Goal: Task Accomplishment & Management: Complete application form

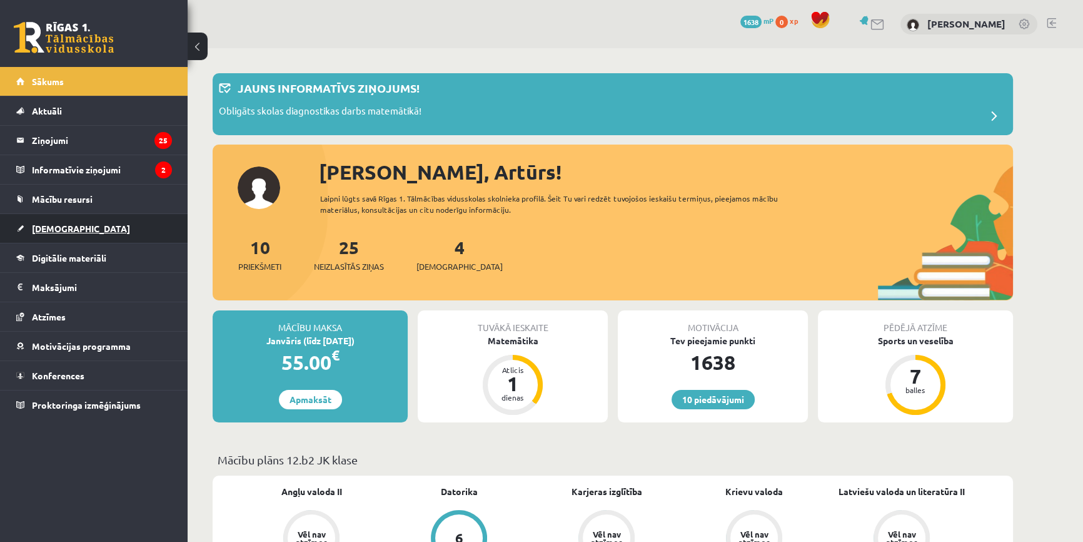
click at [47, 225] on span "[DEMOGRAPHIC_DATA]" at bounding box center [81, 228] width 98 height 11
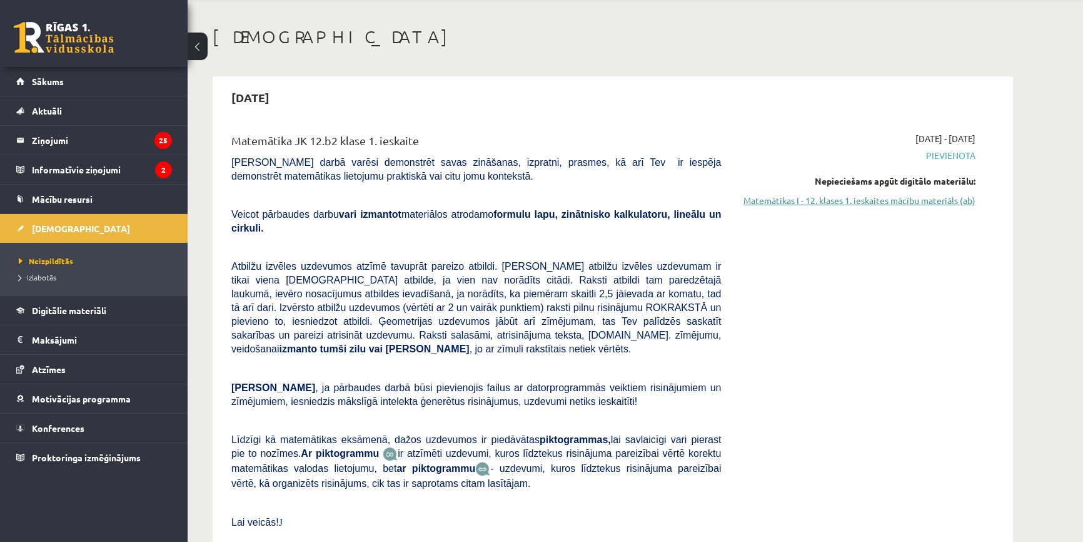
scroll to position [56, 0]
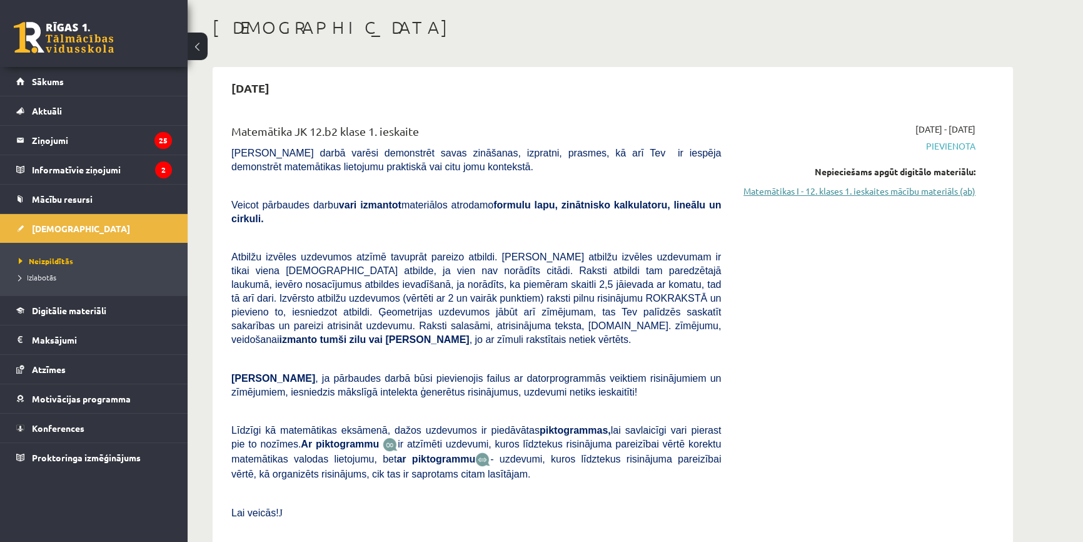
click at [832, 187] on link "Matemātikas I - 12. klases 1. ieskaites mācību materiāls (ab)" at bounding box center [858, 191] width 236 height 13
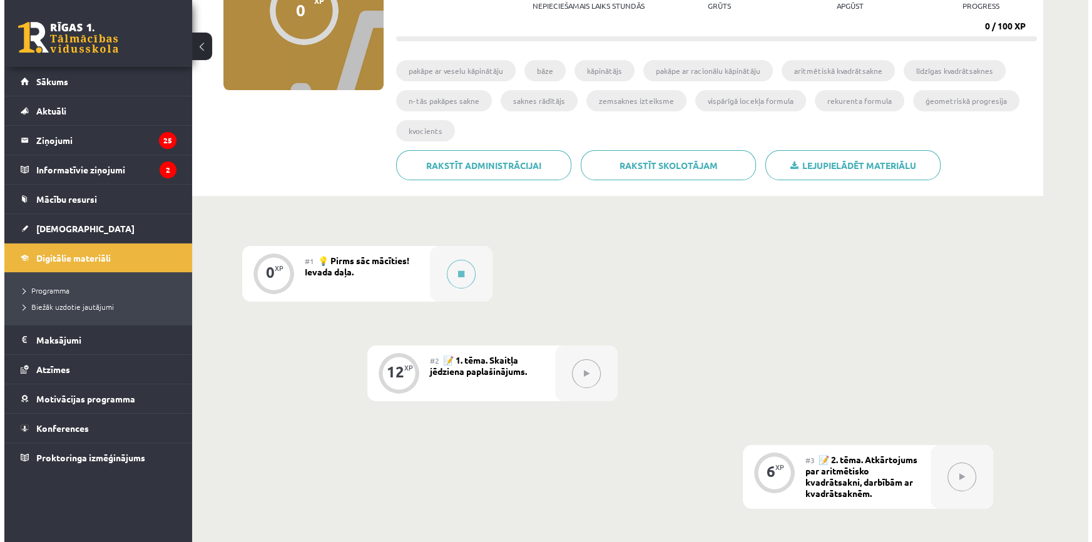
scroll to position [170, 0]
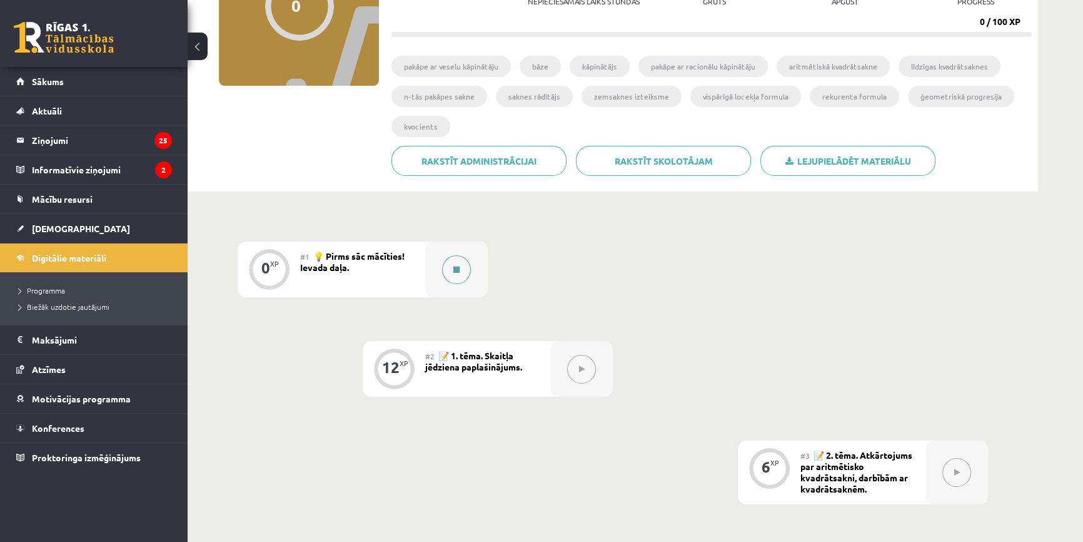
click at [446, 270] on button at bounding box center [456, 269] width 29 height 29
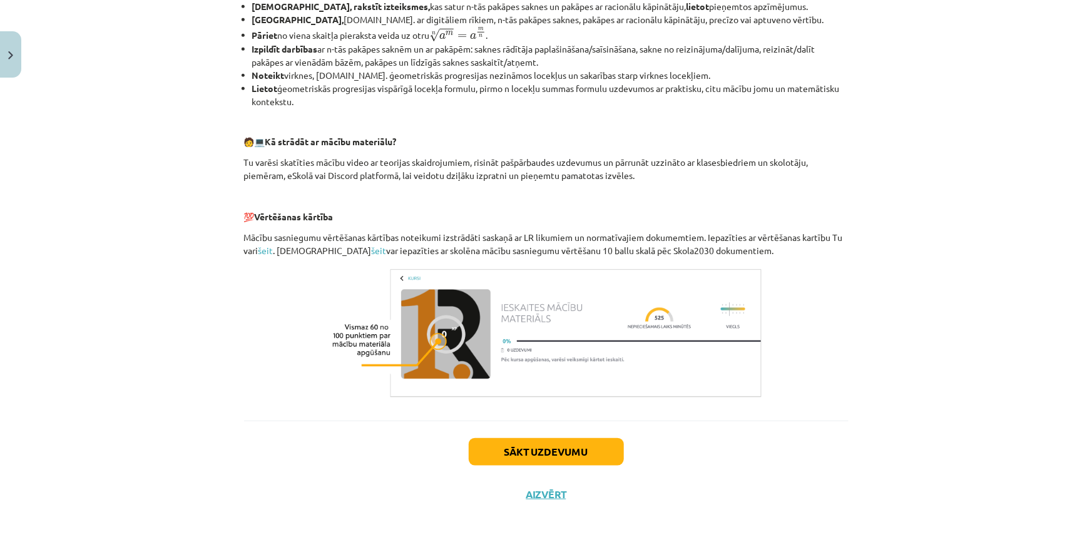
scroll to position [464, 0]
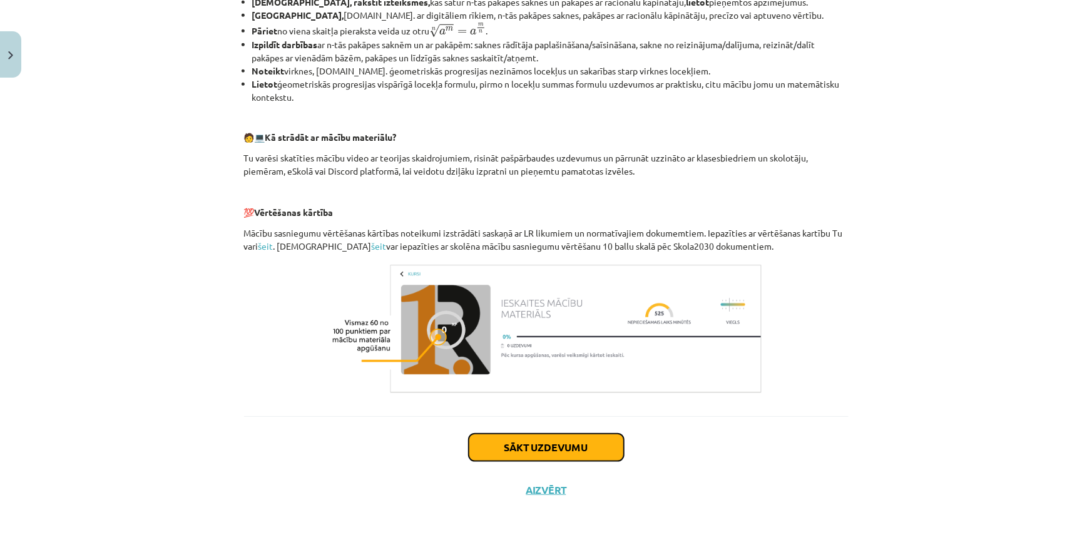
click at [519, 453] on button "Sākt uzdevumu" at bounding box center [546, 447] width 155 height 28
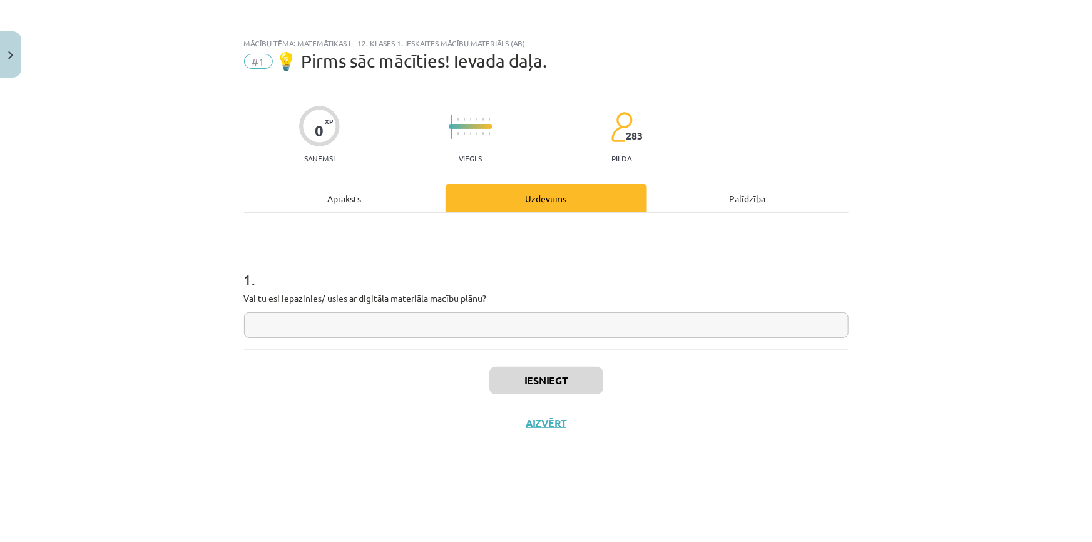
click at [474, 321] on input "text" at bounding box center [546, 325] width 604 height 26
type input "*"
click at [553, 380] on button "Iesniegt" at bounding box center [546, 381] width 114 height 28
click at [520, 435] on button "Nākamā nodarbība" at bounding box center [546, 431] width 123 height 29
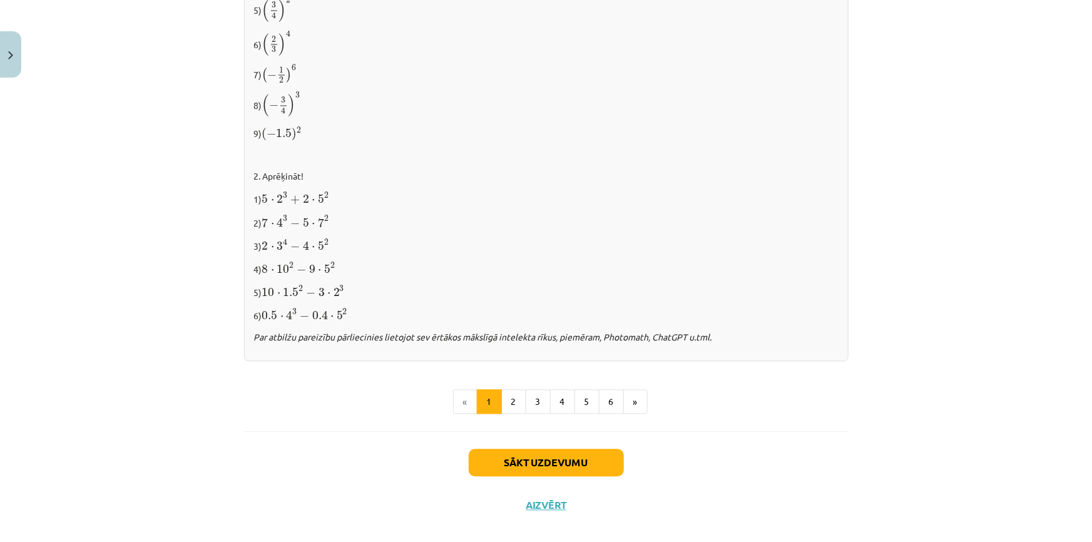
scroll to position [1240, 0]
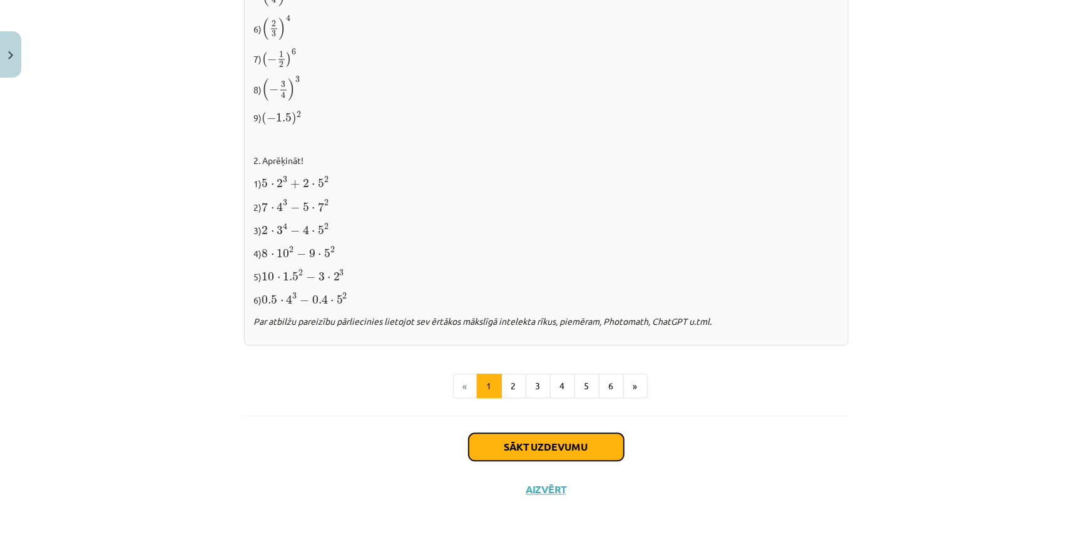
click at [515, 444] on button "Sākt uzdevumu" at bounding box center [546, 447] width 155 height 28
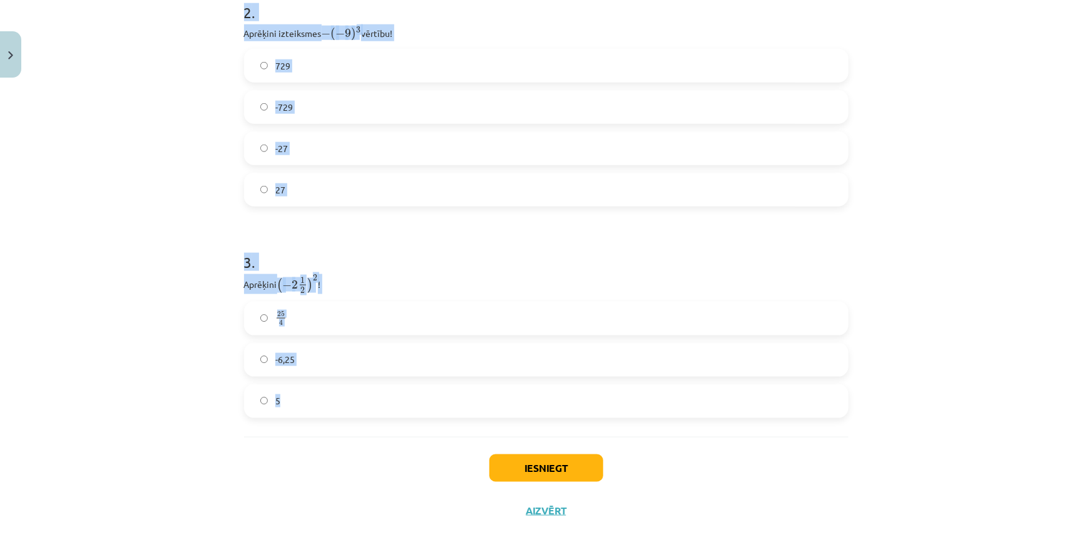
scroll to position [657, 0]
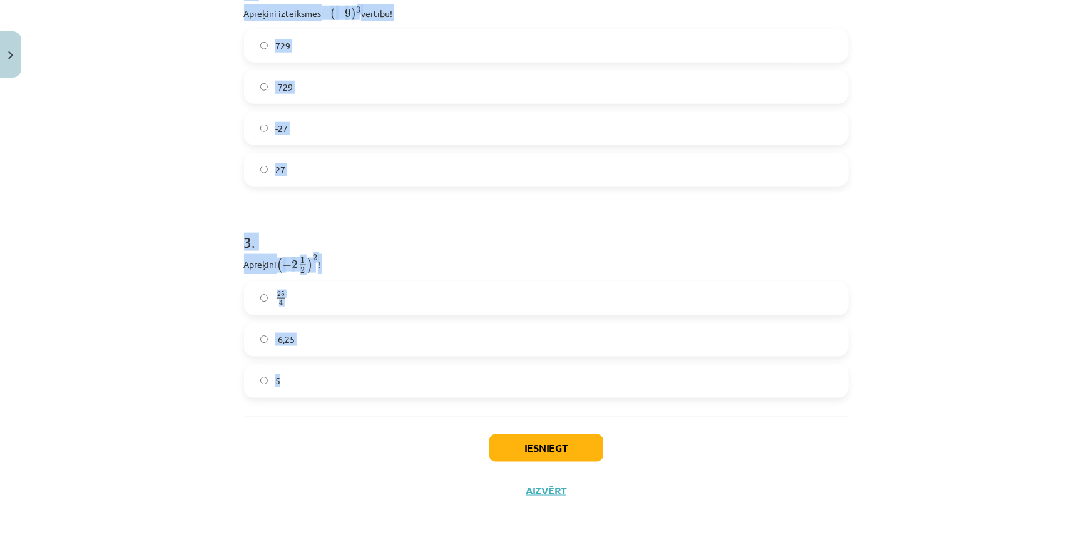
drag, startPoint x: 213, startPoint y: 263, endPoint x: 647, endPoint y: 403, distance: 456.2
click at [647, 403] on div "Mācību tēma: Matemātikas i - 12. klases 1. ieskaites mācību materiāls (ab) #2 📝…" at bounding box center [546, 271] width 1092 height 542
copy form "Atzīmē visus skaitļus, kuri ir kāda vesela skaitļa kvadrāts! 33 3 49 77 16 100 …"
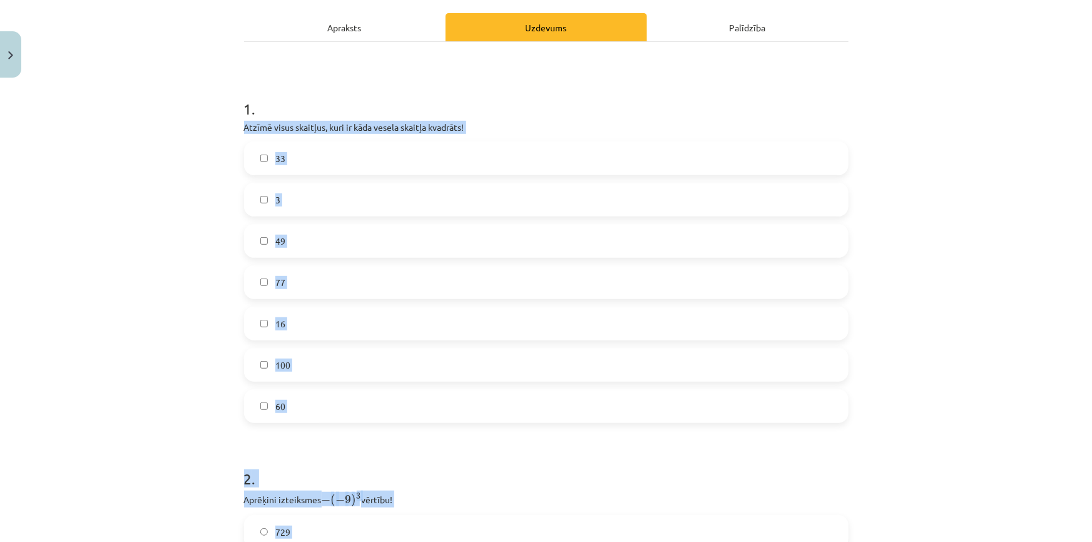
scroll to position [0, 0]
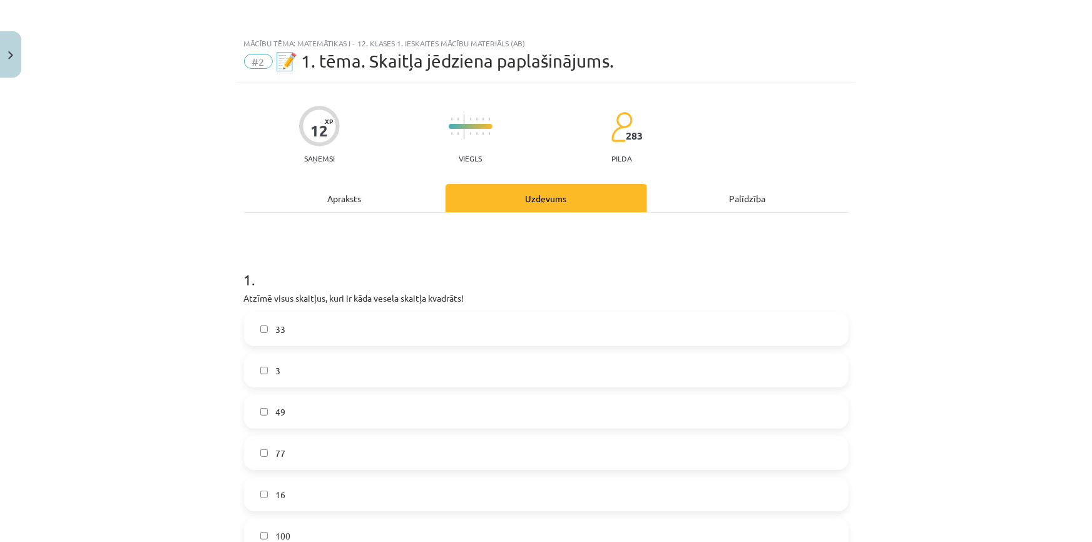
click at [149, 282] on div "Mācību tēma: Matemātikas i - 12. klases 1. ieskaites mācību materiāls (ab) #2 📝…" at bounding box center [546, 271] width 1092 height 542
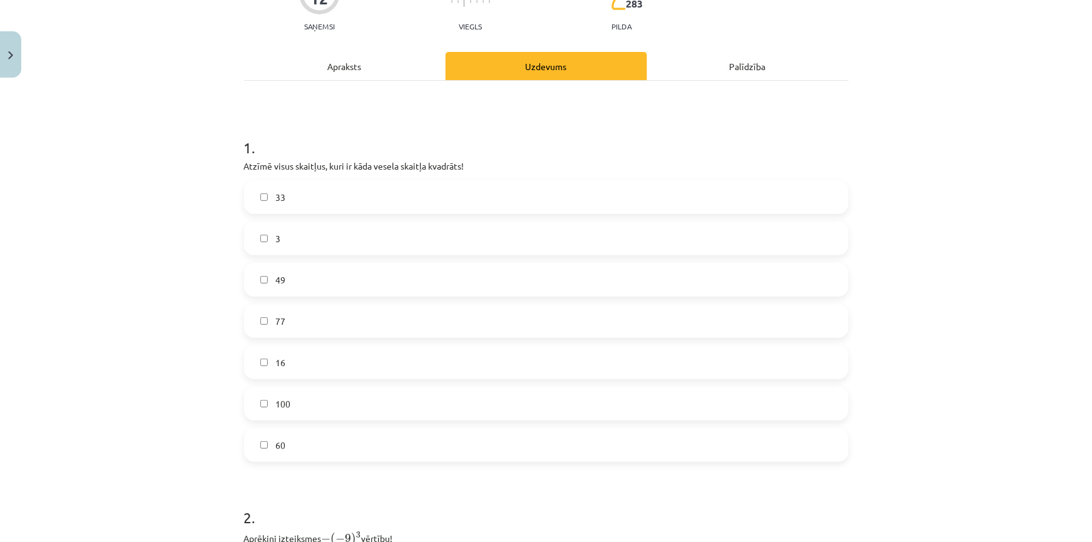
scroll to position [170, 0]
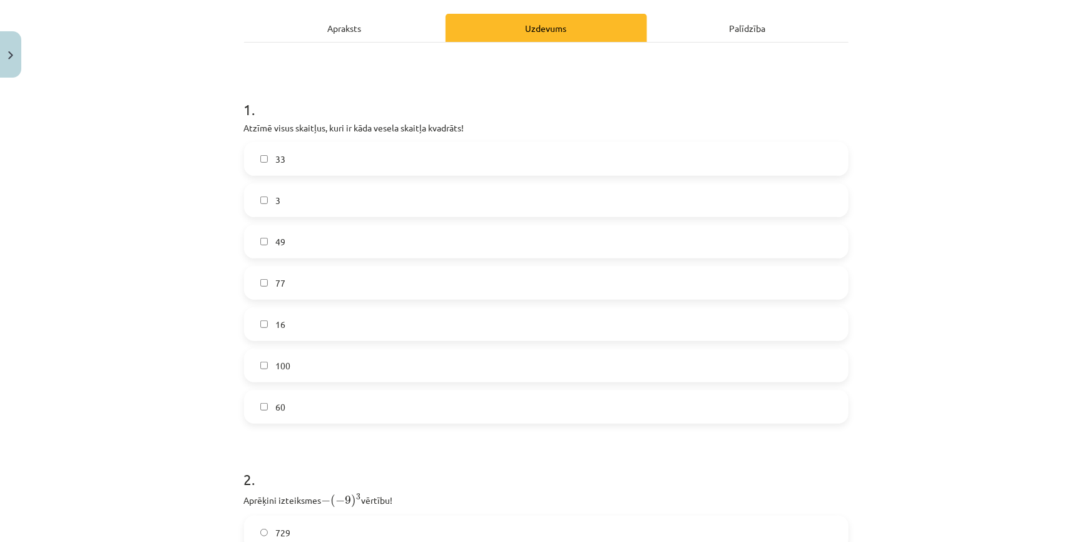
click at [263, 241] on label "49" at bounding box center [546, 241] width 602 height 31
click at [257, 310] on label "16" at bounding box center [546, 323] width 602 height 31
click at [271, 355] on label "100" at bounding box center [546, 365] width 602 height 31
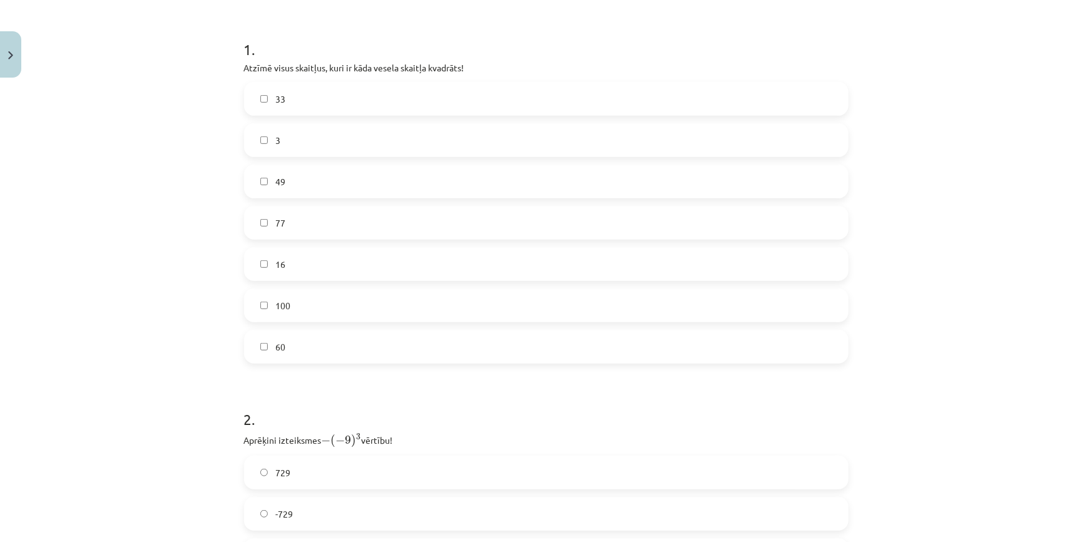
scroll to position [512, 0]
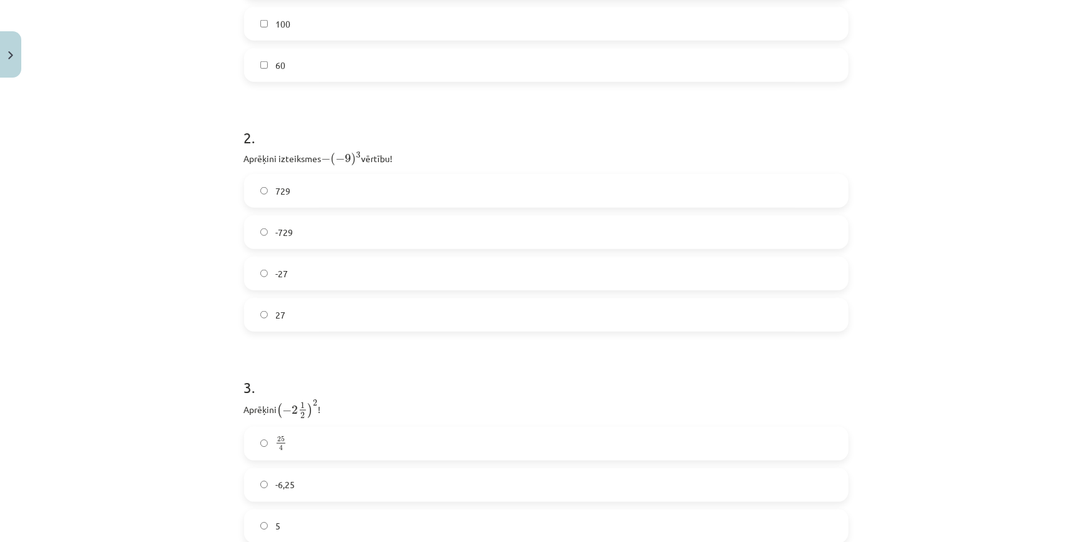
click at [275, 236] on span "-729" at bounding box center [284, 232] width 18 height 13
click at [300, 181] on label "729" at bounding box center [546, 190] width 602 height 31
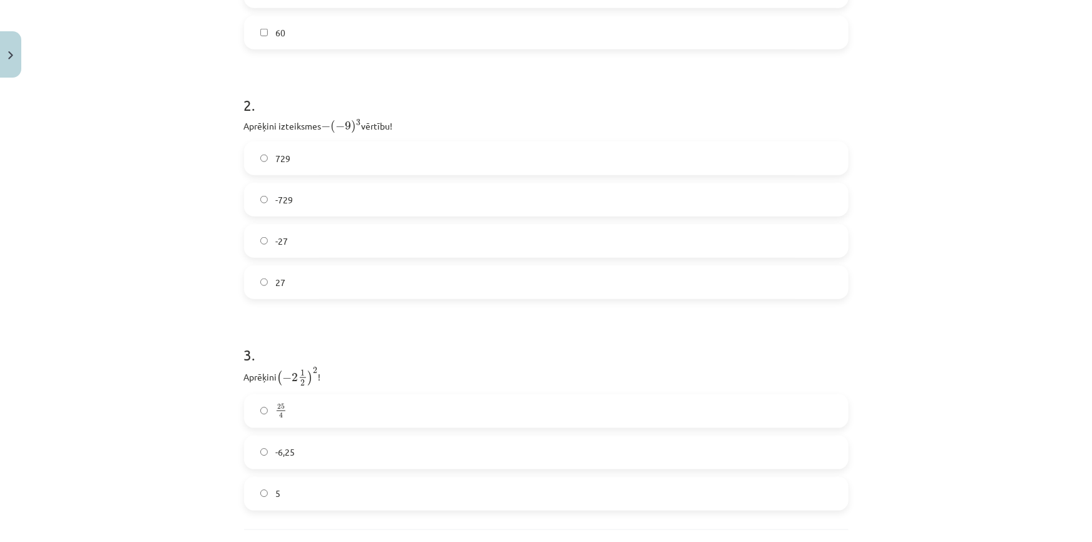
scroll to position [657, 0]
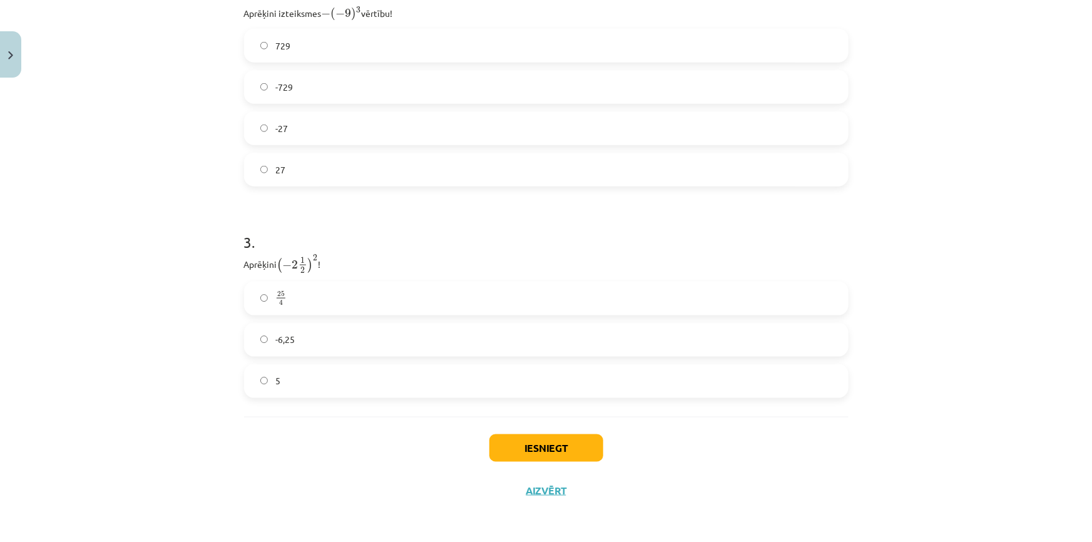
click at [293, 333] on label "-6,25" at bounding box center [546, 339] width 602 height 31
click at [562, 444] on button "Iesniegt" at bounding box center [546, 448] width 114 height 28
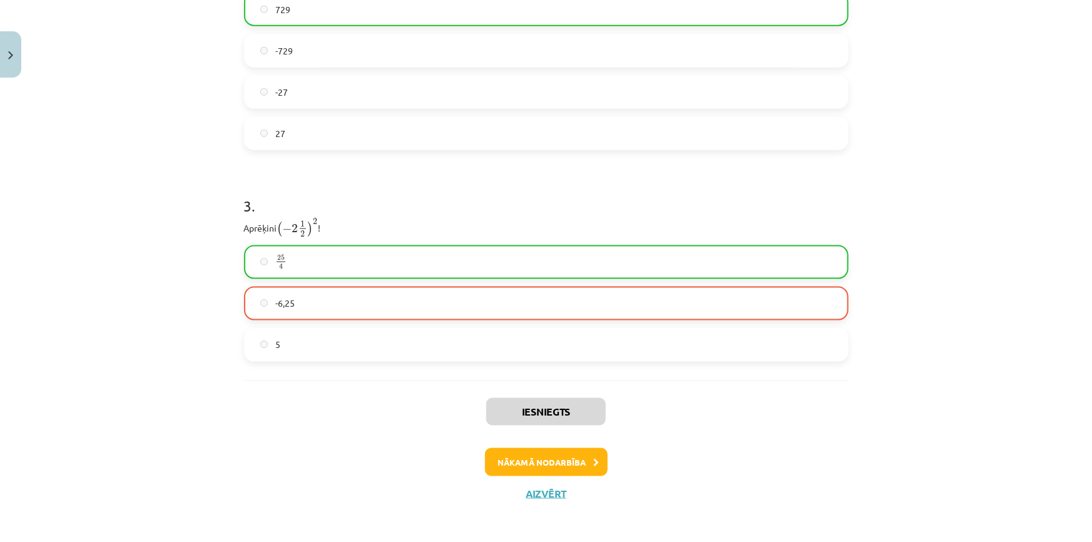
scroll to position [696, 0]
click at [550, 450] on button "Nākamā nodarbība" at bounding box center [546, 459] width 123 height 29
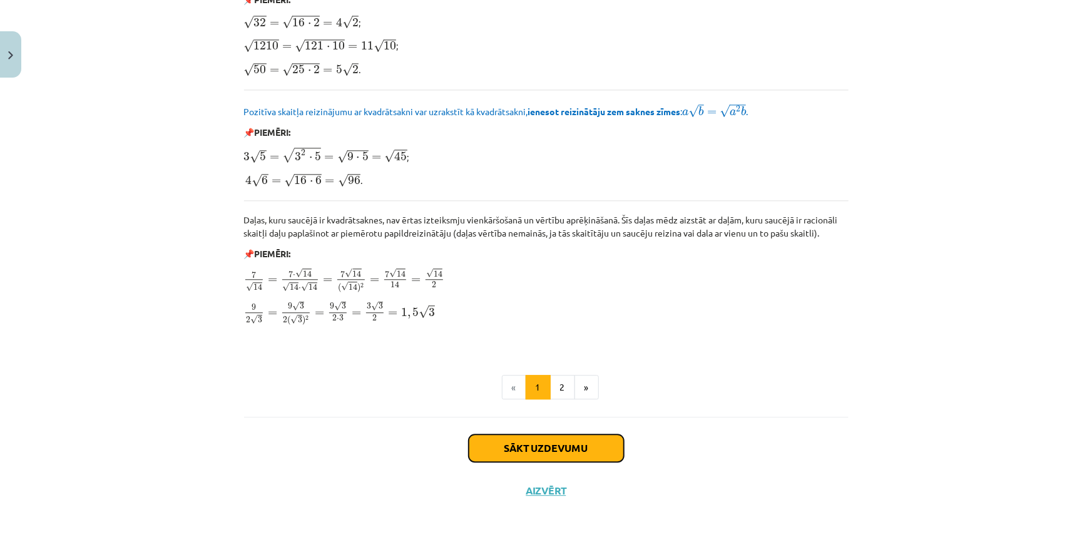
click at [534, 443] on button "Sākt uzdevumu" at bounding box center [546, 448] width 155 height 28
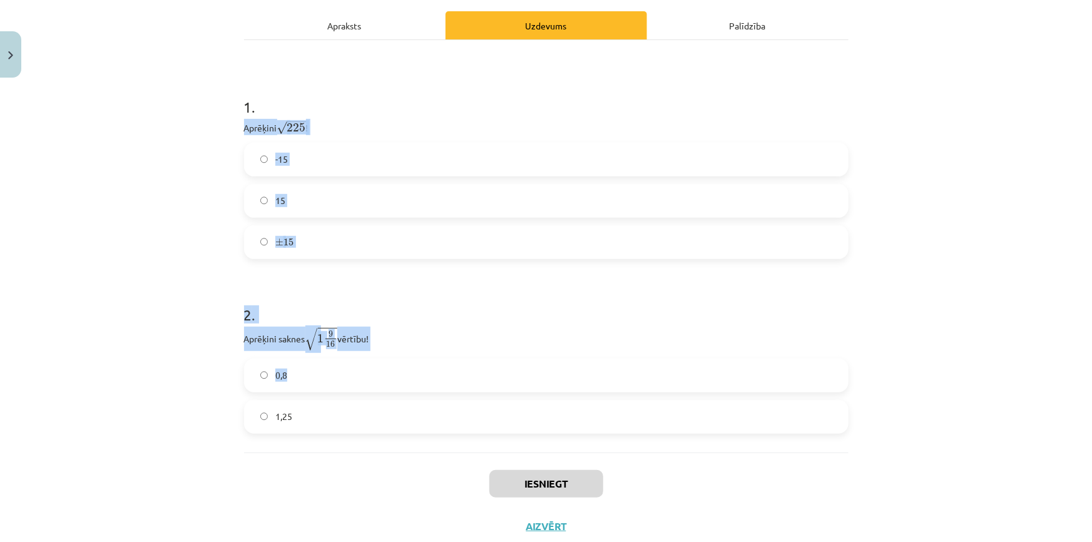
scroll to position [228, 0]
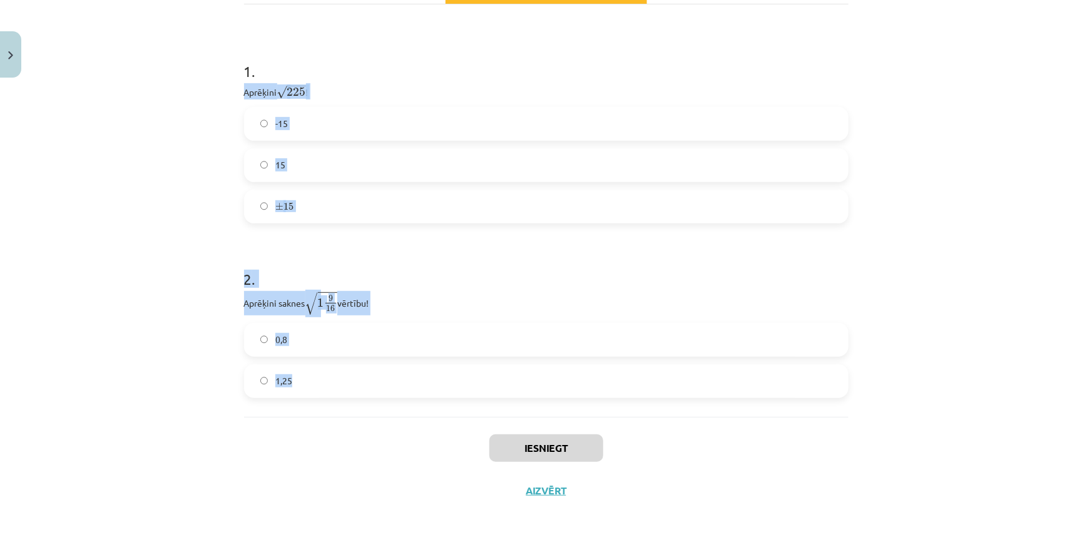
drag, startPoint x: 199, startPoint y: 276, endPoint x: 562, endPoint y: 375, distance: 376.6
click at [562, 375] on div "Mācību tēma: Matemātikas i - 12. klases 1. ieskaites mācību materiāls (ab) #3 📝…" at bounding box center [546, 271] width 1092 height 542
copy form "Aprēķini √ 225 225 ! -15 15 ± 15 ± 15 2 . Aprēķini saknes √ 1 9 16 1 9 16 vērtī…"
click at [122, 119] on div "Mācību tēma: Matemātikas i - 12. klases 1. ieskaites mācību materiāls (ab) #3 📝…" at bounding box center [546, 271] width 1092 height 542
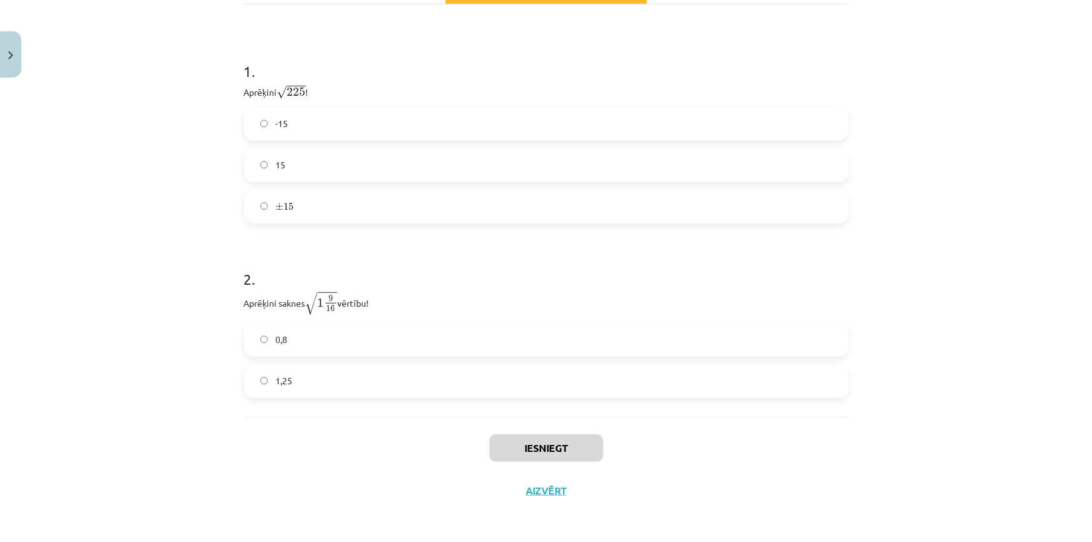
click at [292, 117] on label "-15" at bounding box center [546, 123] width 602 height 31
click at [295, 165] on label "15" at bounding box center [546, 164] width 602 height 31
click at [252, 201] on label "± 15 ± 15" at bounding box center [546, 206] width 602 height 31
click at [301, 183] on div "-15 15 ± 15 ± 15" at bounding box center [546, 165] width 604 height 116
click at [284, 169] on label "15" at bounding box center [546, 164] width 602 height 31
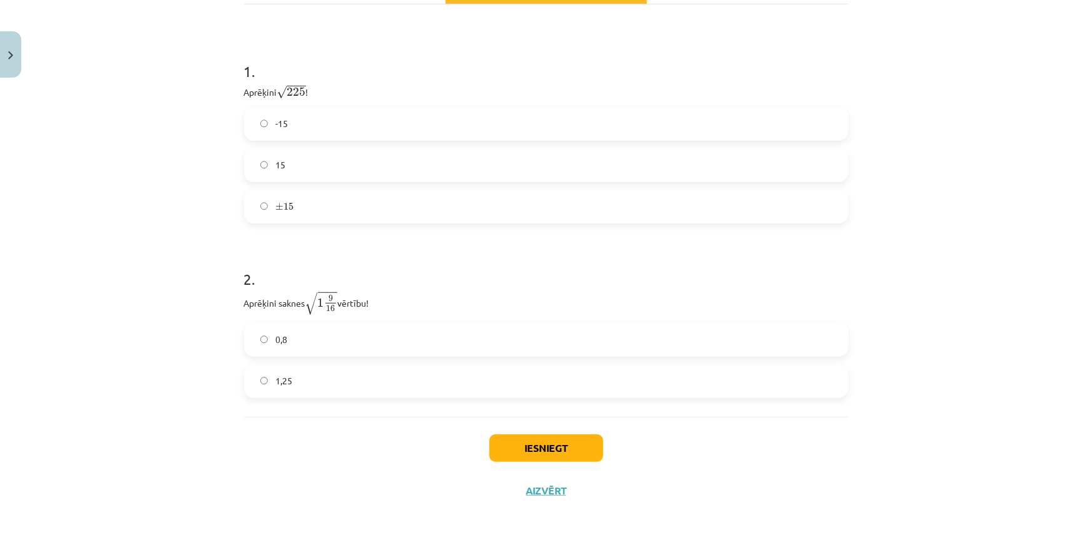
click at [314, 370] on label "1,25" at bounding box center [546, 380] width 602 height 31
click at [556, 453] on button "Iesniegt" at bounding box center [546, 448] width 114 height 28
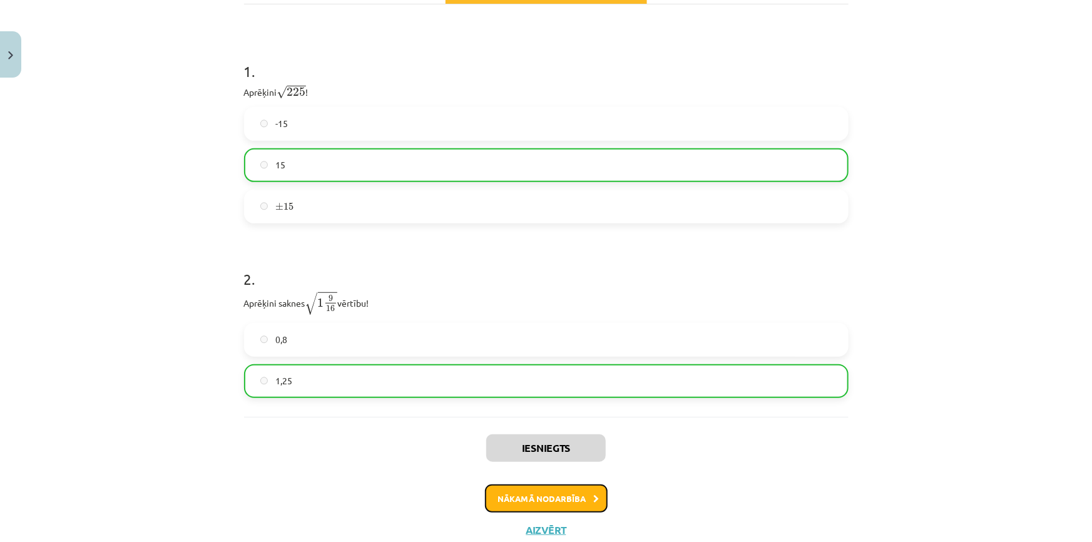
click at [539, 494] on button "Nākamā nodarbība" at bounding box center [546, 498] width 123 height 29
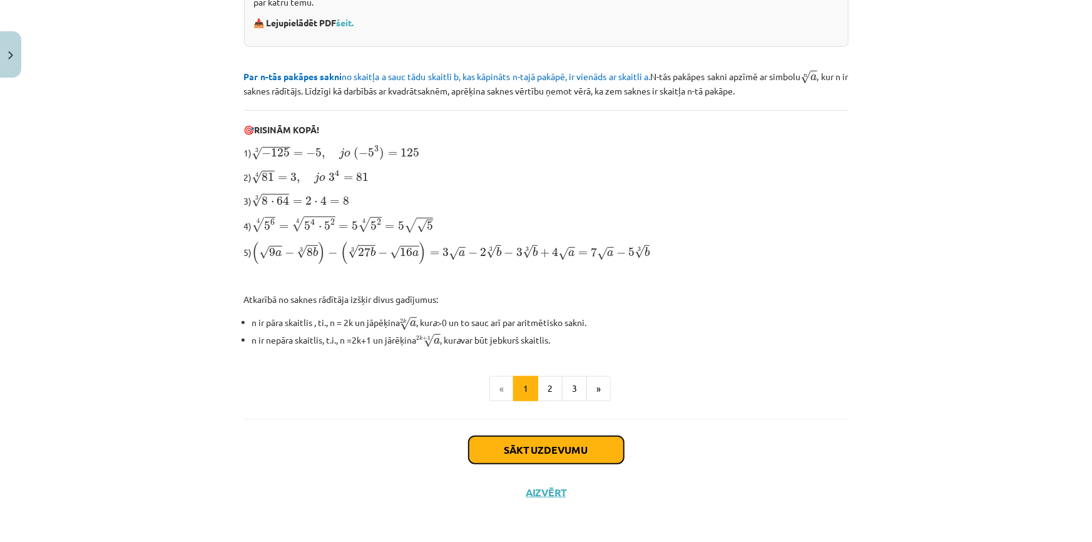
click at [532, 442] on button "Sākt uzdevumu" at bounding box center [546, 450] width 155 height 28
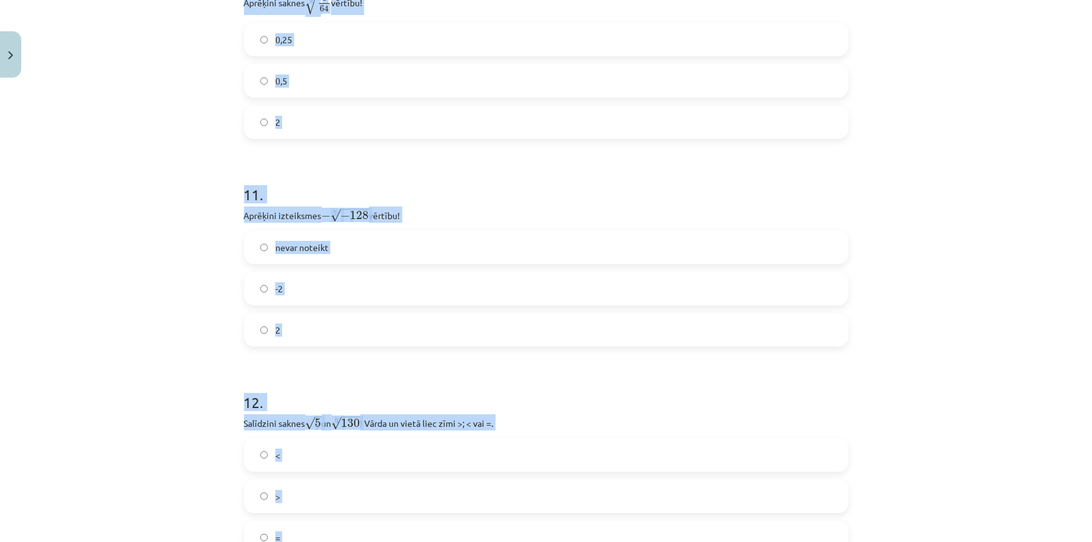
scroll to position [2714, 0]
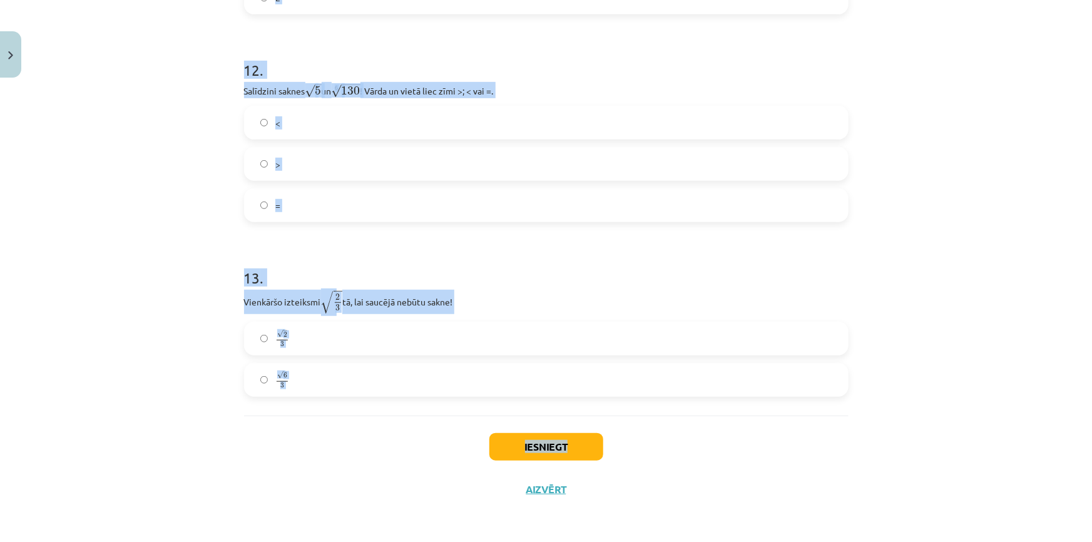
drag, startPoint x: 215, startPoint y: 265, endPoint x: 676, endPoint y: 450, distance: 497.0
click at [676, 450] on div "Mācību tēma: Matemātikas i - 12. klases 1. ieskaites mācību materiāls (ab) #4 📝…" at bounding box center [546, 271] width 1092 height 542
click at [175, 353] on div "Mācību tēma: Matemātikas i - 12. klases 1. ieskaites mācību materiāls (ab) #4 📝…" at bounding box center [546, 271] width 1092 height 542
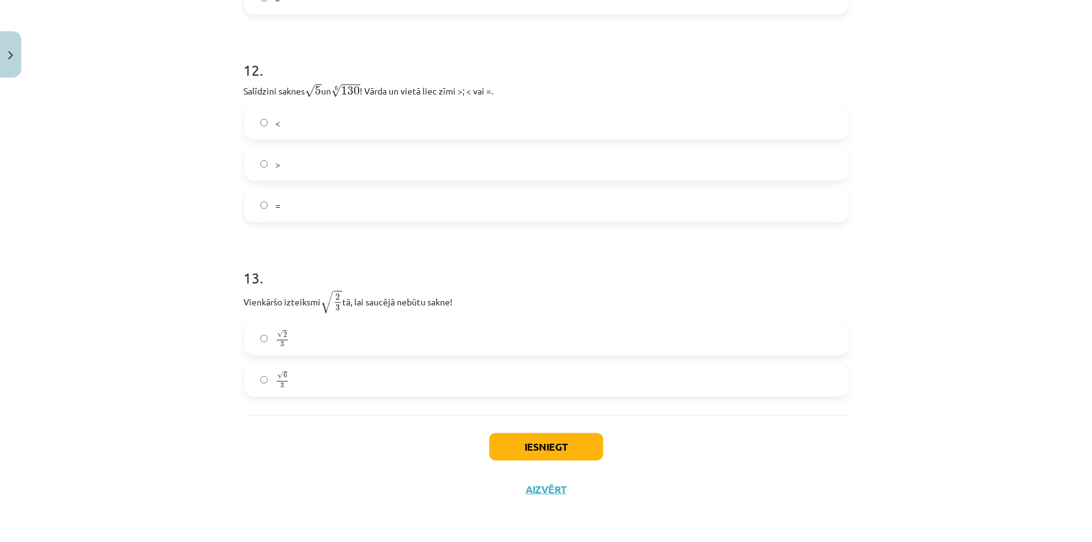
click at [326, 328] on label "√ 2 3 2 3" at bounding box center [546, 338] width 602 height 31
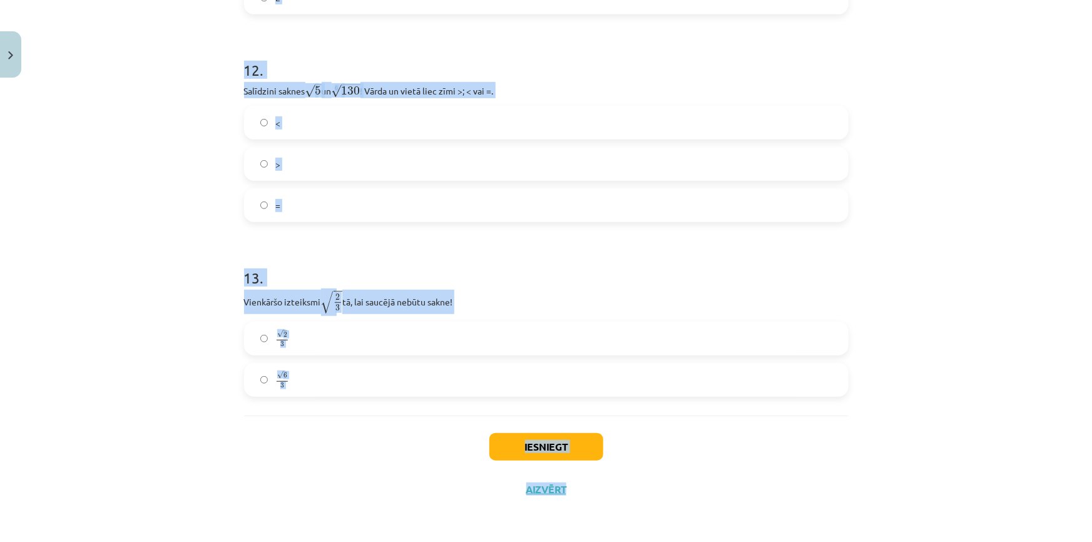
copy div "Kura izteiksme jāizvēlas vienādības a m n a m n = ⋯ labajā pusē, lai būtu parei…"
drag, startPoint x: 232, startPoint y: 303, endPoint x: 833, endPoint y: 320, distance: 601.4
click at [802, 465] on div "Mācību tēma: Matemātikas i - 12. klases 1. ieskaites mācību materiāls (ab) #4 📝…" at bounding box center [546, 271] width 1092 height 542
click at [92, 161] on div "Mācību tēma: Matemātikas i - 12. klases 1. ieskaites mācību materiāls (ab) #4 📝…" at bounding box center [546, 271] width 1092 height 542
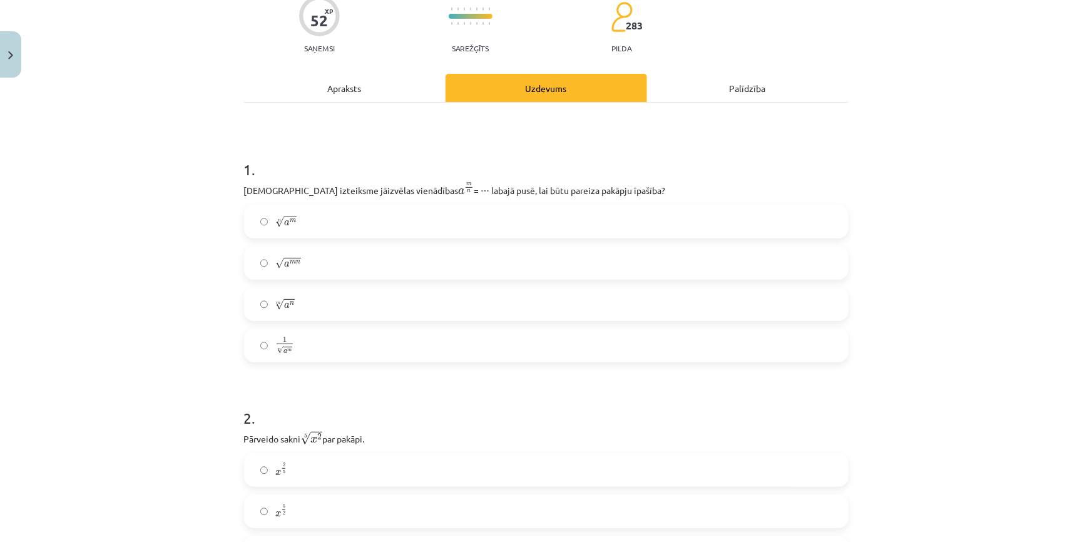
scroll to position [113, 0]
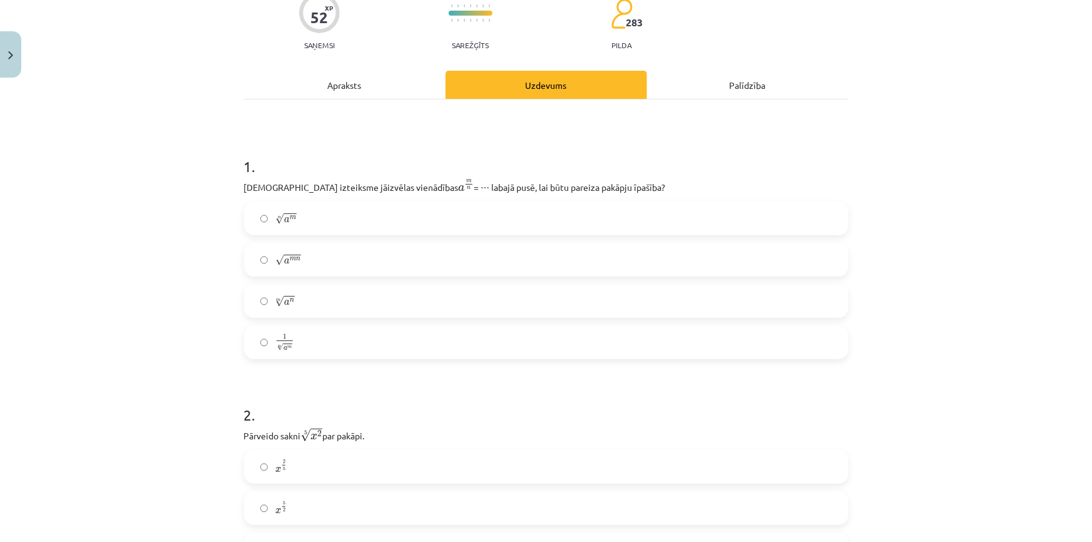
click at [284, 221] on span "a" at bounding box center [287, 220] width 6 height 6
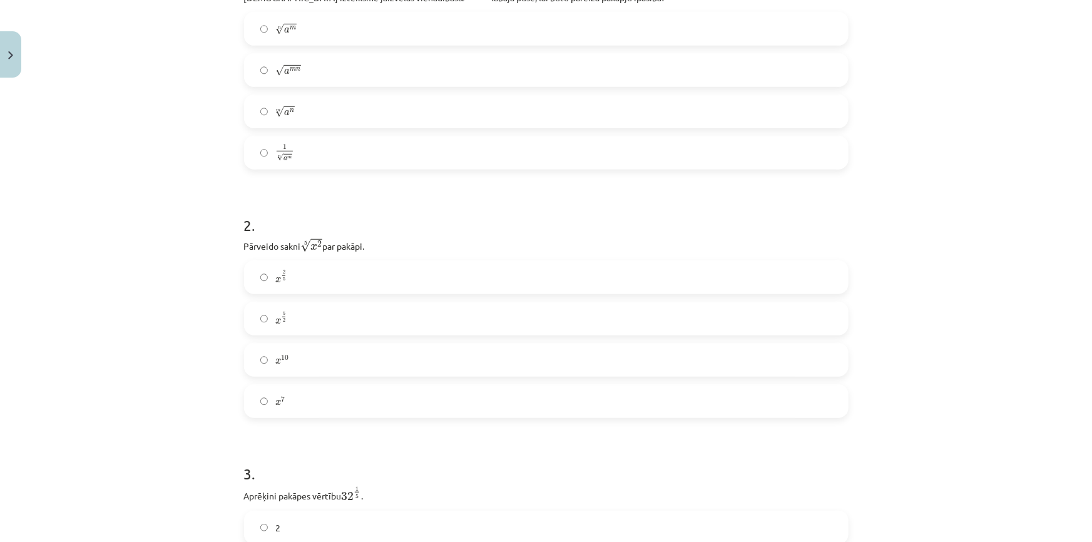
scroll to position [341, 0]
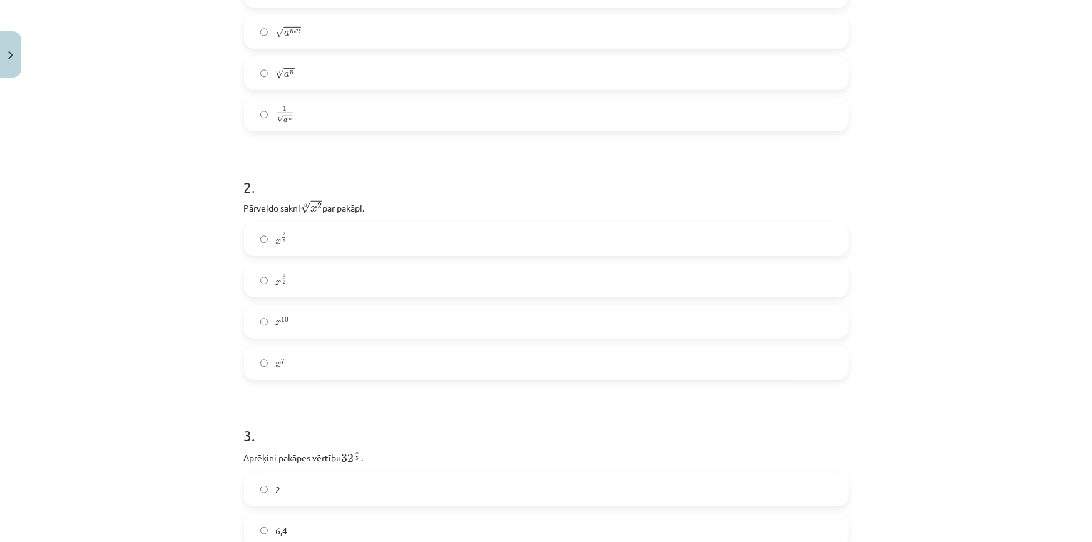
click at [281, 233] on span "2 5" at bounding box center [283, 237] width 5 height 11
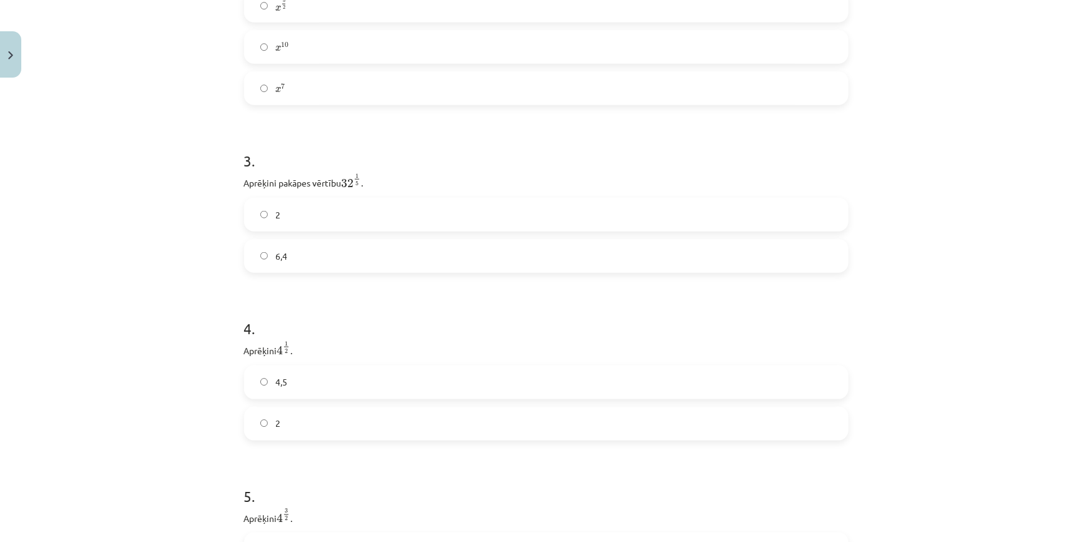
scroll to position [626, 0]
click at [275, 202] on span "2" at bounding box center [277, 204] width 5 height 13
drag, startPoint x: 273, startPoint y: 413, endPoint x: 267, endPoint y: 410, distance: 6.4
click at [275, 413] on span "2" at bounding box center [277, 413] width 5 height 13
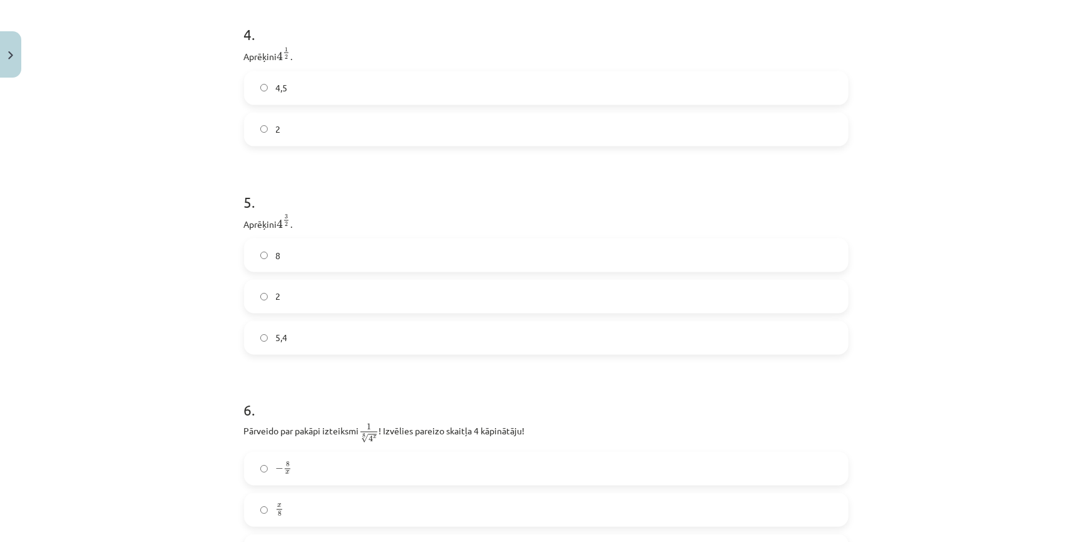
click at [275, 256] on span "8" at bounding box center [277, 255] width 5 height 13
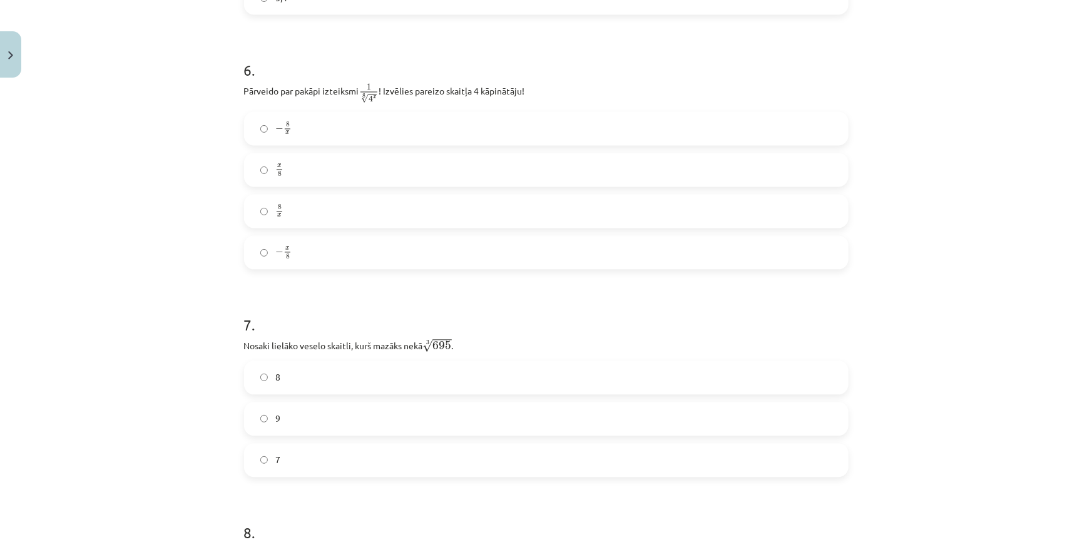
scroll to position [1251, 0]
click at [312, 250] on label "− x 8 − x 8" at bounding box center [546, 250] width 602 height 31
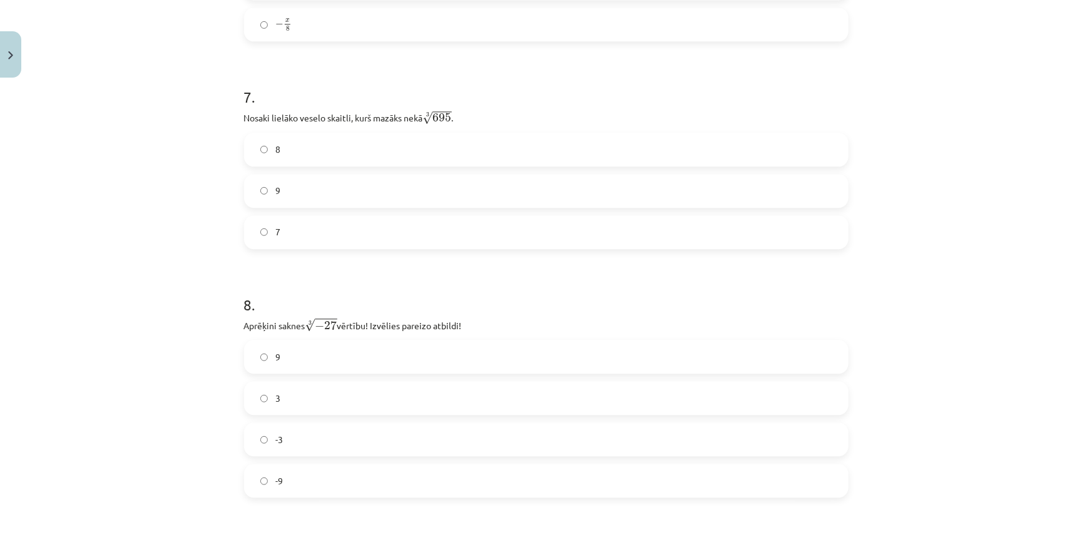
scroll to position [1478, 0]
click at [281, 146] on label "8" at bounding box center [546, 148] width 602 height 31
click at [265, 400] on label "3" at bounding box center [546, 397] width 602 height 31
click at [275, 437] on span "-3" at bounding box center [279, 438] width 8 height 13
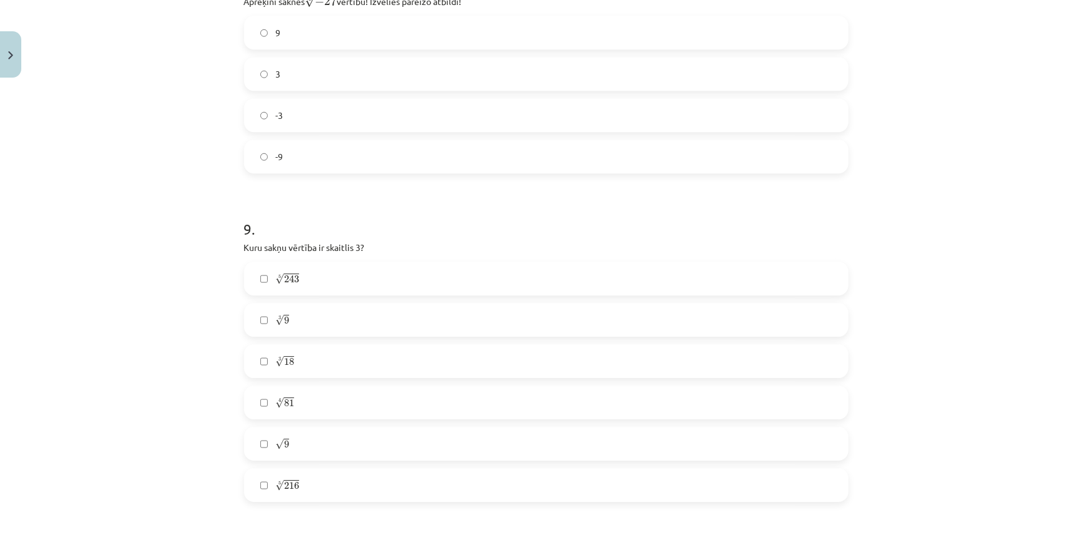
scroll to position [1820, 0]
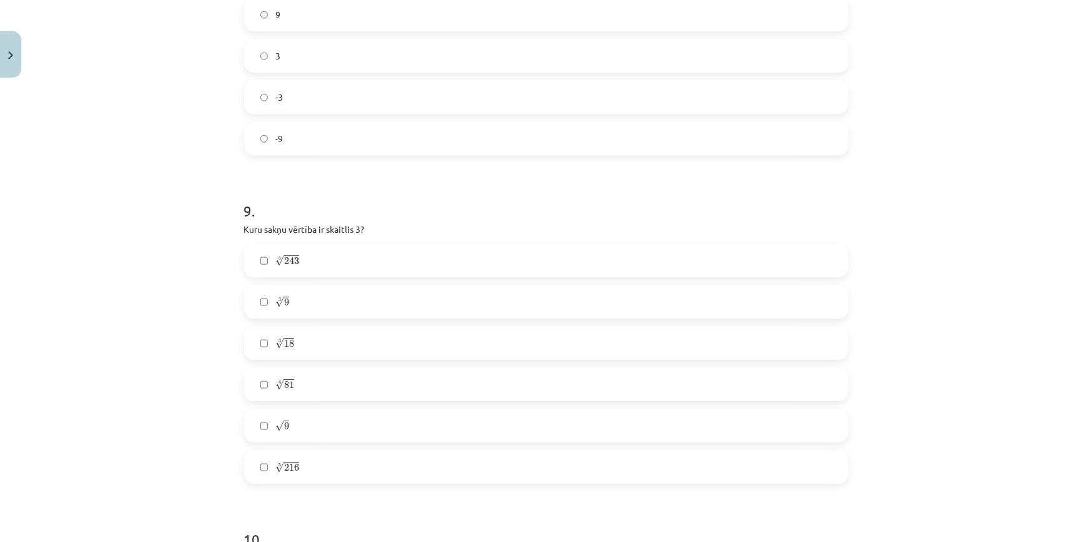
click at [275, 263] on span "√" at bounding box center [279, 260] width 9 height 11
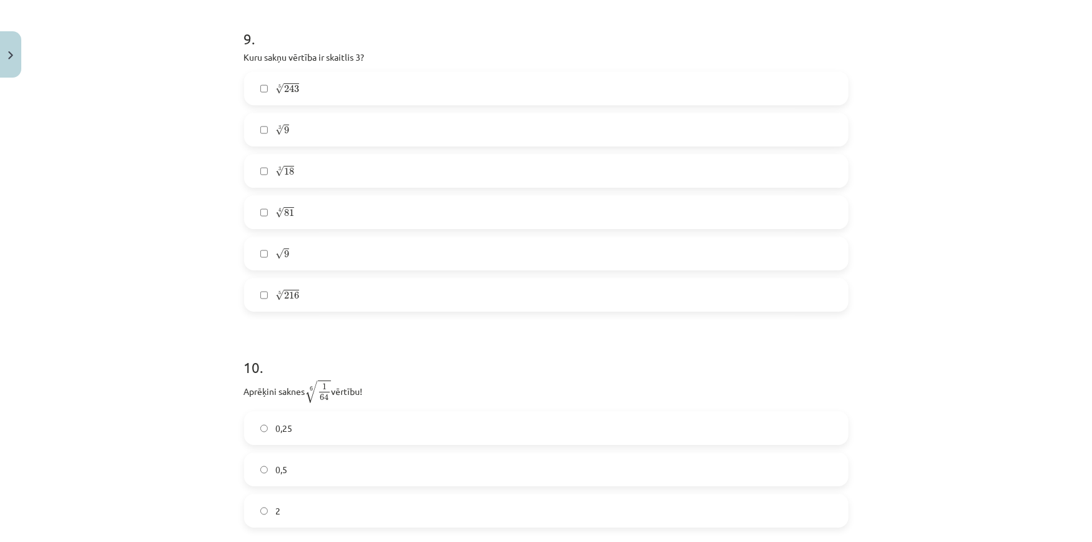
scroll to position [1990, 0]
click at [275, 258] on span "√" at bounding box center [279, 255] width 9 height 11
click at [258, 265] on label "√ 9 9" at bounding box center [546, 255] width 602 height 31
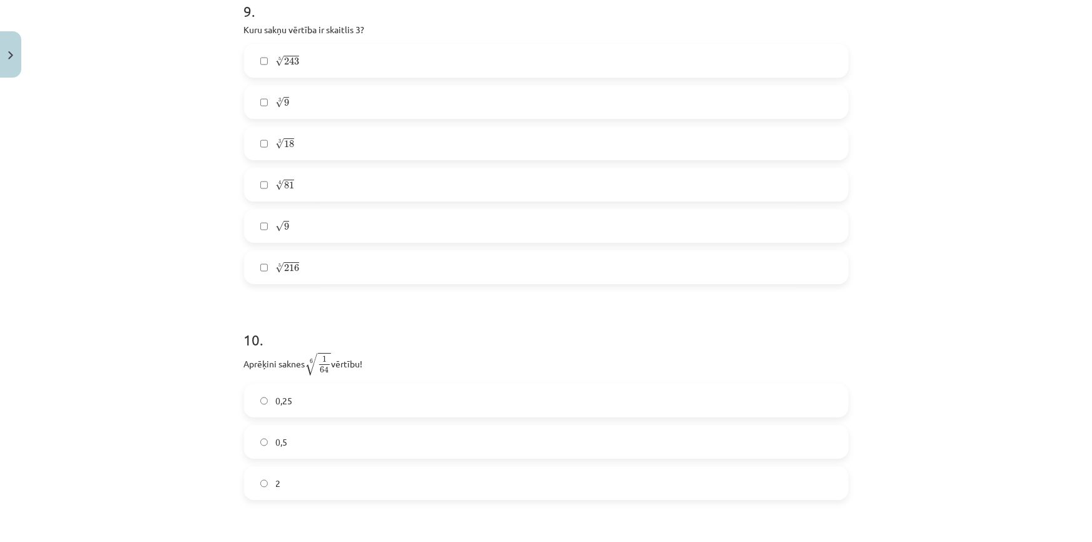
scroll to position [2331, 0]
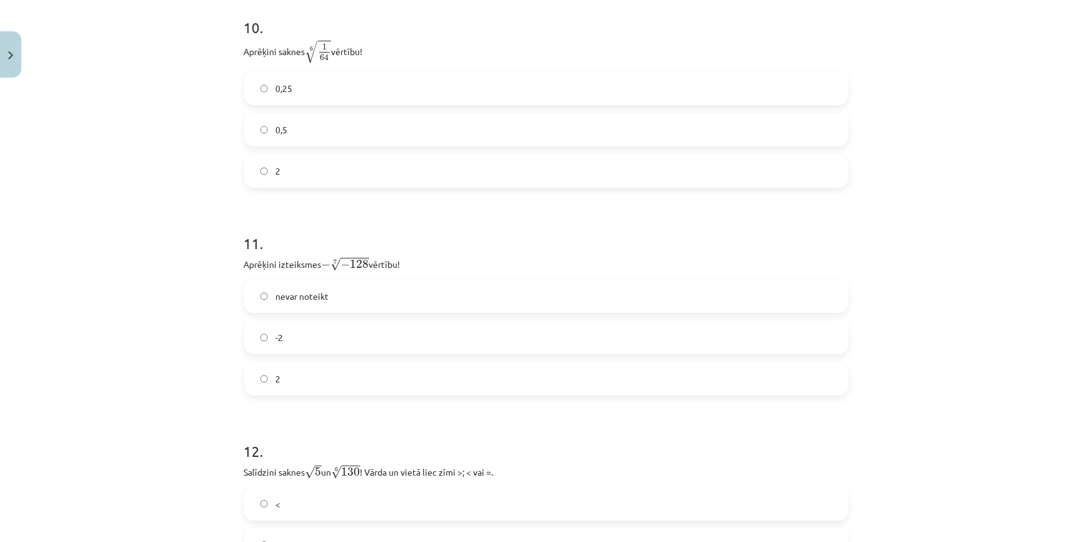
click at [280, 171] on label "2" at bounding box center [546, 170] width 602 height 31
drag, startPoint x: 258, startPoint y: 345, endPoint x: 244, endPoint y: 338, distance: 15.9
click at [258, 345] on label "-2" at bounding box center [546, 337] width 602 height 31
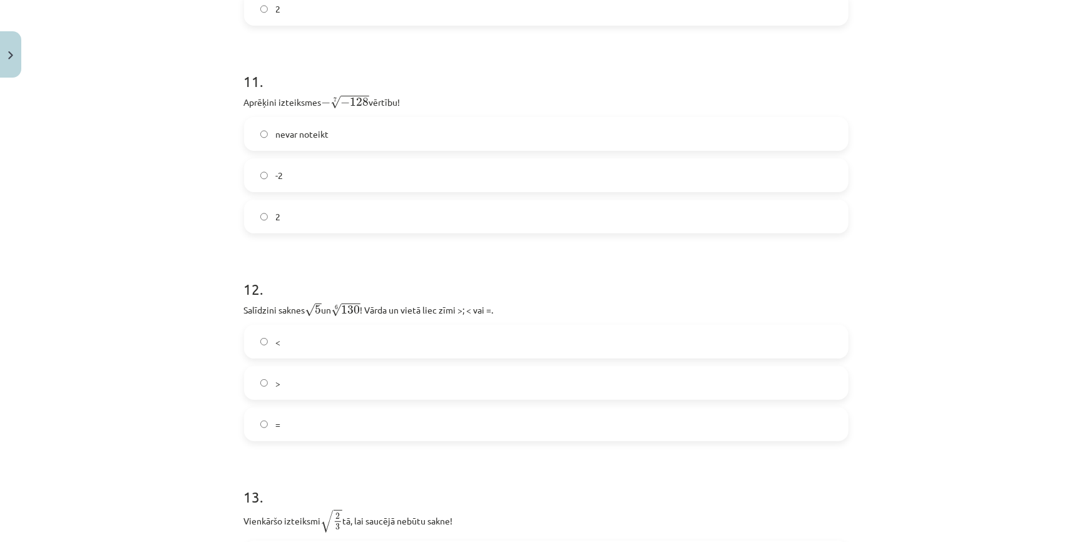
scroll to position [2558, 0]
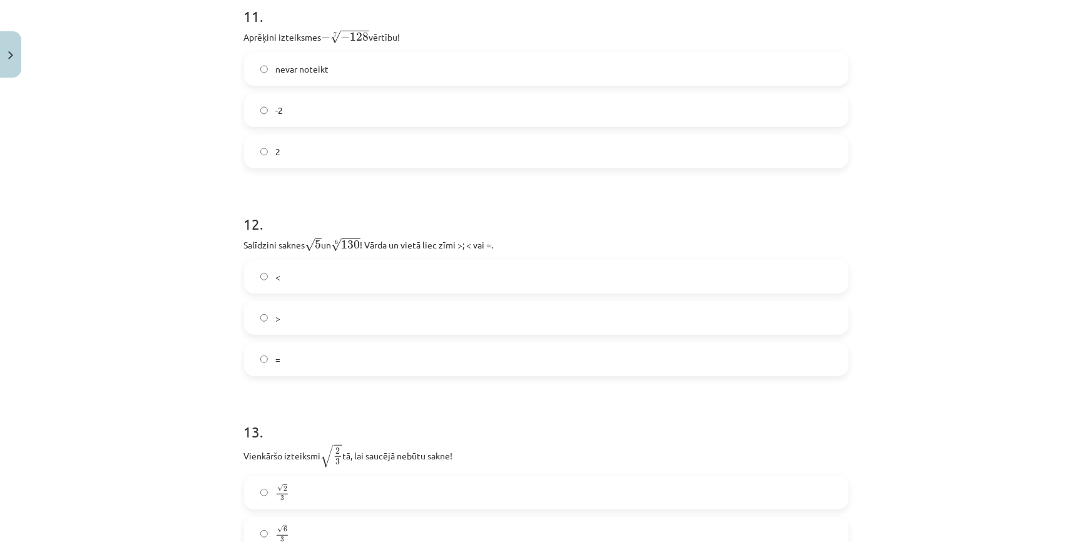
drag, startPoint x: 276, startPoint y: 323, endPoint x: 255, endPoint y: 323, distance: 21.3
click at [275, 323] on label ">" at bounding box center [546, 317] width 602 height 31
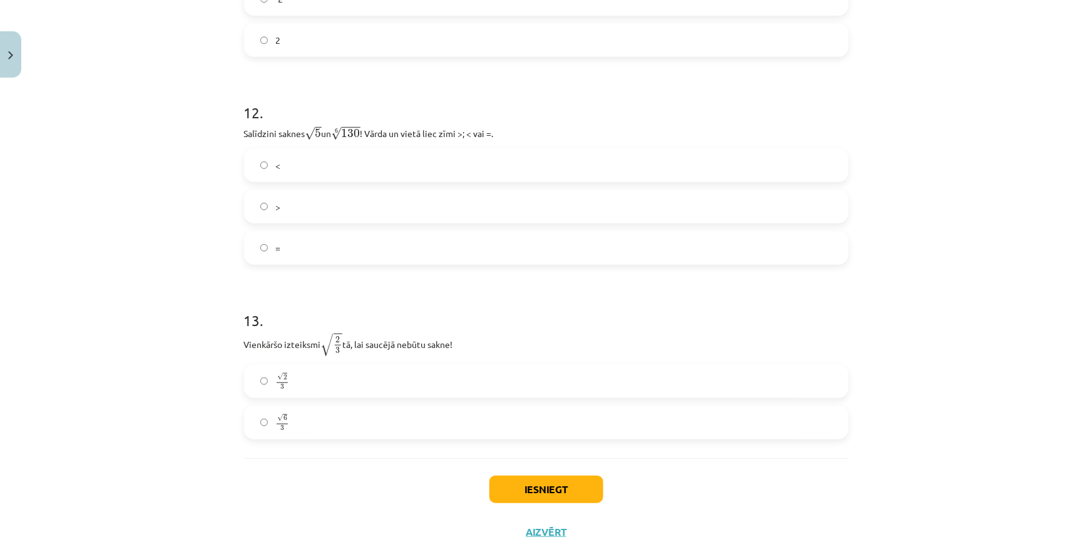
scroll to position [2657, 0]
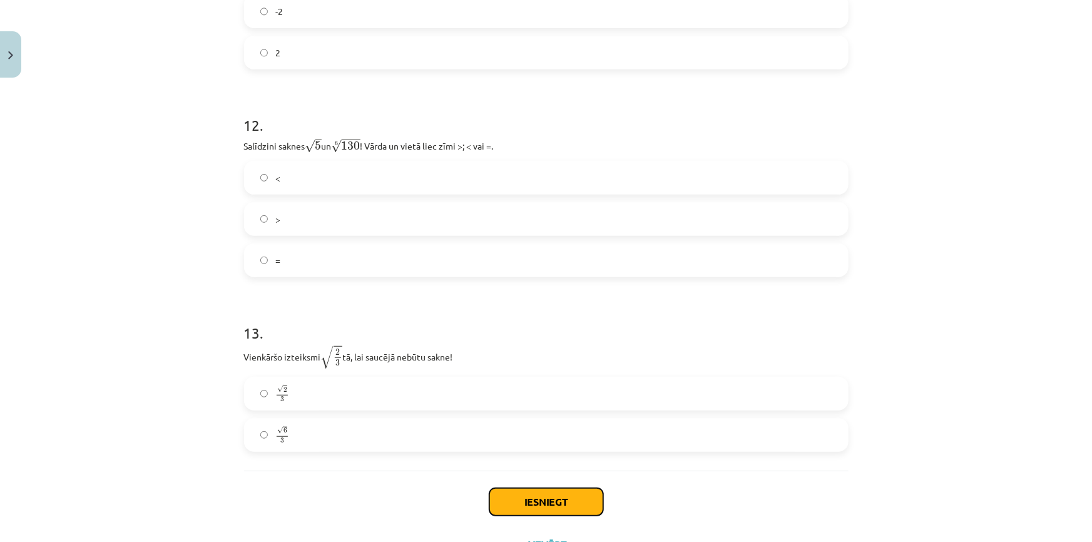
click at [562, 503] on button "Iesniegt" at bounding box center [546, 502] width 114 height 28
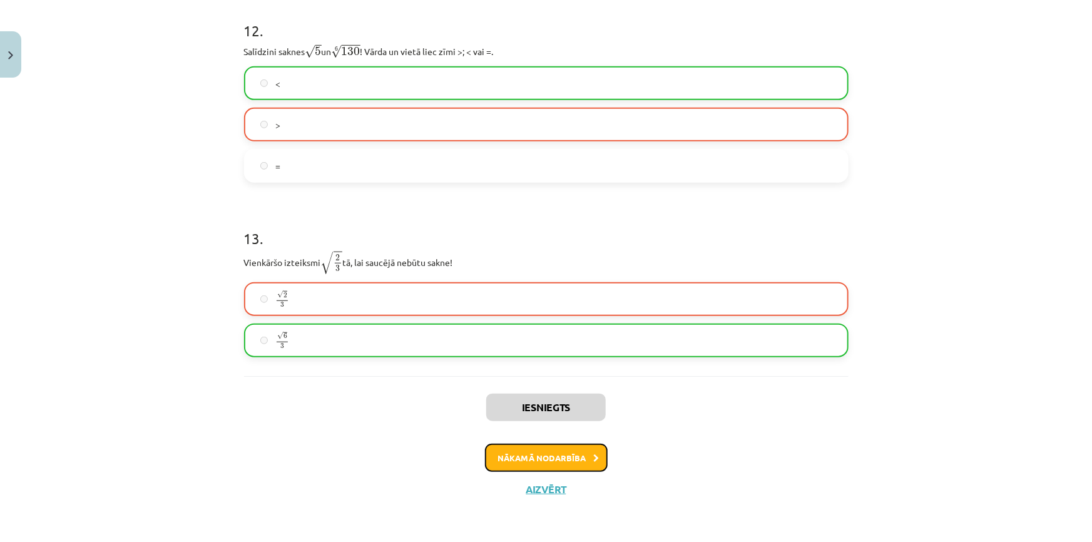
click at [544, 465] on button "Nākamā nodarbība" at bounding box center [546, 457] width 123 height 29
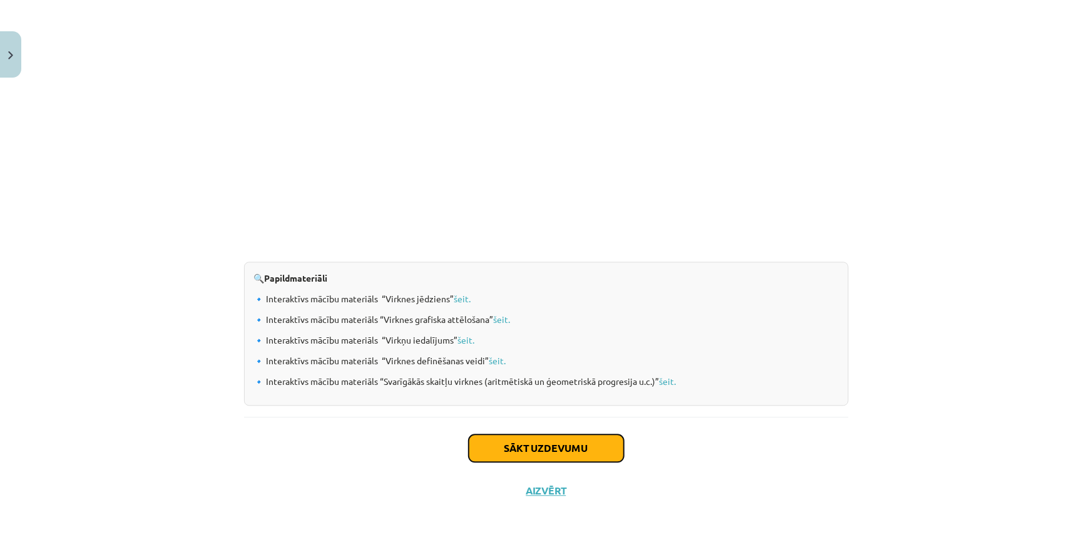
click at [546, 446] on button "Sākt uzdevumu" at bounding box center [546, 448] width 155 height 28
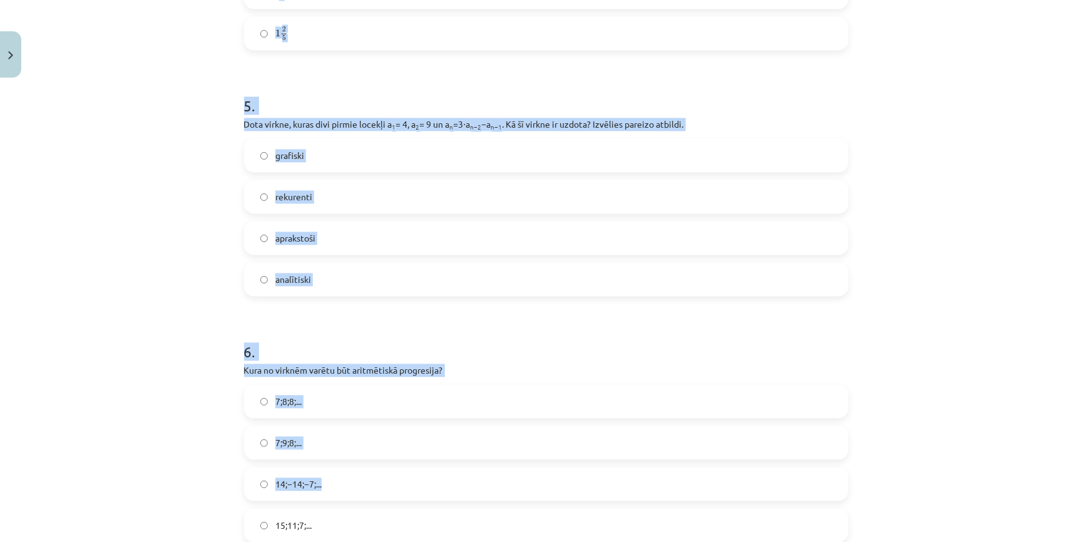
scroll to position [1306, 0]
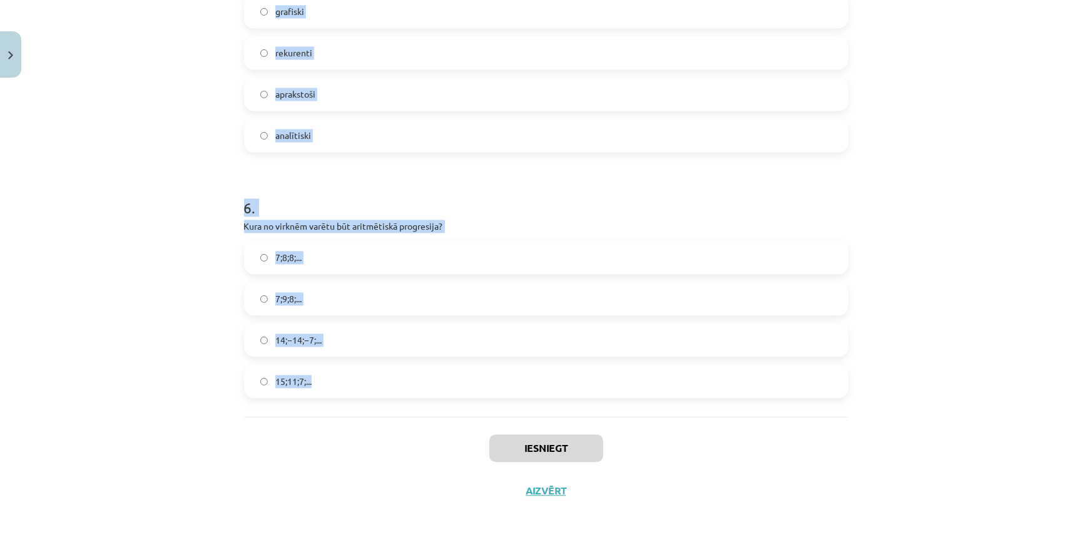
drag, startPoint x: 183, startPoint y: 249, endPoint x: 579, endPoint y: 408, distance: 426.9
click at [579, 408] on div "Mācību tēma: Matemātikas i - 12. klases 1. ieskaites mācību materiāls (ab) #5 📝…" at bounding box center [546, 271] width 1092 height 542
copy form "1 . Skaitļu virkne -7; -4; -1; 2; 5; ... ir Augoša Konstanta Dilstoša Ne augoša…"
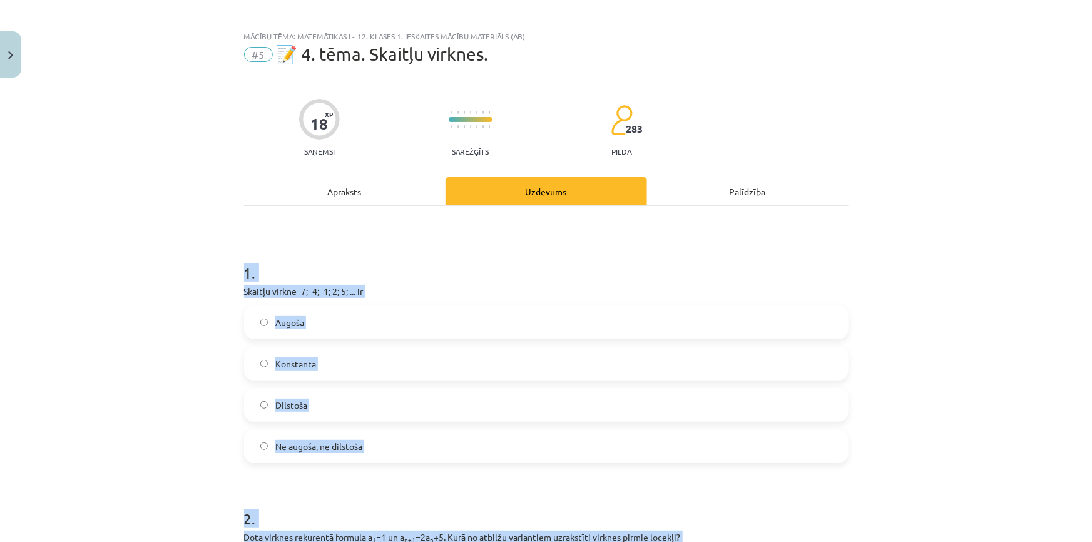
scroll to position [0, 0]
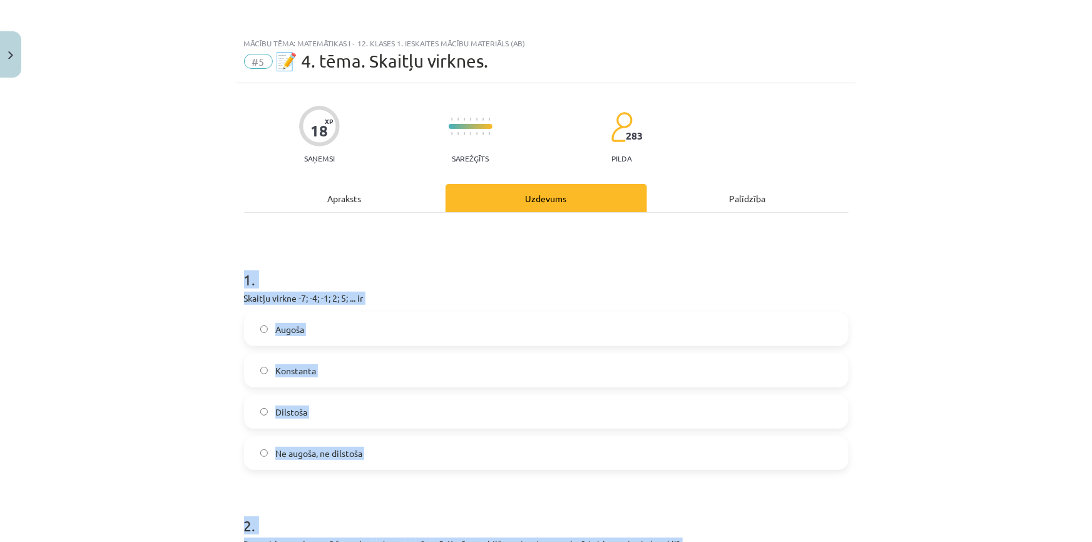
click at [180, 382] on div "Mācību tēma: Matemātikas i - 12. klases 1. ieskaites mācību materiāls (ab) #5 📝…" at bounding box center [546, 271] width 1092 height 542
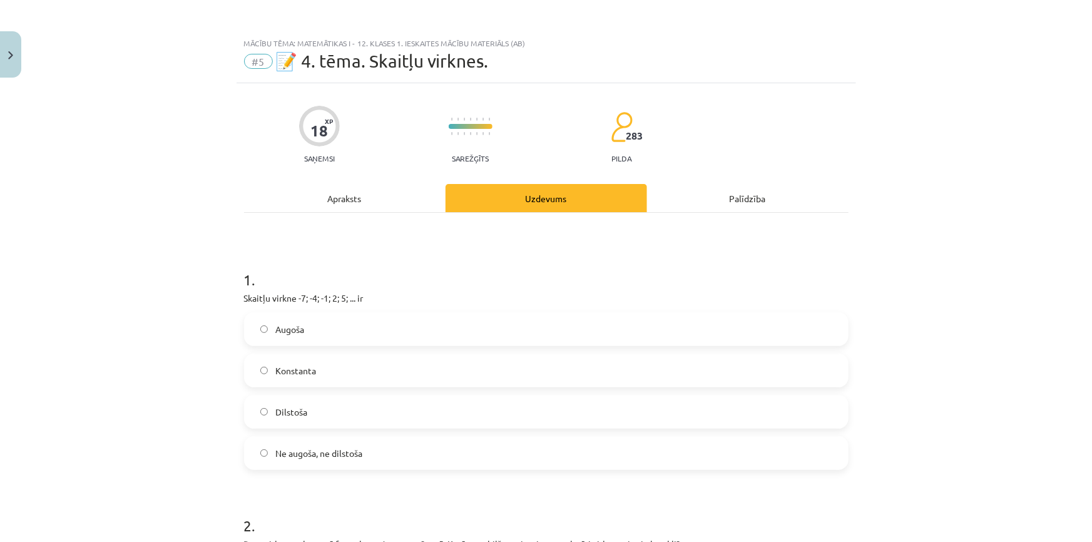
click at [275, 342] on label "Augoša" at bounding box center [546, 328] width 602 height 31
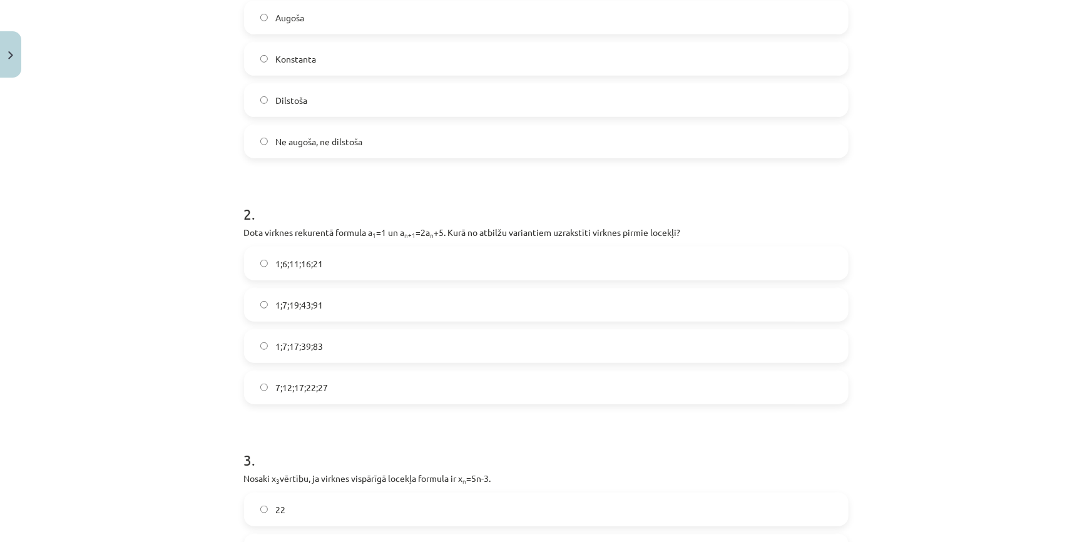
scroll to position [341, 0]
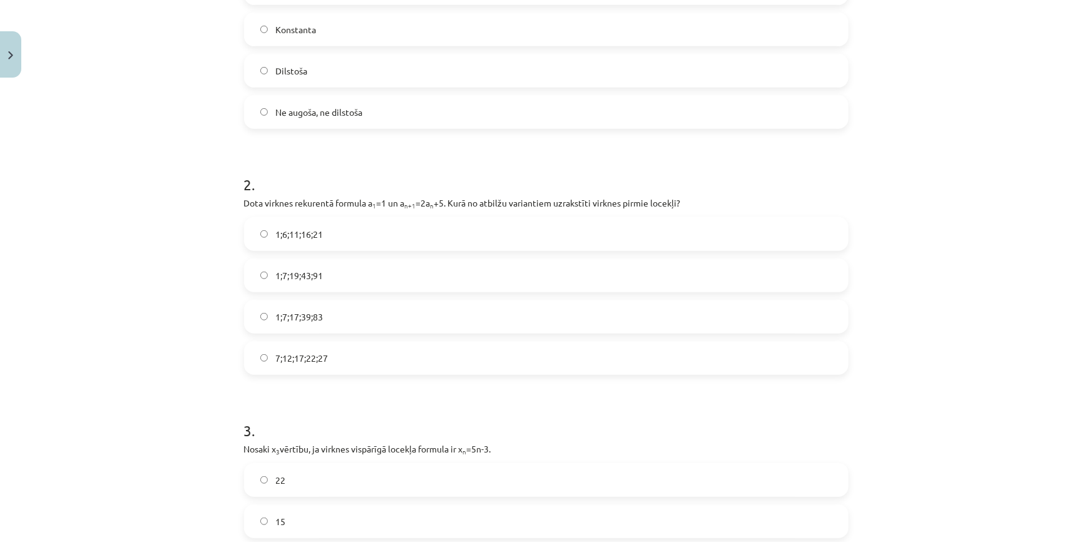
click at [275, 239] on span "1;6;11;16;21" at bounding box center [299, 234] width 48 height 13
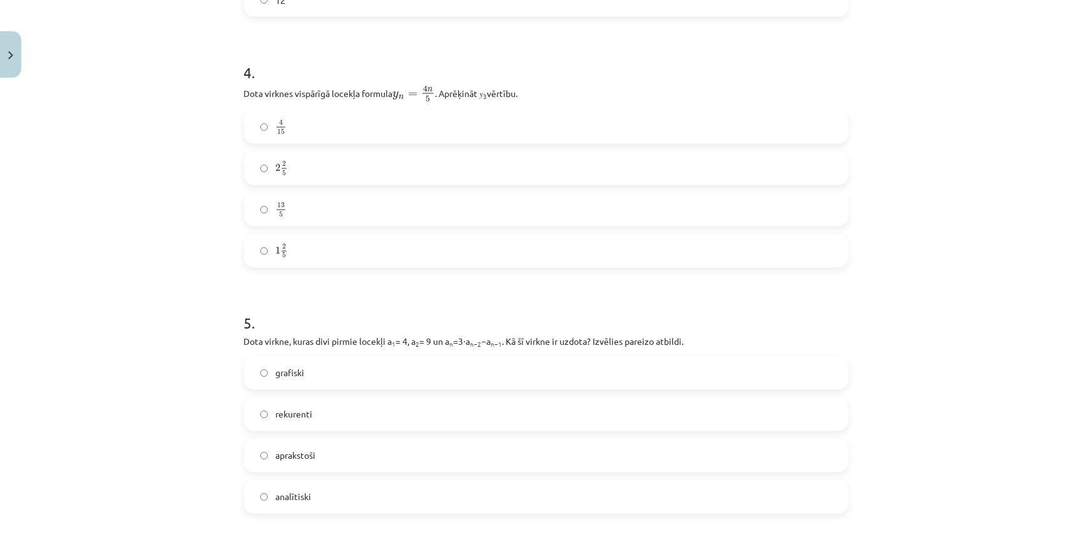
scroll to position [966, 0]
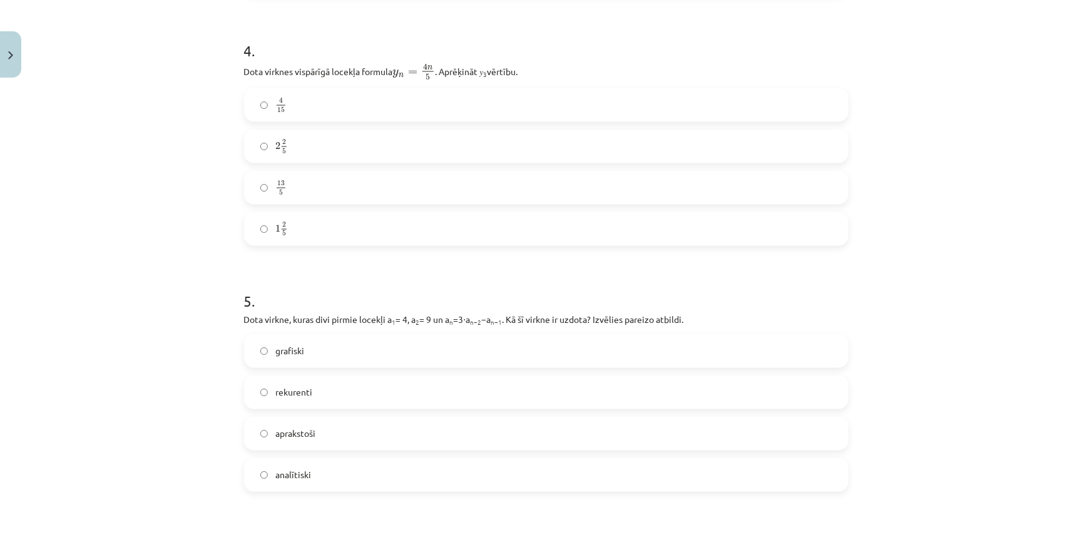
click at [304, 398] on label "rekurenti" at bounding box center [546, 392] width 602 height 31
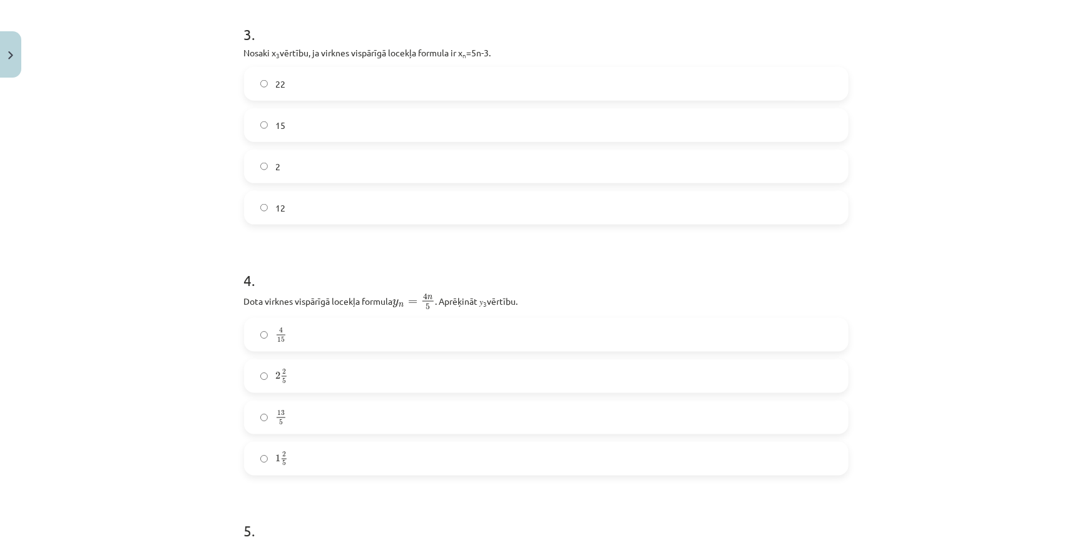
scroll to position [682, 0]
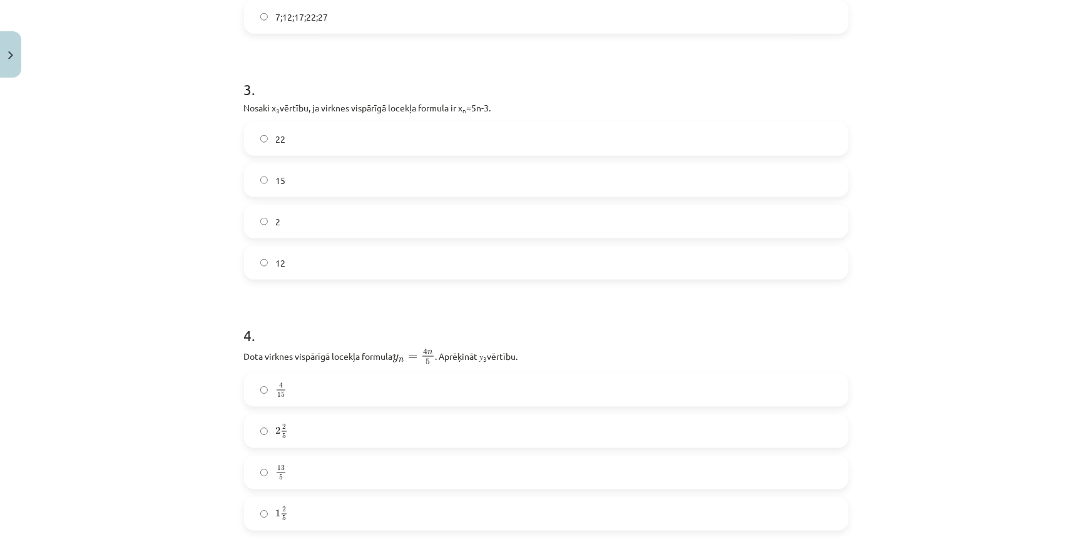
click at [296, 258] on label "12" at bounding box center [546, 262] width 602 height 31
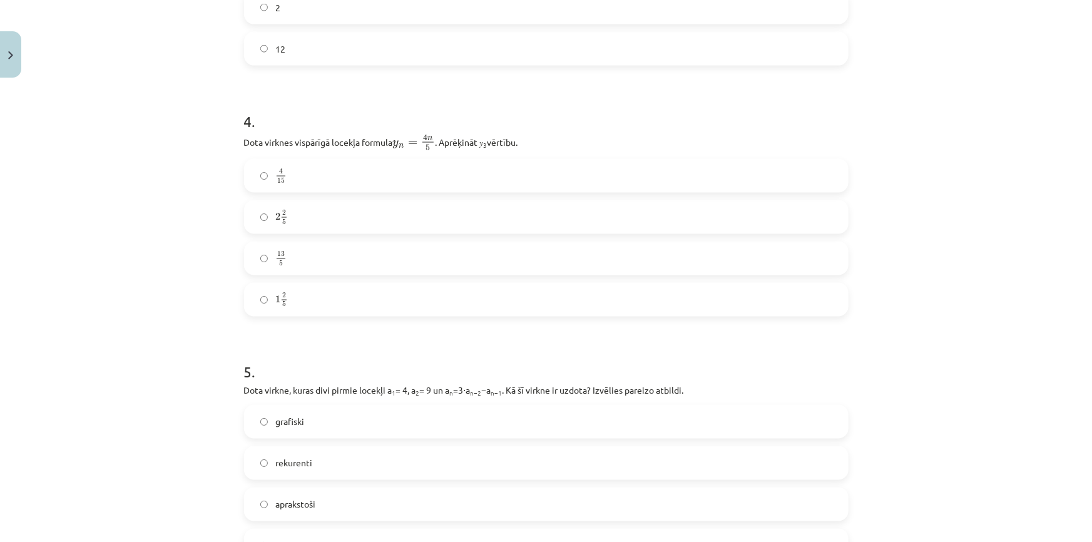
scroll to position [909, 0]
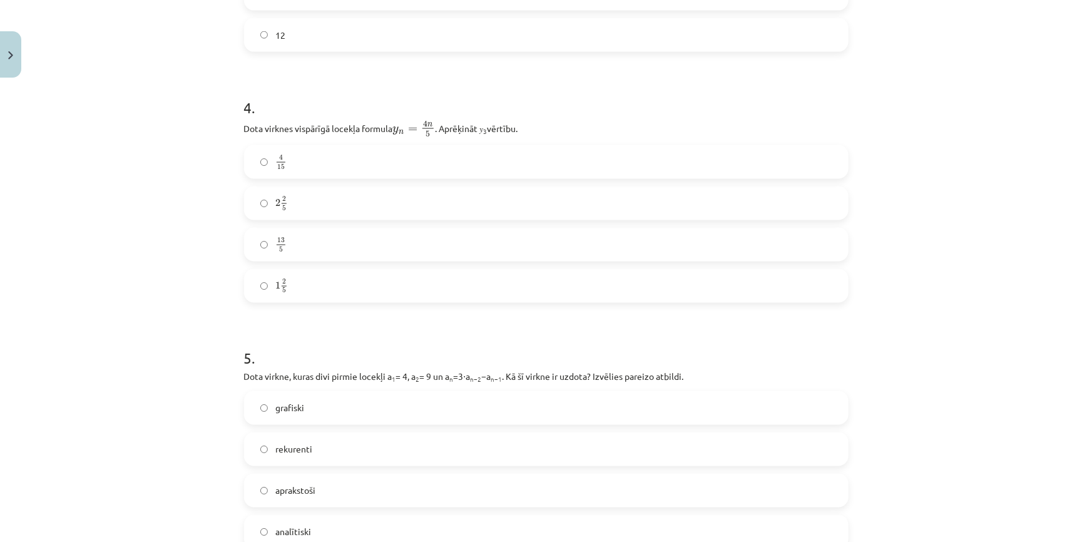
click at [307, 282] on label "1 2 5 1 2 5" at bounding box center [546, 285] width 602 height 31
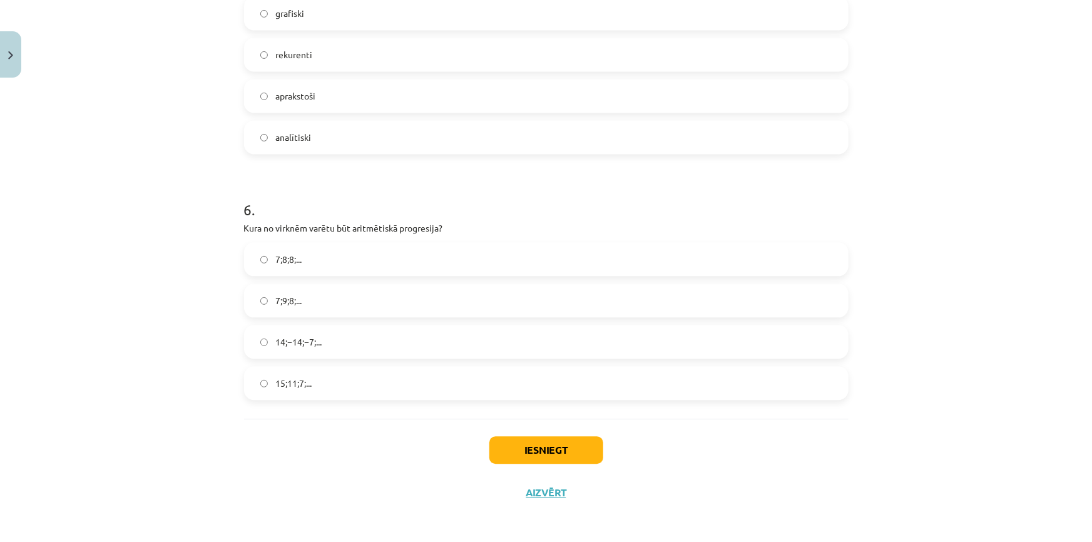
scroll to position [1306, 0]
click at [343, 377] on label "15;11;7;..." at bounding box center [546, 380] width 602 height 31
click at [547, 443] on button "Iesniegt" at bounding box center [546, 448] width 114 height 28
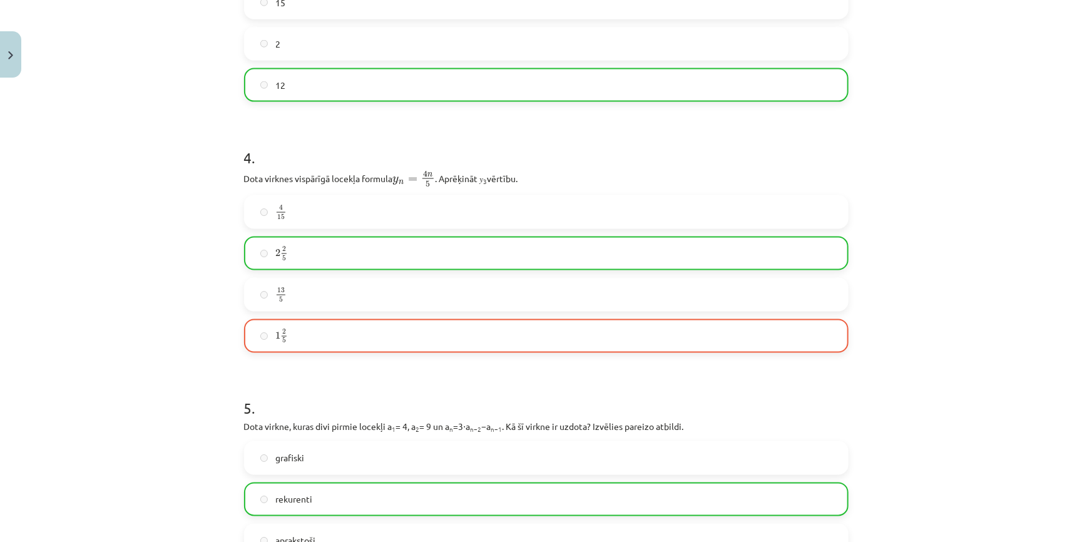
scroll to position [624, 0]
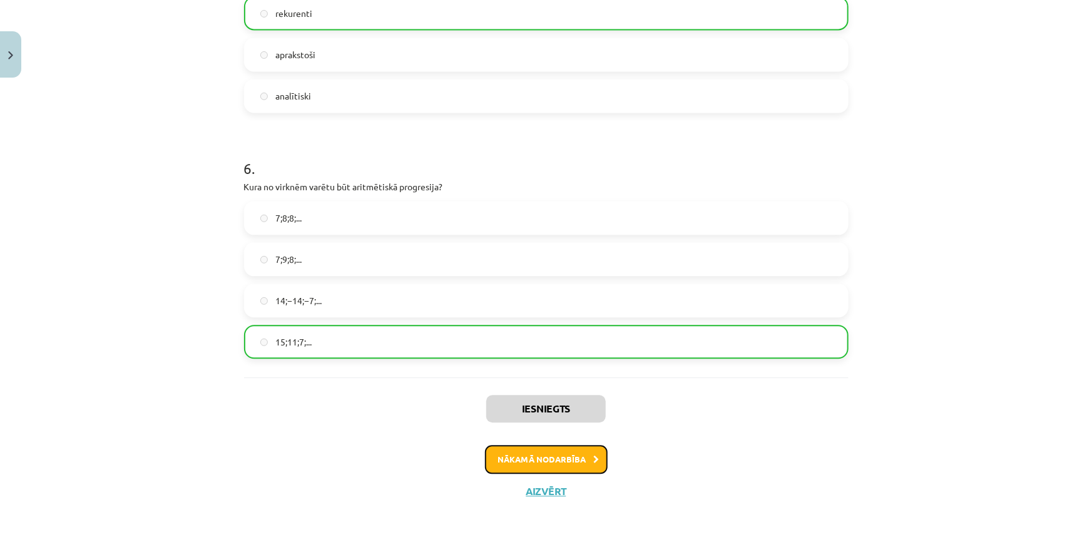
click at [544, 456] on button "Nākamā nodarbība" at bounding box center [546, 459] width 123 height 29
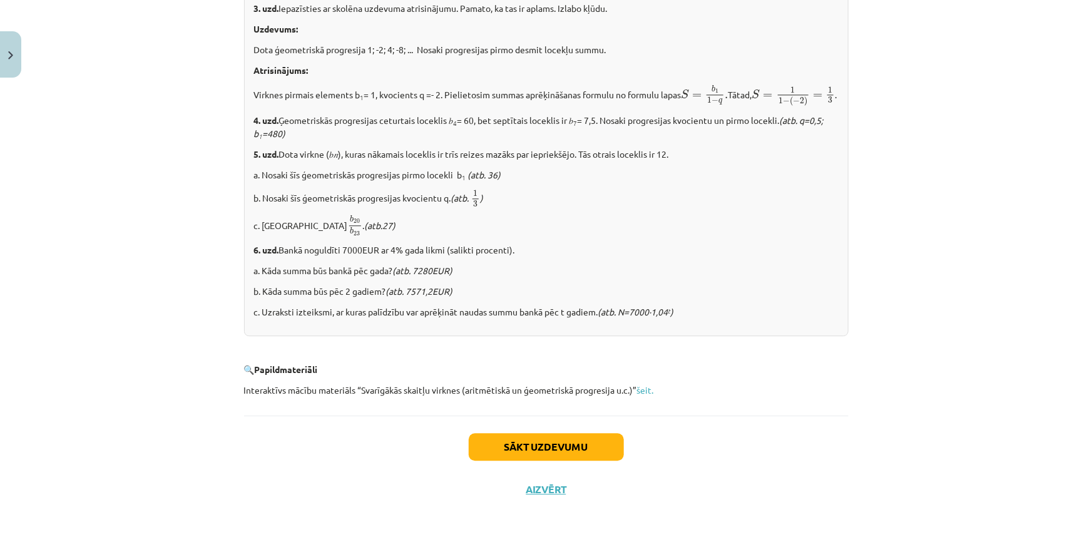
click at [541, 463] on div "Sākt uzdevumu Aizvērt" at bounding box center [546, 459] width 604 height 88
click at [543, 448] on button "Sākt uzdevumu" at bounding box center [546, 447] width 155 height 28
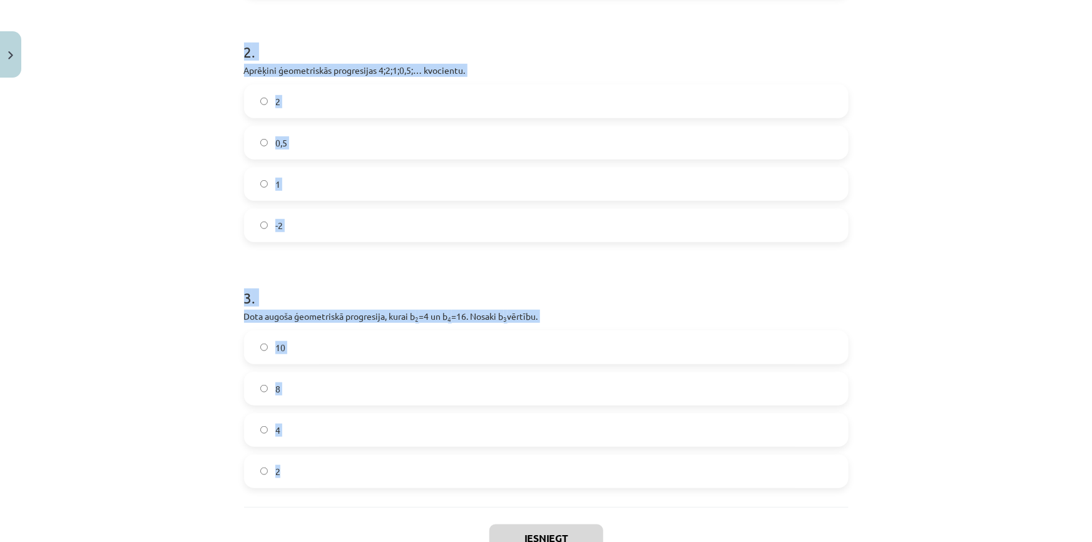
scroll to position [482, 0]
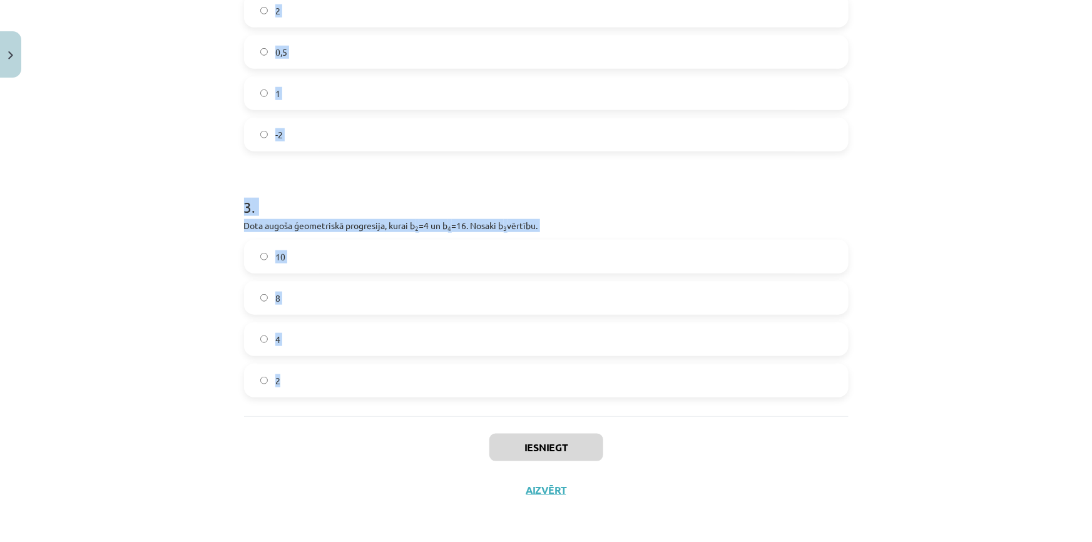
drag, startPoint x: 213, startPoint y: 258, endPoint x: 754, endPoint y: 392, distance: 556.8
click at [752, 392] on div "Mācību tēma: Matemātikas i - 12. klases 1. ieskaites mācību materiāls (ab) #6 📝…" at bounding box center [546, 271] width 1092 height 542
click at [187, 153] on div "Mācību tēma: Matemātikas i - 12. klases 1. ieskaites mācību materiāls (ab) #6 📝…" at bounding box center [546, 271] width 1092 height 542
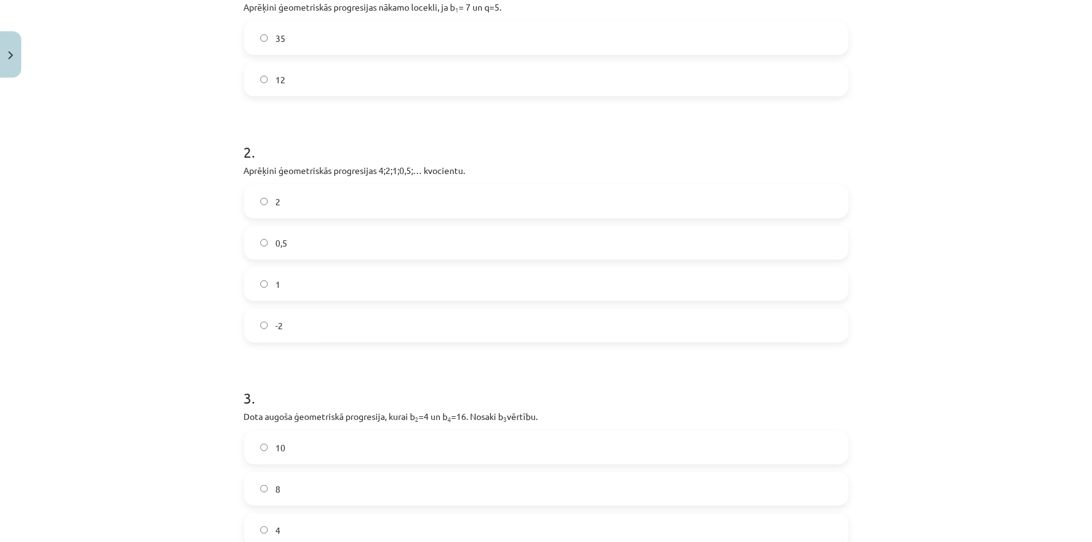
scroll to position [140, 0]
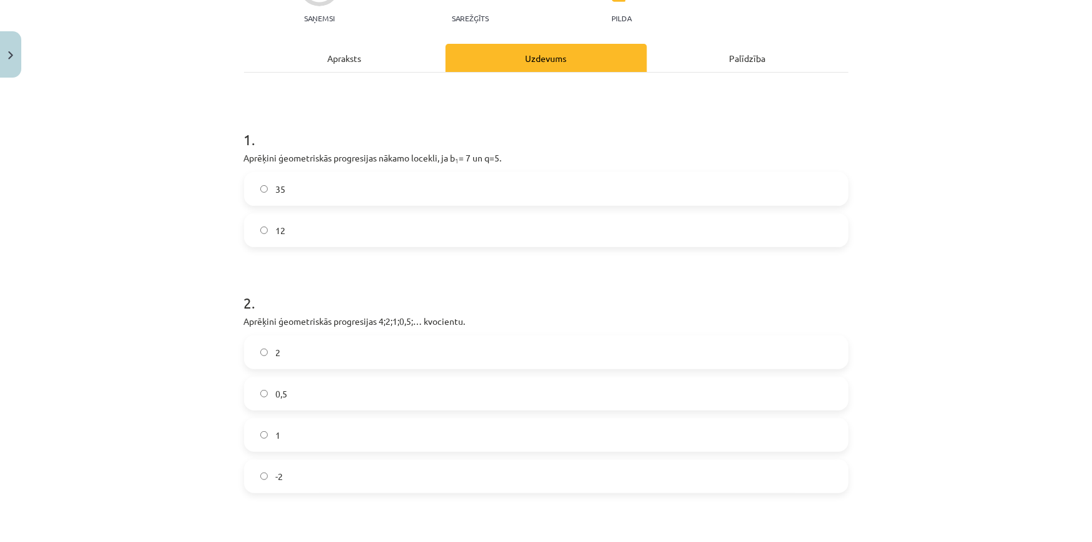
click at [281, 190] on label "35" at bounding box center [546, 188] width 602 height 31
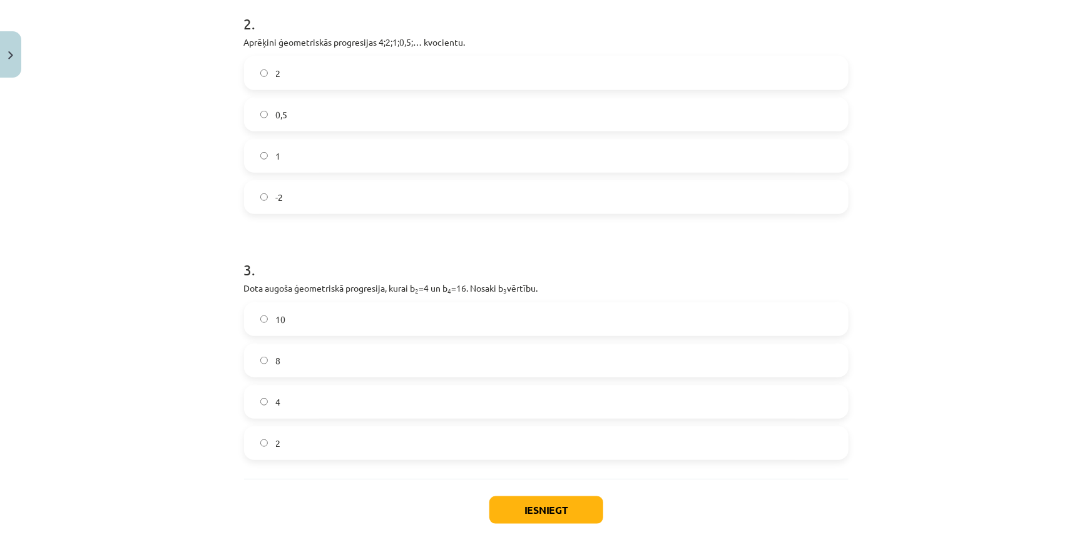
scroll to position [425, 0]
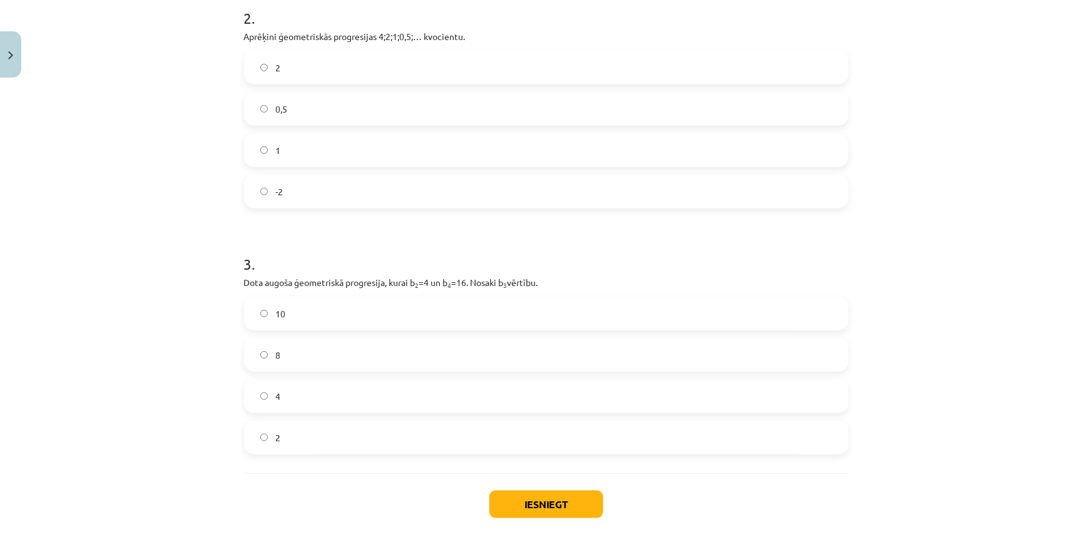
click at [306, 146] on label "1" at bounding box center [546, 149] width 602 height 31
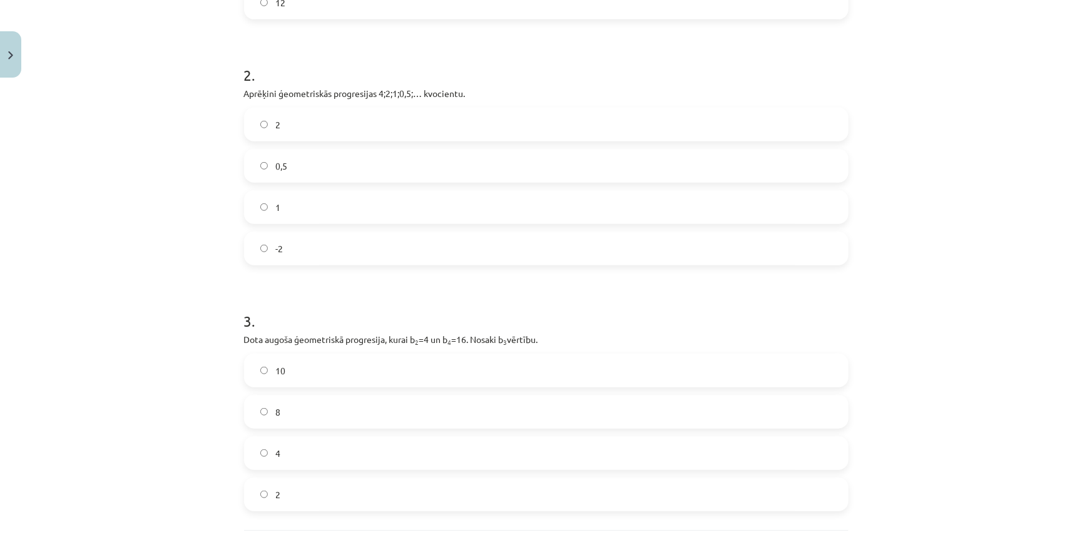
click at [278, 167] on span "0,5" at bounding box center [281, 166] width 12 height 13
click at [297, 126] on label "2" at bounding box center [546, 124] width 602 height 31
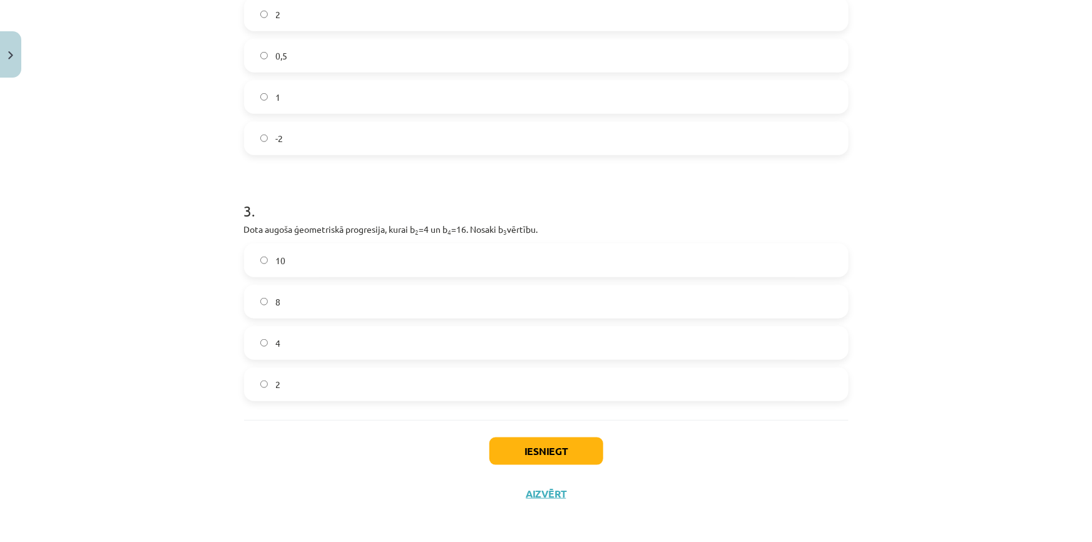
scroll to position [482, 0]
click at [326, 343] on label "4" at bounding box center [546, 338] width 602 height 31
click at [558, 475] on div "Iesniegt Aizvērt" at bounding box center [546, 460] width 604 height 88
click at [554, 452] on button "Iesniegt" at bounding box center [546, 447] width 114 height 28
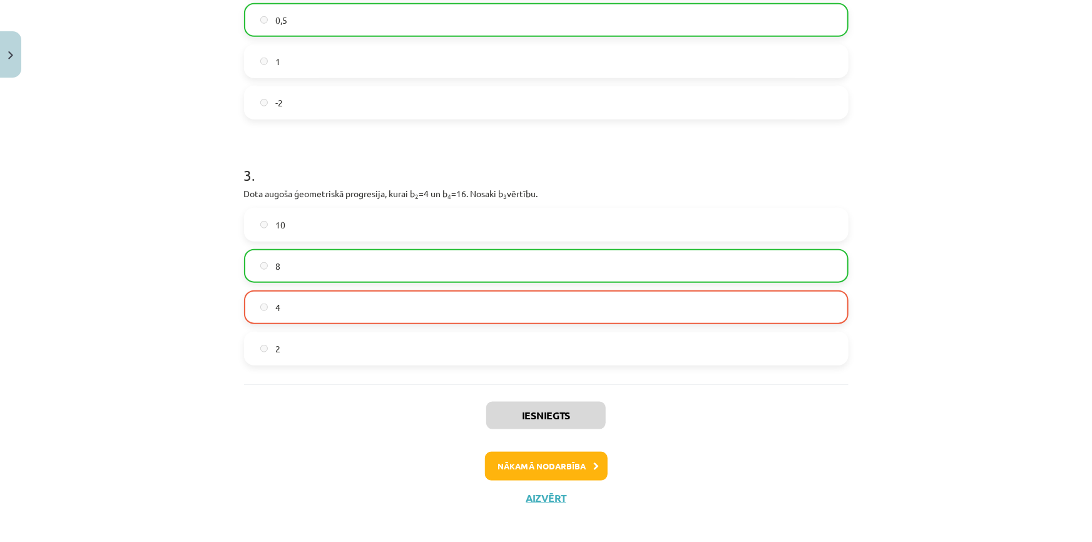
scroll to position [521, 0]
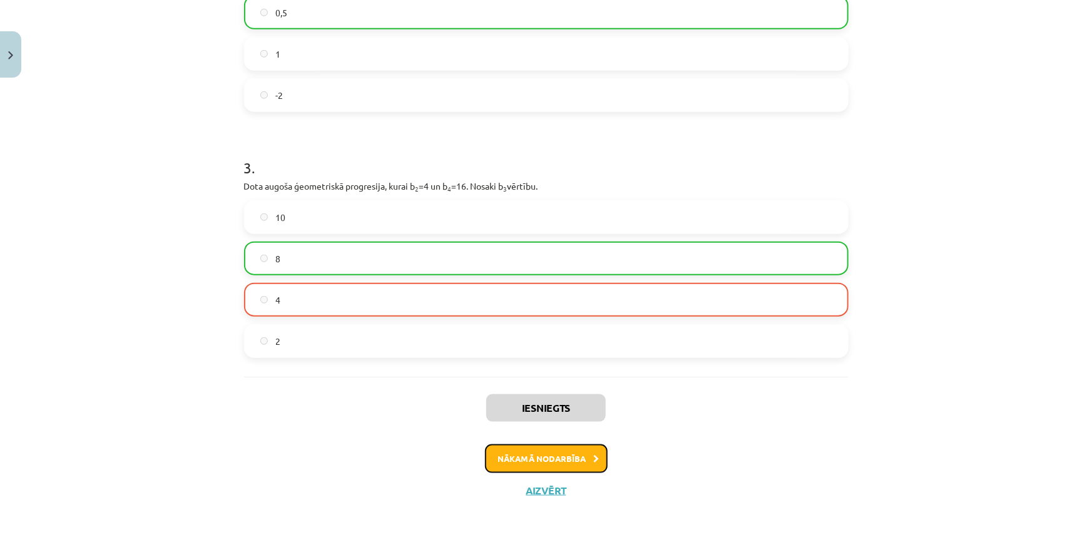
click at [490, 448] on button "Nākamā nodarbība" at bounding box center [546, 458] width 123 height 29
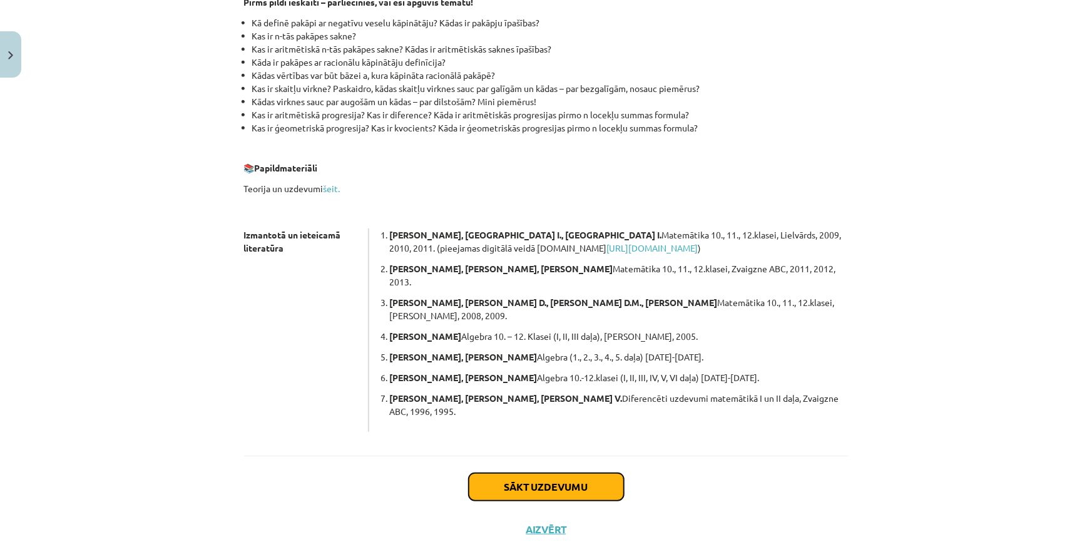
click at [524, 473] on button "Sākt uzdevumu" at bounding box center [546, 487] width 155 height 28
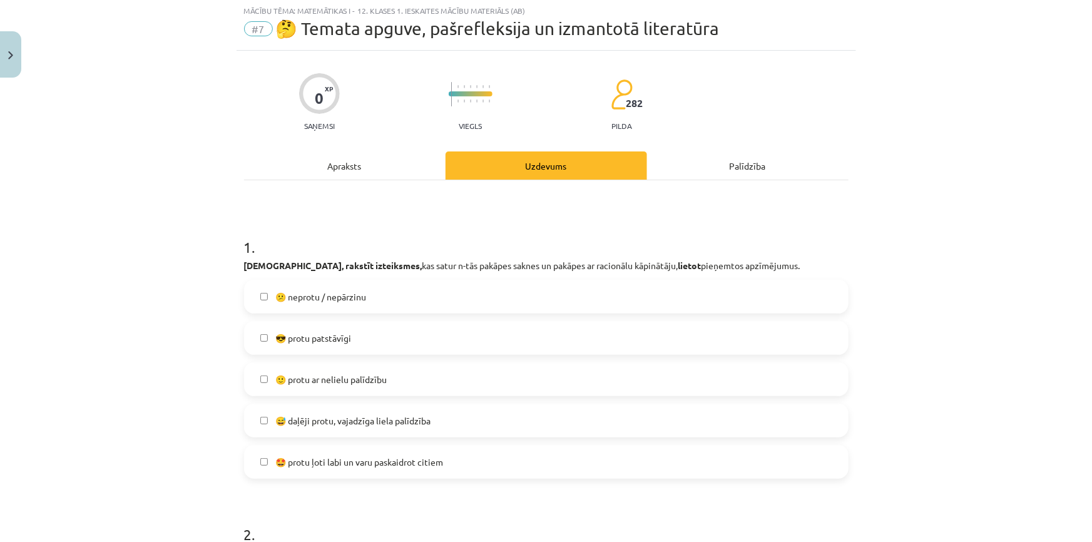
scroll to position [31, 0]
click at [335, 308] on label "😕 neprotu / nepārzinu" at bounding box center [546, 297] width 602 height 31
click at [342, 332] on label "😎 protu patstāvīgi" at bounding box center [546, 338] width 602 height 31
click at [305, 293] on span "😕 neprotu / nepārzinu" at bounding box center [320, 297] width 91 height 13
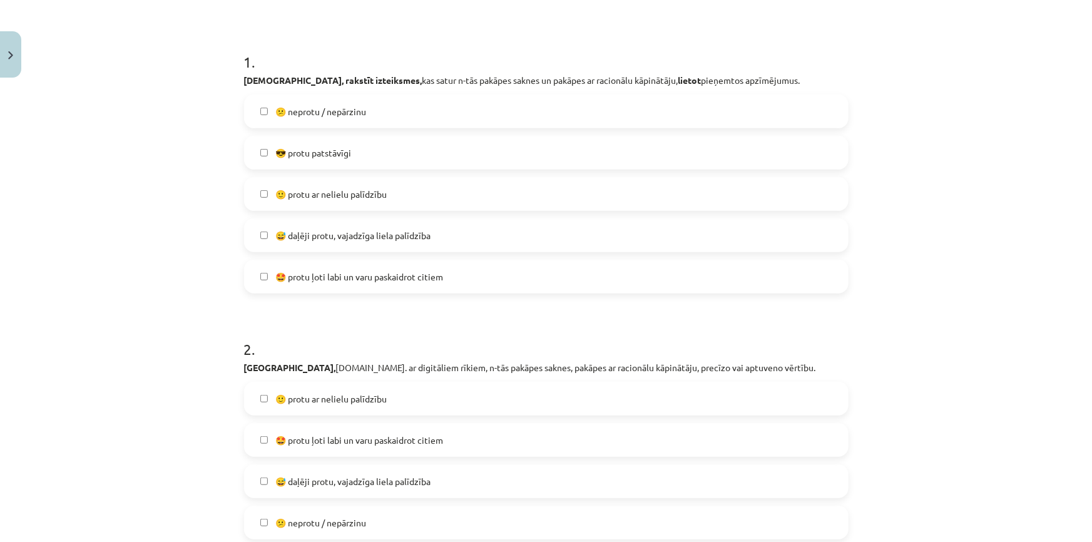
scroll to position [144, 0]
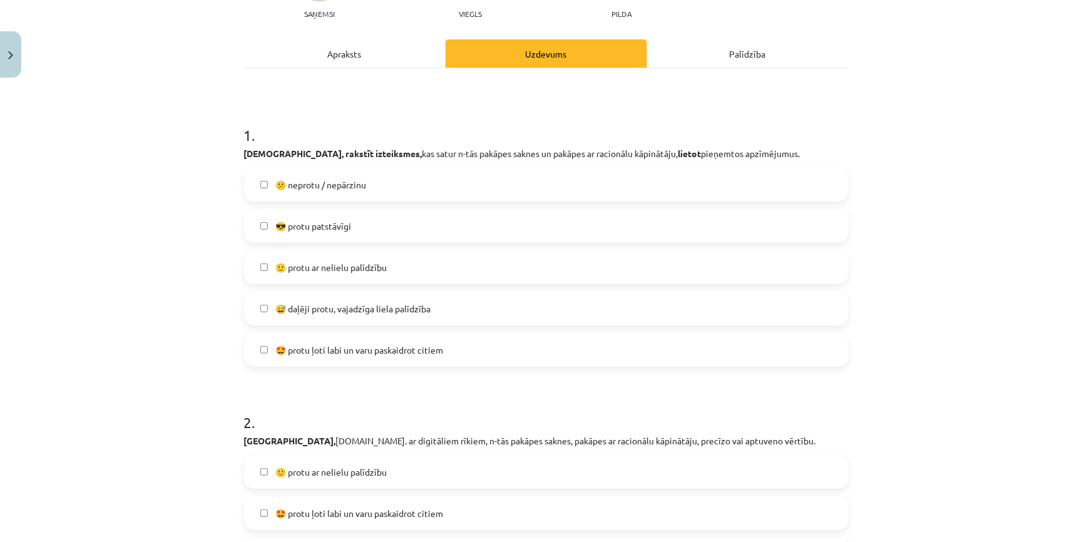
click at [309, 222] on span "😎 protu patstāvīgi" at bounding box center [313, 226] width 76 height 13
click at [314, 265] on span "🙂 protu ar nelielu palīdzību" at bounding box center [330, 267] width 111 height 13
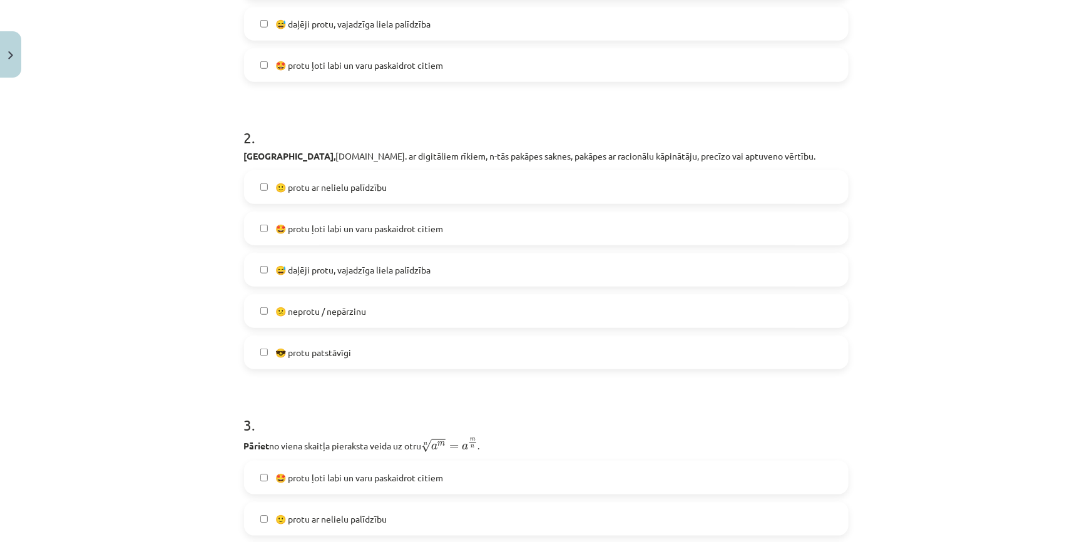
click at [309, 243] on label "🤩 protu ļoti labi un varu paskaidrot citiem" at bounding box center [546, 228] width 602 height 31
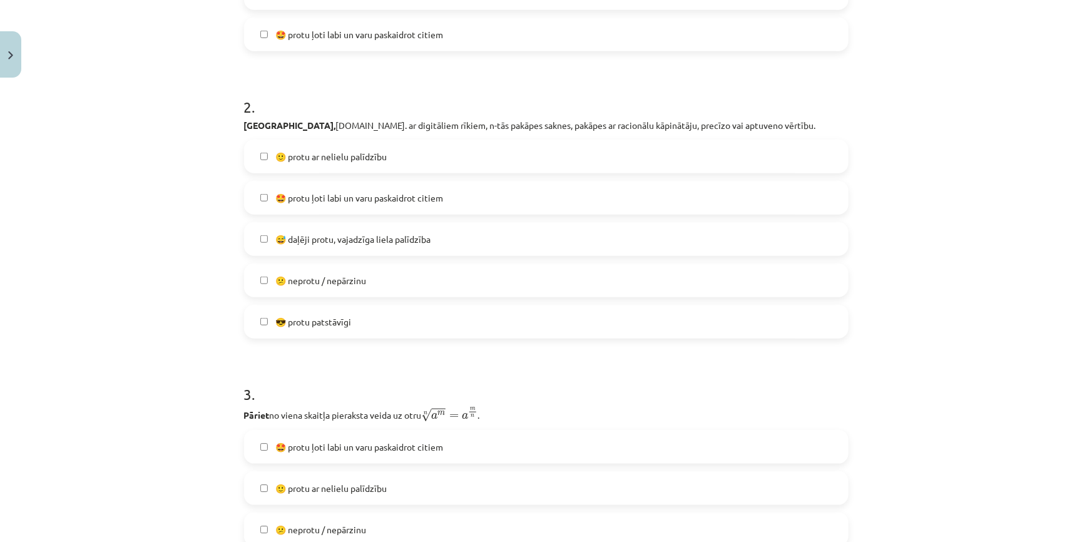
scroll to position [770, 0]
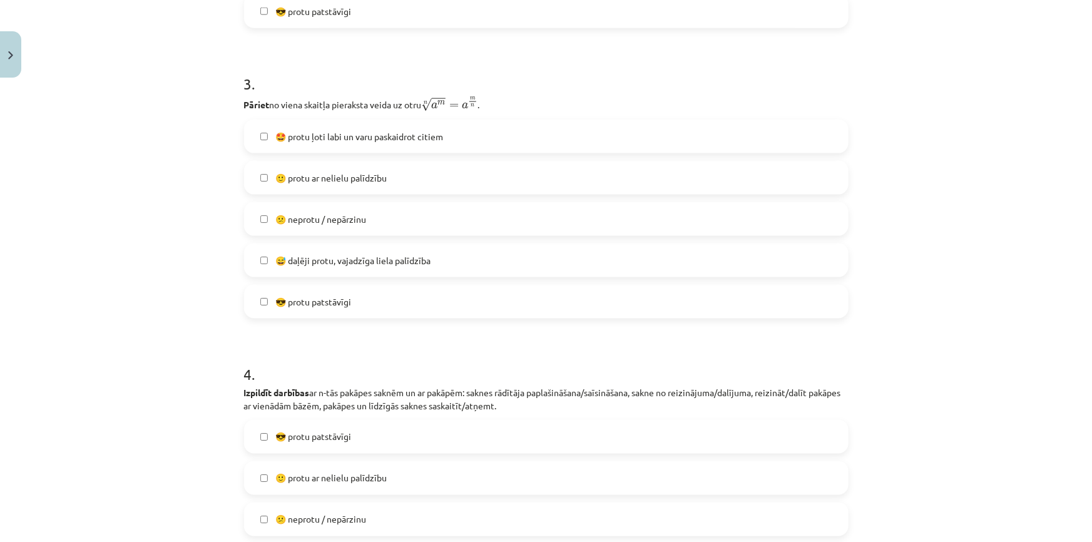
click at [317, 265] on span "😅 daļēji protu, vajadzīga liela palīdzība" at bounding box center [352, 260] width 155 height 13
drag, startPoint x: 317, startPoint y: 387, endPoint x: 337, endPoint y: 422, distance: 40.0
click at [317, 388] on p "Izpildīt darbības ar n-tās pakāpes saknēm un ar pakāpēm: saknes rādītāja paplaš…" at bounding box center [546, 399] width 604 height 26
click at [347, 438] on span "😎 protu patstāvīgi" at bounding box center [313, 436] width 76 height 13
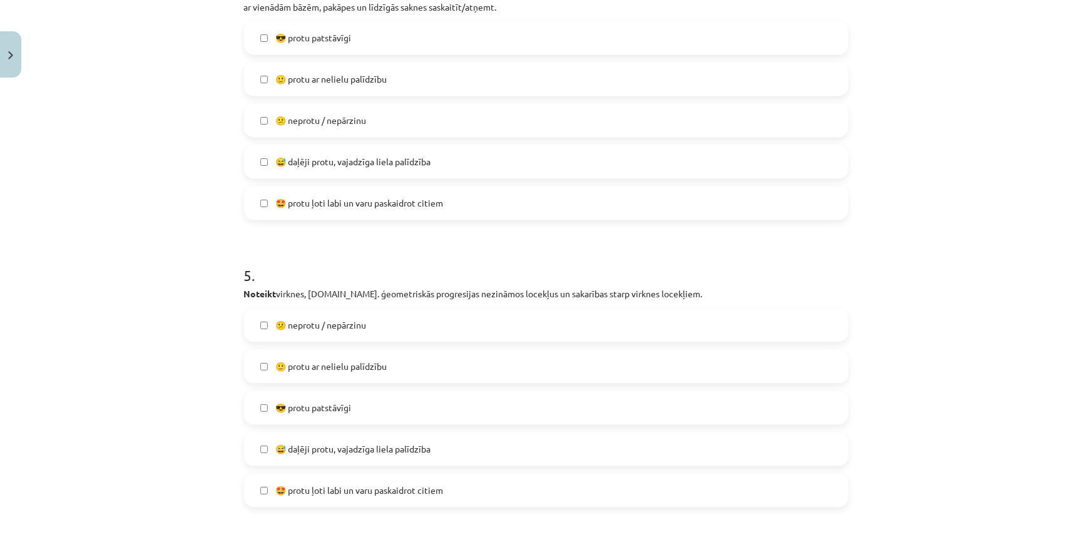
click at [382, 372] on span "🙂 protu ar nelielu palīdzību" at bounding box center [330, 366] width 111 height 13
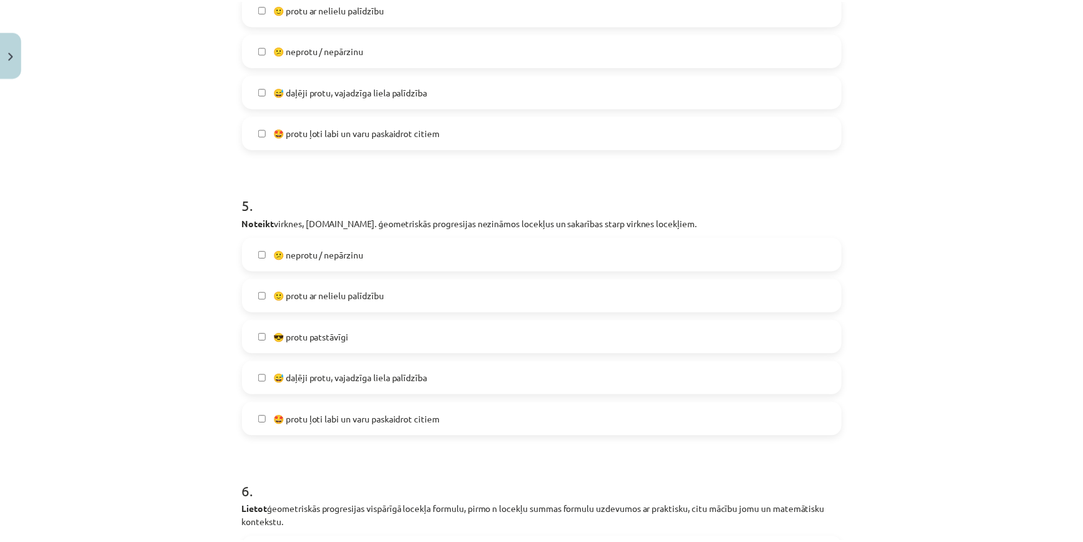
scroll to position [1578, 0]
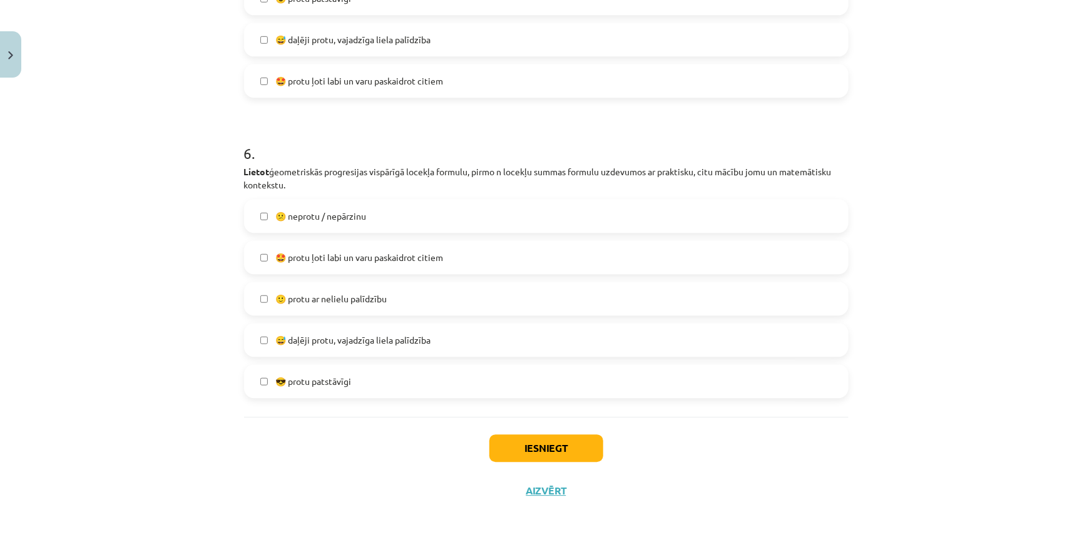
click at [367, 338] on span "😅 daļēji protu, vajadzīga liela palīdzība" at bounding box center [352, 339] width 155 height 13
click at [522, 432] on div "Iesniegt Aizvērt" at bounding box center [546, 461] width 604 height 88
click at [425, 74] on span "🤩 protu ļoti labi un varu paskaidrot citiem" at bounding box center [359, 80] width 168 height 13
click at [537, 447] on button "Iesniegt" at bounding box center [546, 448] width 114 height 28
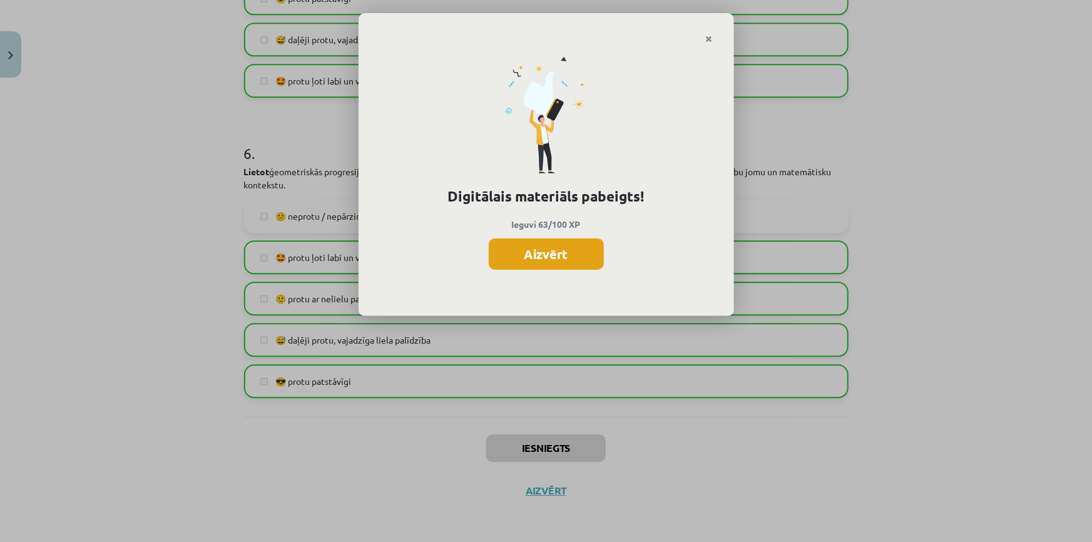
click at [540, 254] on button "Aizvērt" at bounding box center [546, 253] width 115 height 31
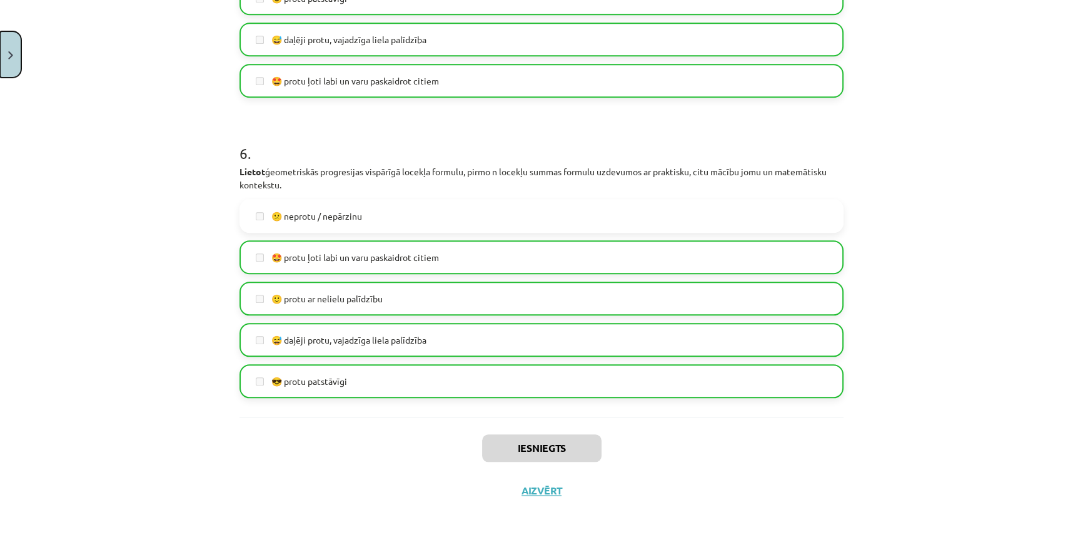
click at [13, 41] on button "Close" at bounding box center [10, 54] width 21 height 46
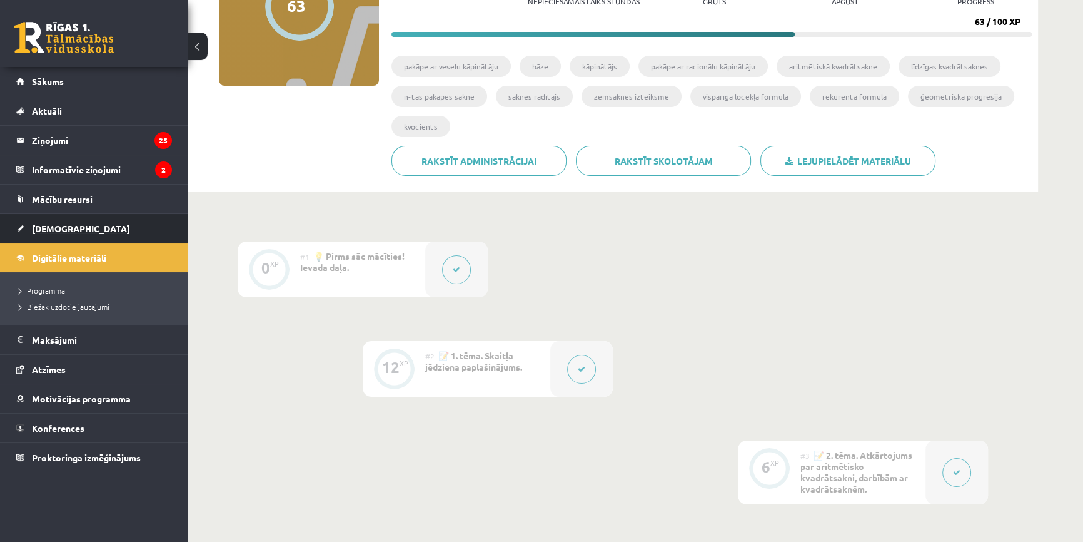
click at [50, 220] on link "[DEMOGRAPHIC_DATA]" at bounding box center [94, 228] width 156 height 29
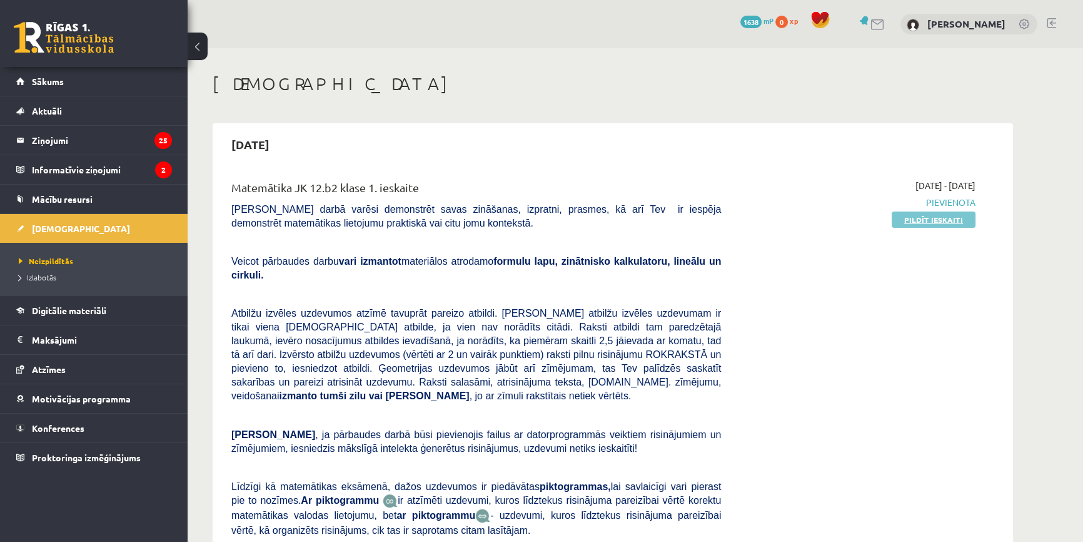
click at [930, 217] on link "Pildīt ieskaiti" at bounding box center [934, 219] width 84 height 16
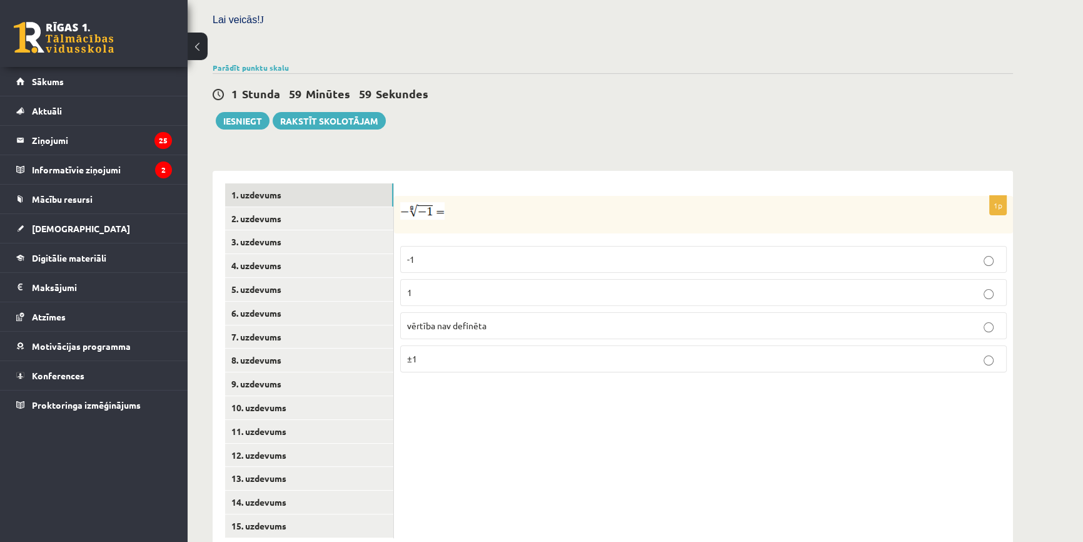
scroll to position [377, 0]
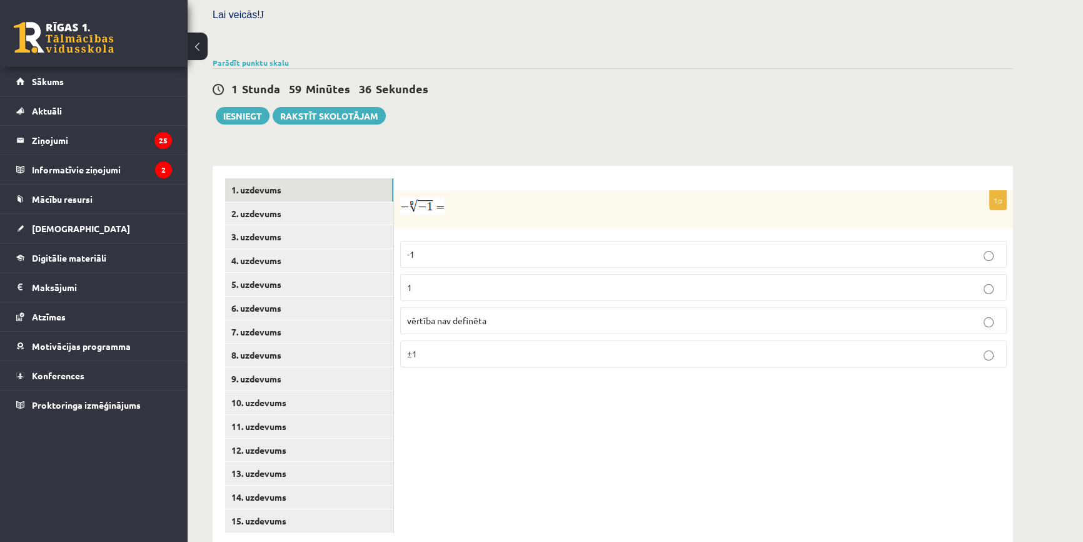
click at [460, 315] on span "vērtība nav definēta" at bounding box center [446, 320] width 79 height 11
click at [674, 307] on label "vērtība nav definēta" at bounding box center [703, 320] width 607 height 27
click at [259, 202] on link "2. uzdevums" at bounding box center [309, 213] width 168 height 23
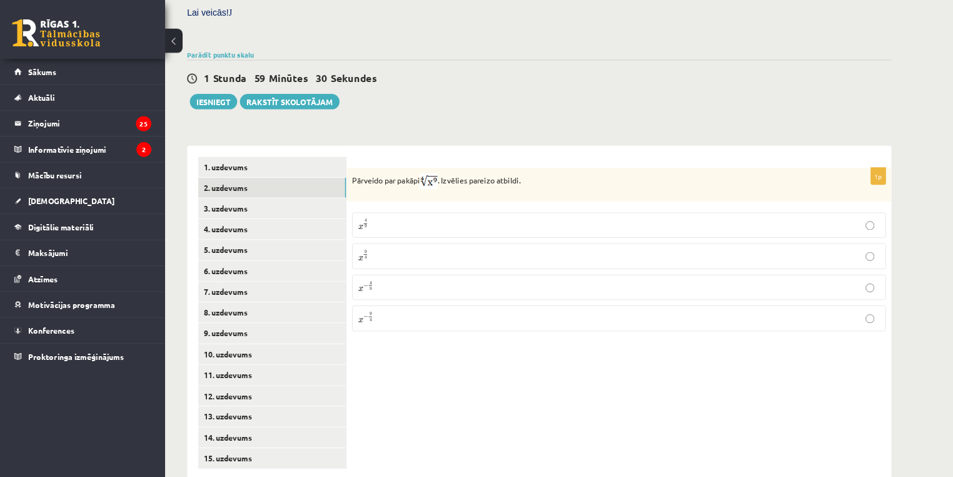
scroll to position [378, 0]
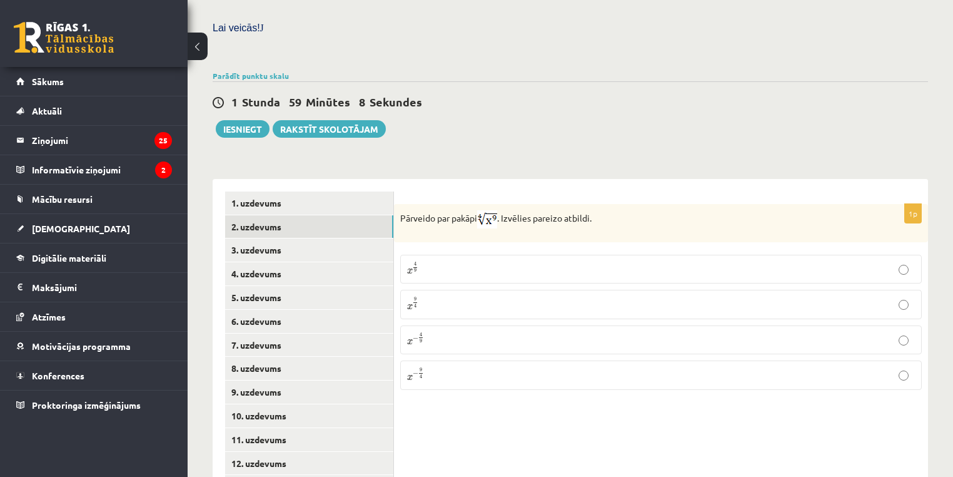
click at [441, 296] on p "x 9 4 x 9 4" at bounding box center [661, 303] width 508 height 15
click at [253, 238] on link "3. uzdevums" at bounding box center [309, 249] width 168 height 23
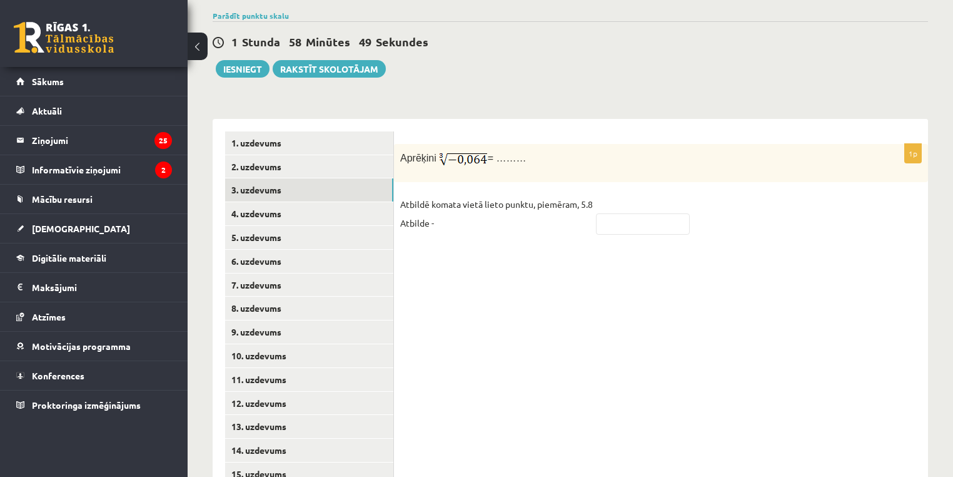
scroll to position [456, 0]
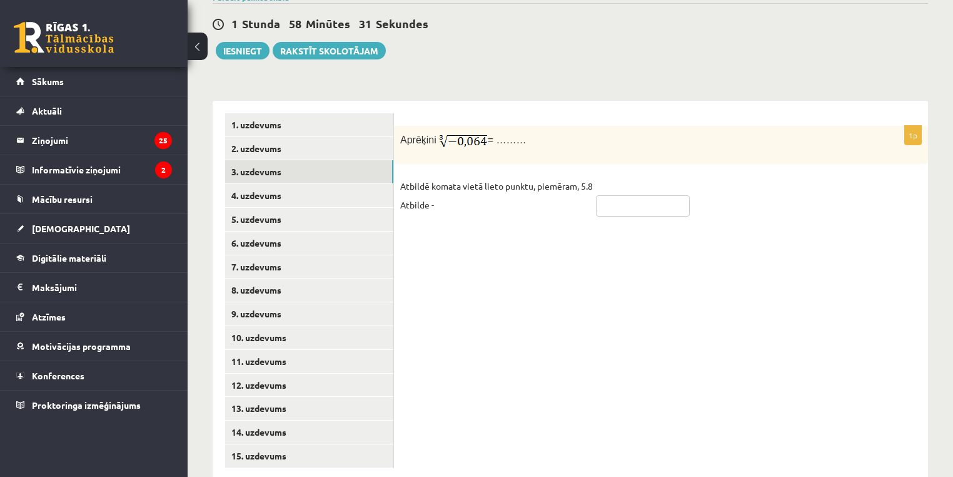
click at [623, 195] on input "text" at bounding box center [643, 205] width 94 height 21
click at [597, 233] on div "1p Aprēķini = ……… Atbildē komata vietā lieto punktu, piemēram, 5.8 Atbilde - **…" at bounding box center [661, 291] width 534 height 380
click at [613, 218] on div "1p Aprēķini = ……… Atbildē komata vietā lieto punktu, piemēram, 5.8 Atbilde - **…" at bounding box center [661, 291] width 534 height 380
click at [609, 195] on input "****" at bounding box center [643, 205] width 94 height 21
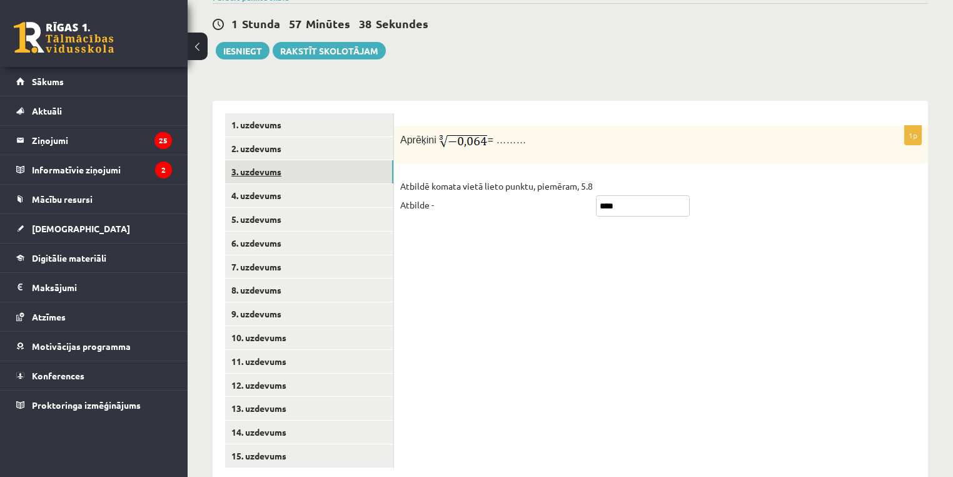
type input "****"
click at [256, 160] on link "3. uzdevums" at bounding box center [309, 171] width 168 height 23
click at [258, 184] on link "4. uzdevums" at bounding box center [309, 195] width 168 height 23
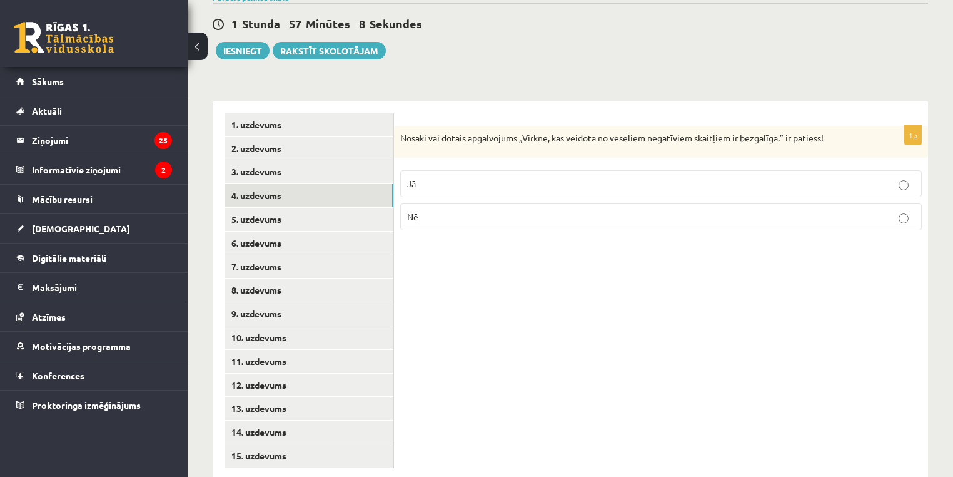
click at [468, 177] on p "Jā" at bounding box center [661, 183] width 508 height 13
click at [260, 208] on link "5. uzdevums" at bounding box center [309, 219] width 168 height 23
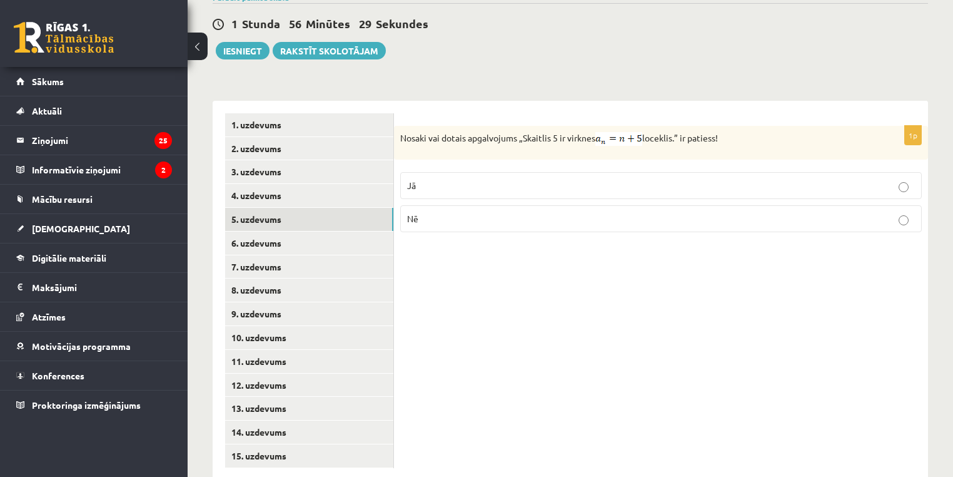
click at [450, 212] on p "Nē" at bounding box center [661, 218] width 508 height 13
click at [264, 231] on link "6. uzdevums" at bounding box center [309, 242] width 168 height 23
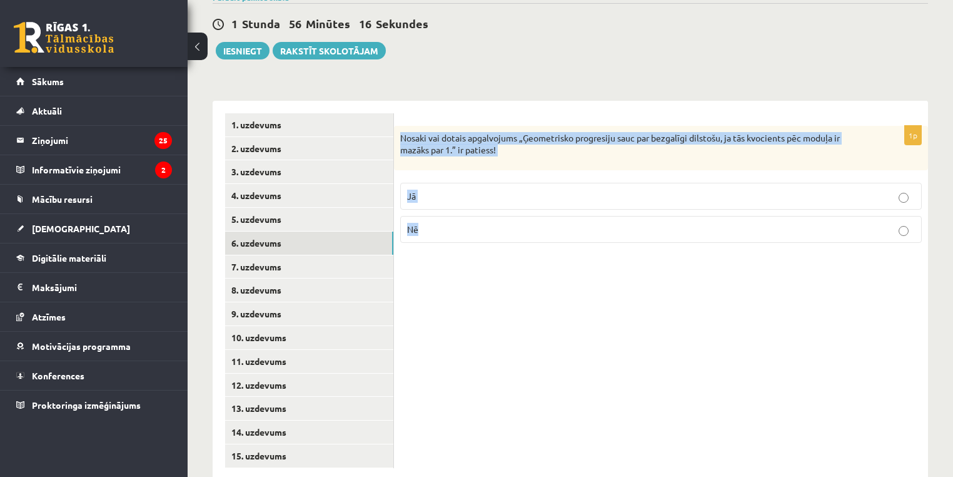
drag, startPoint x: 403, startPoint y: 103, endPoint x: 922, endPoint y: 222, distance: 532.6
click at [922, 222] on div "1p Nosaki vai dotais apgalvojums „Ģeometrisko progresiju sauc par bezgalīgi dil…" at bounding box center [661, 189] width 534 height 127
copy div "Nosaki vai dotais apgalvojums „Ģeometrisko progresiju sauc par bezgalīgi dilsto…"
click at [485, 264] on div "1p Nosaki vai dotais apgalvojums „Ģeometrisko progresiju sauc par bezgalīgi dil…" at bounding box center [661, 291] width 534 height 380
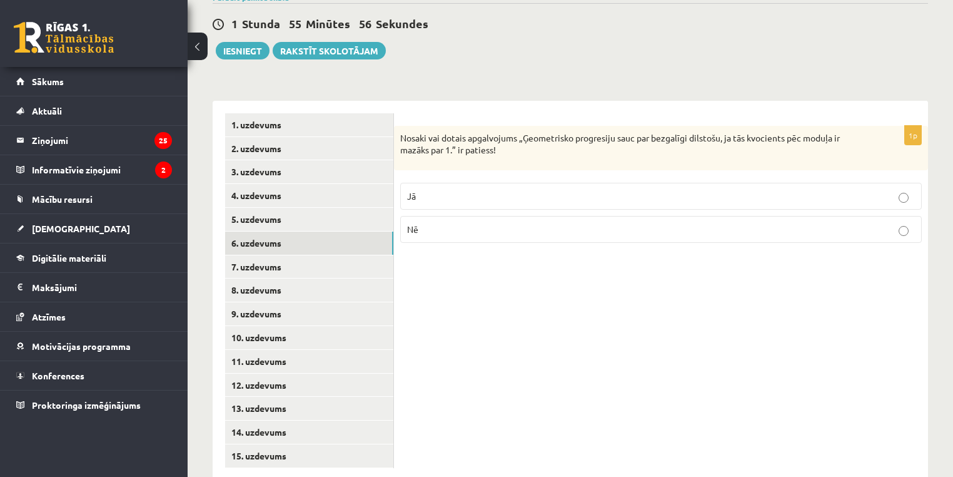
click at [461, 190] on p "Jā" at bounding box center [661, 196] width 508 height 13
click at [274, 255] on link "7. uzdevums" at bounding box center [309, 266] width 168 height 23
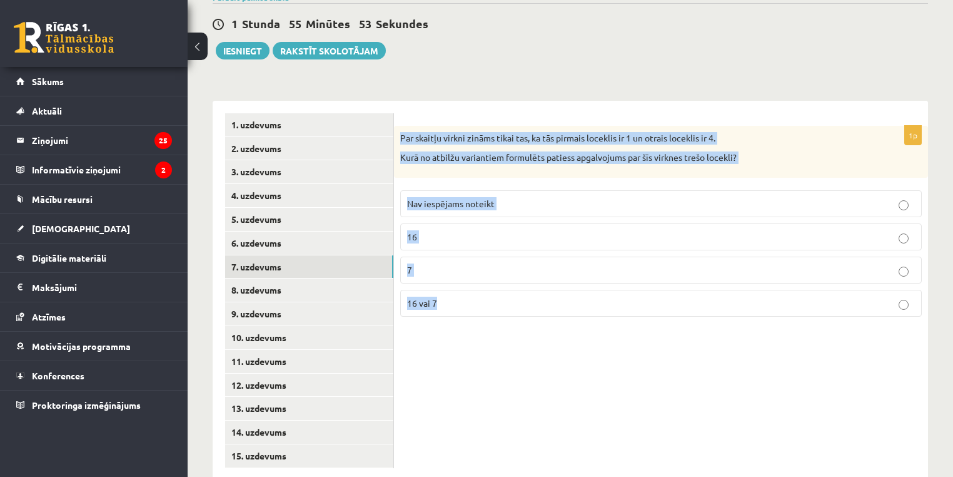
drag, startPoint x: 398, startPoint y: 103, endPoint x: 895, endPoint y: 306, distance: 536.7
click at [895, 306] on div "1p Par skaitļu virkni zināms tikai tas, ka tās pirmais loceklis ir 1 un otrais …" at bounding box center [661, 291] width 534 height 380
copy div "Par skaitļu virkni zināms tikai tas, ka tās pirmais loceklis ir 1 un otrais loc…"
click at [463, 335] on div "1p Par skaitļu virkni zināms tikai tas, ka tās pirmais loceklis ir 1 un otrais …" at bounding box center [661, 291] width 534 height 380
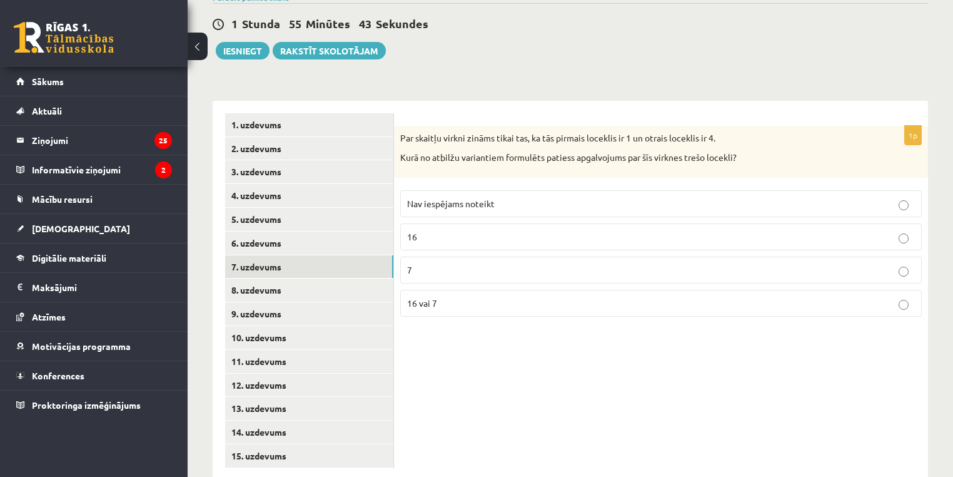
click at [475, 198] on span "Nav iespējams noteikt" at bounding box center [451, 203] width 88 height 11
click at [451, 198] on span "Nav iespējams noteikt" at bounding box center [451, 203] width 88 height 11
click at [262, 278] on link "8. uzdevums" at bounding box center [309, 289] width 168 height 23
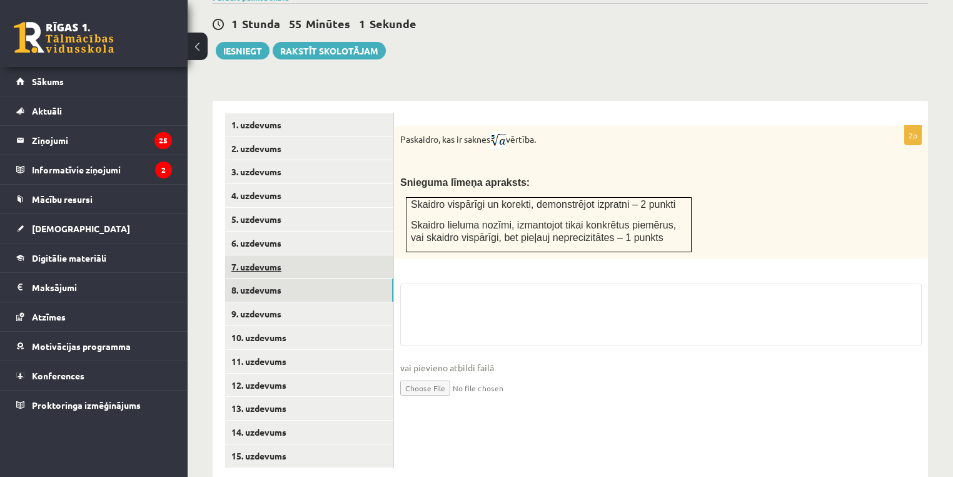
click at [258, 255] on link "7. uzdevums" at bounding box center [309, 266] width 168 height 23
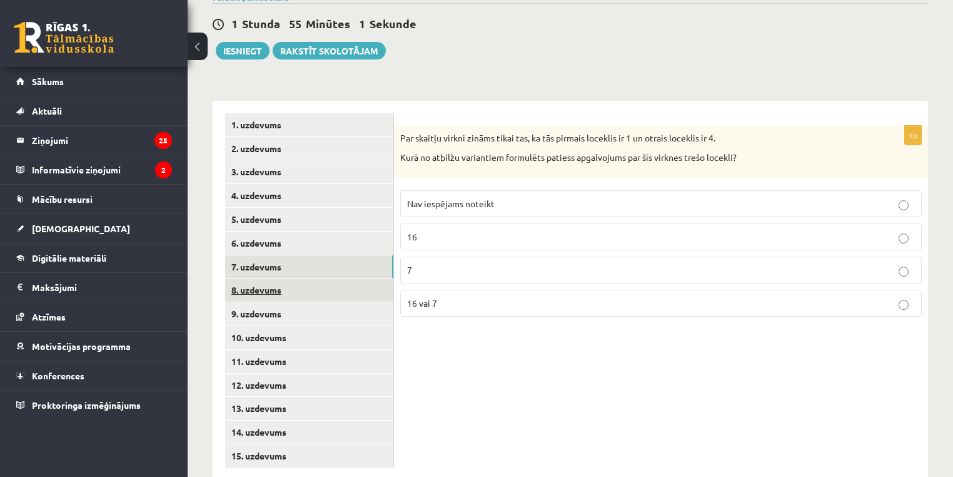
click at [255, 278] on link "8. uzdevums" at bounding box center [309, 289] width 168 height 23
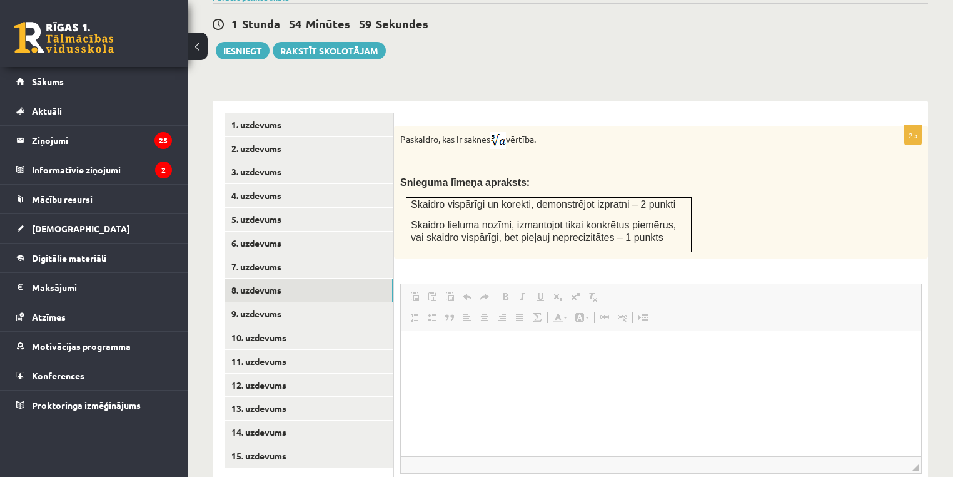
scroll to position [0, 0]
click at [464, 358] on html at bounding box center [661, 349] width 520 height 38
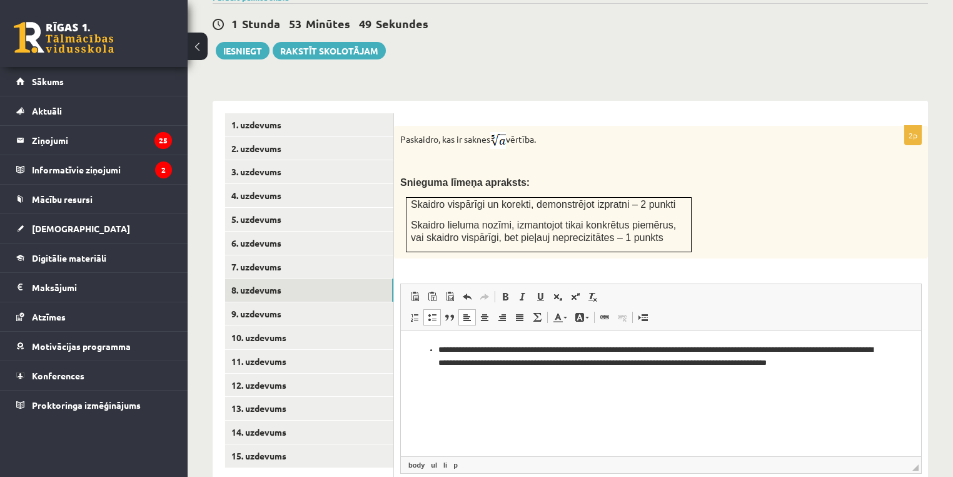
click at [438, 350] on ul "**********" at bounding box center [660, 356] width 495 height 26
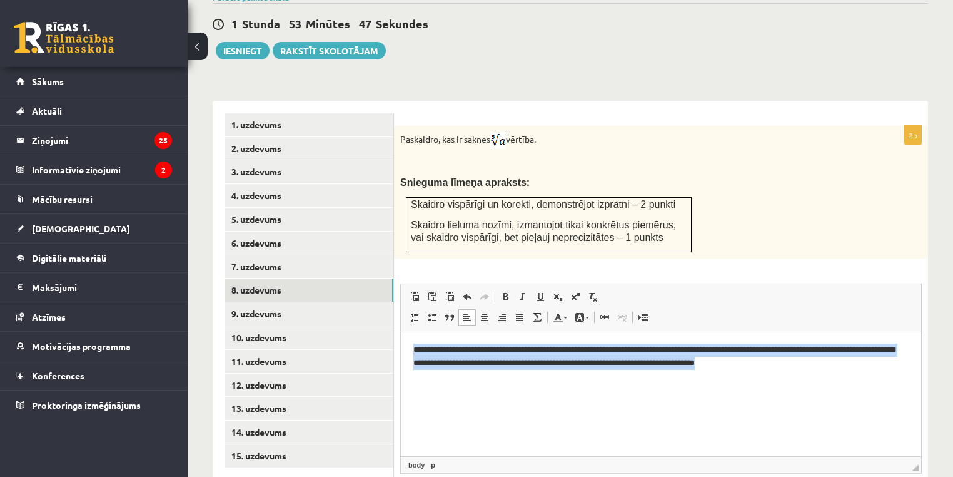
drag, startPoint x: 413, startPoint y: 348, endPoint x: 879, endPoint y: 382, distance: 466.6
click at [879, 382] on html "**********" at bounding box center [661, 355] width 520 height 51
click at [467, 312] on span at bounding box center [467, 317] width 10 height 10
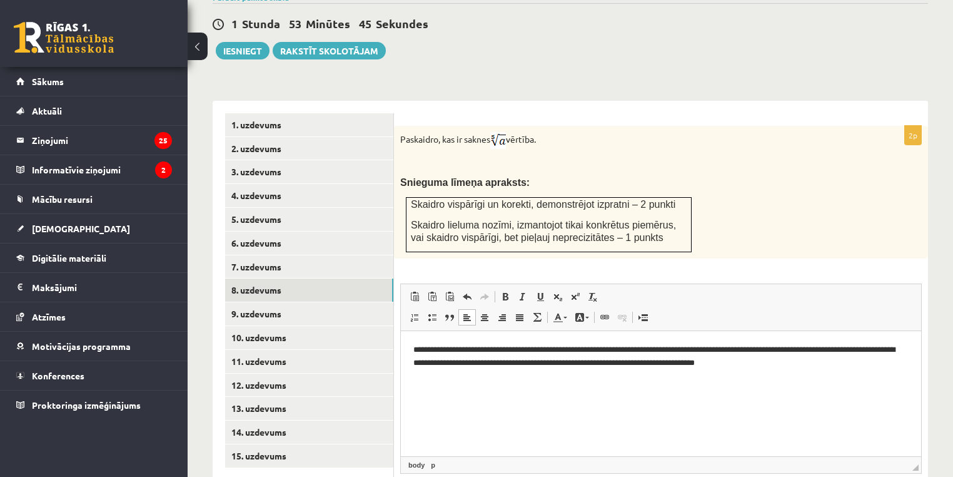
click at [575, 382] on html "**********" at bounding box center [661, 355] width 520 height 51
click at [530, 375] on html "**********" at bounding box center [661, 355] width 520 height 51
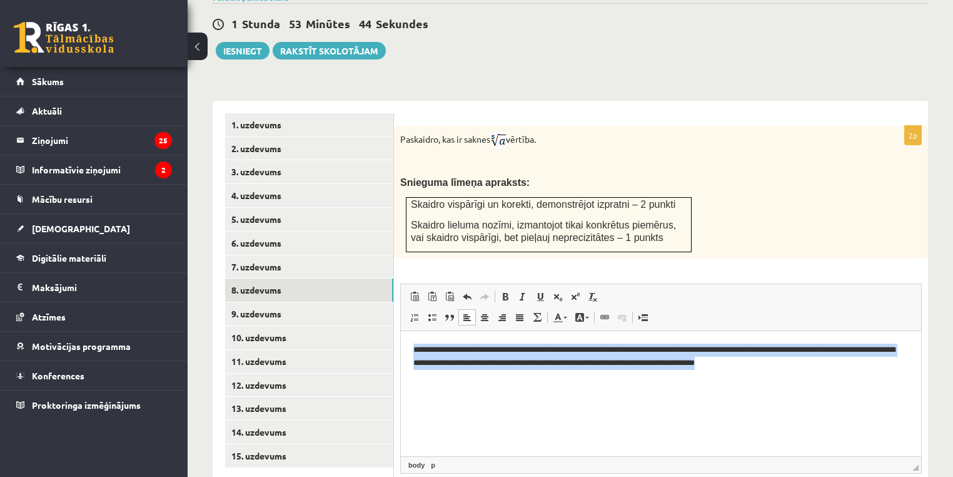
click at [530, 375] on html "**********" at bounding box center [661, 355] width 520 height 51
click at [602, 373] on html "**********" at bounding box center [661, 355] width 520 height 51
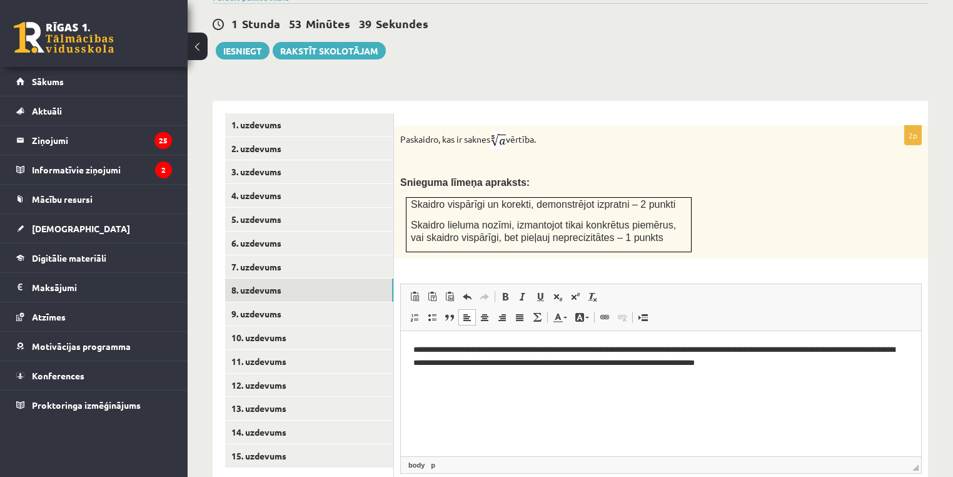
click at [786, 358] on p "**********" at bounding box center [661, 356] width 496 height 26
click at [796, 358] on p "**********" at bounding box center [661, 356] width 496 height 26
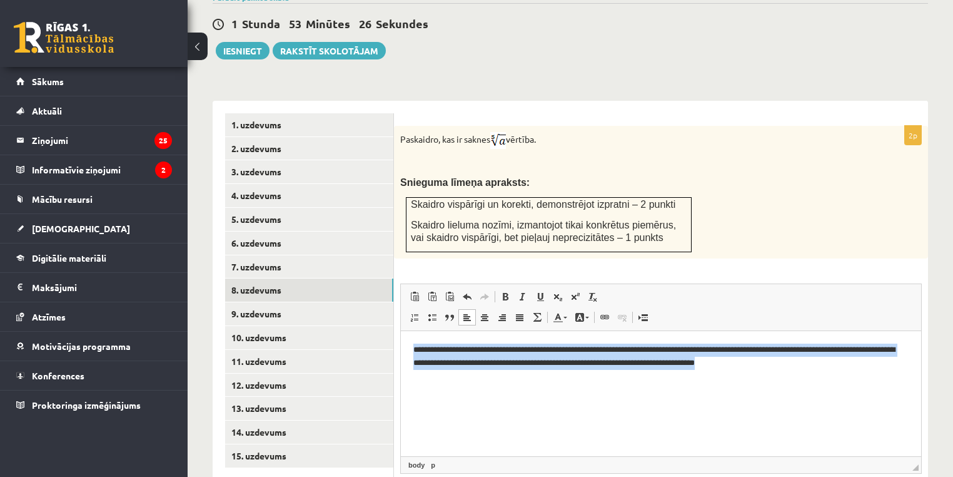
drag, startPoint x: 411, startPoint y: 347, endPoint x: 1299, endPoint y: 513, distance: 903.1
click at [921, 379] on html "**********" at bounding box center [661, 355] width 520 height 51
copy p "**********"
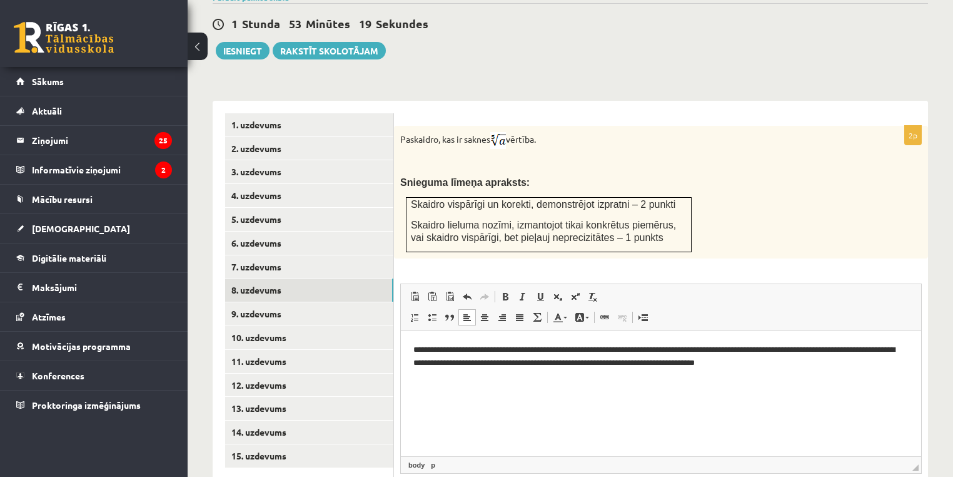
click at [521, 344] on p "**********" at bounding box center [661, 356] width 496 height 26
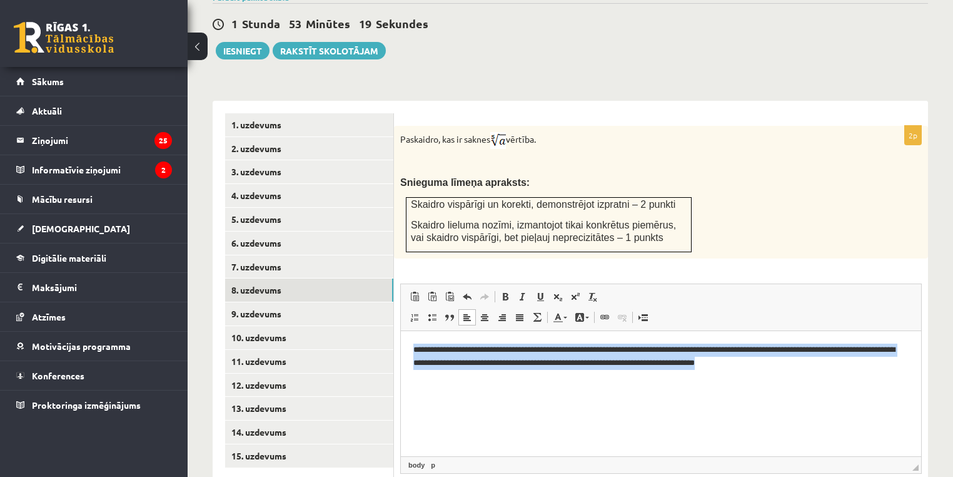
click at [521, 344] on p "**********" at bounding box center [661, 356] width 496 height 26
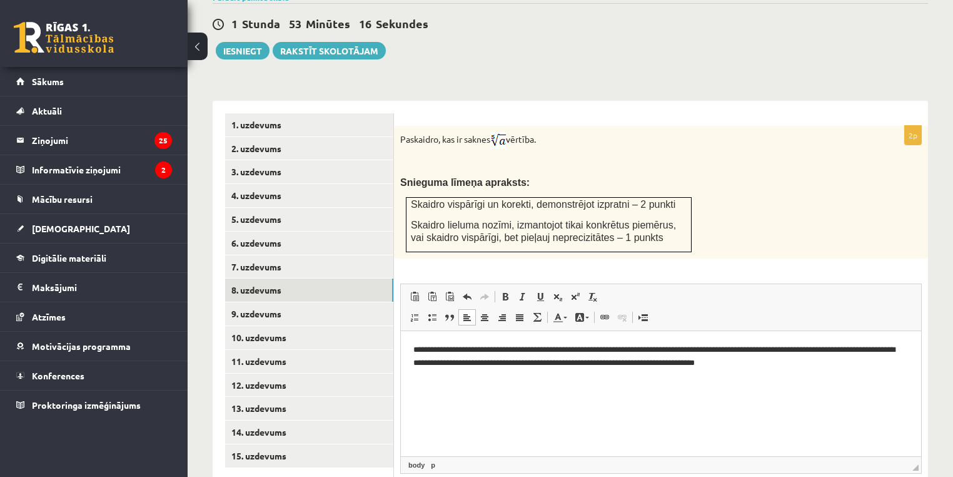
click at [485, 340] on html "**********" at bounding box center [661, 355] width 520 height 51
click at [485, 343] on p "**********" at bounding box center [661, 356] width 496 height 26
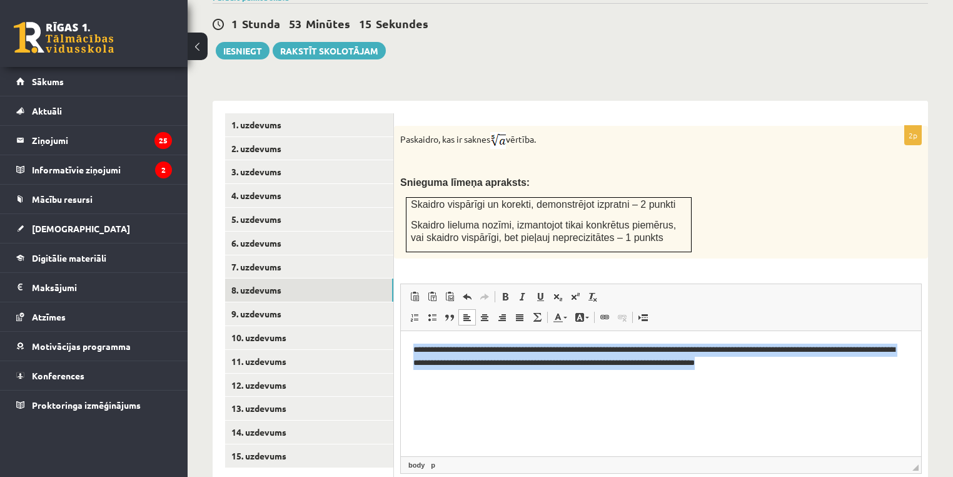
click at [485, 343] on p "**********" at bounding box center [661, 356] width 496 height 26
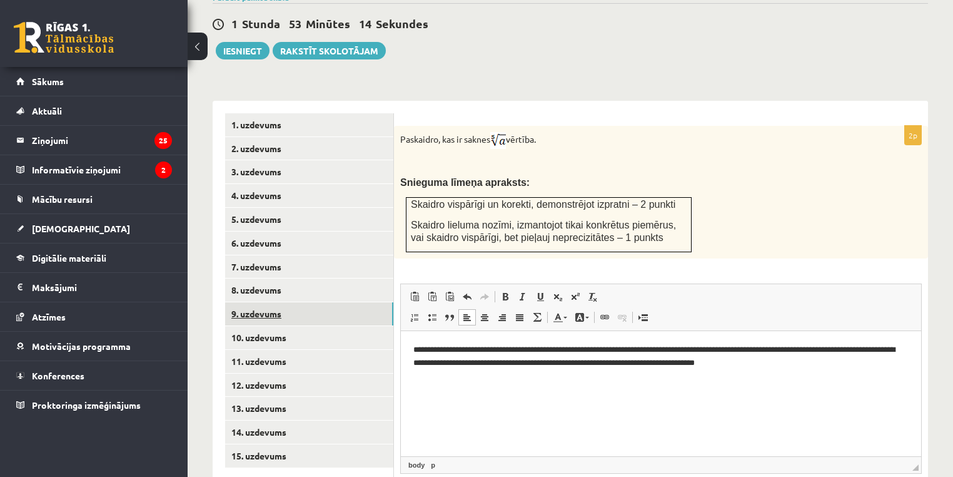
click at [254, 302] on link "9. uzdevums" at bounding box center [309, 313] width 168 height 23
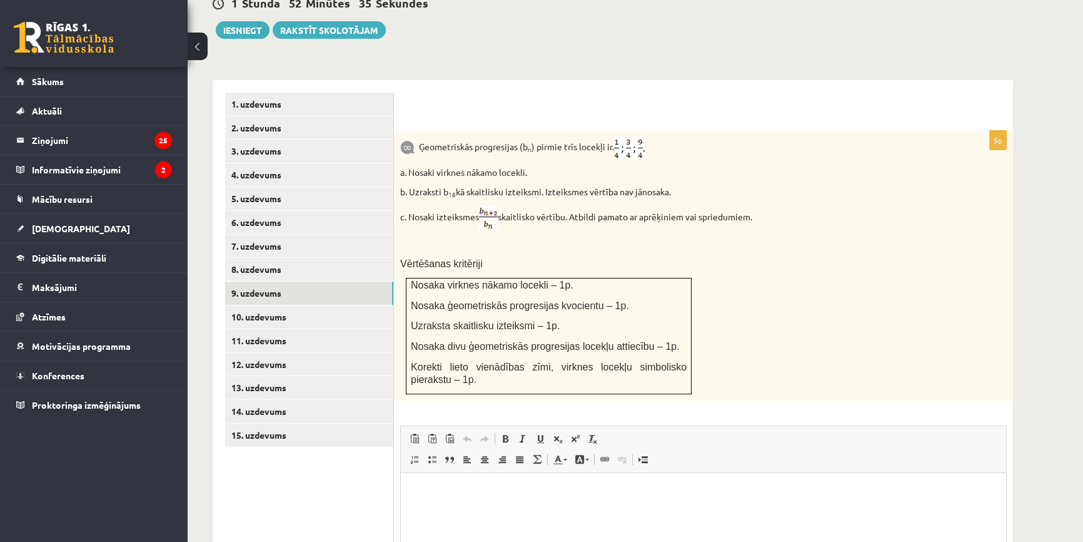
scroll to position [513, 0]
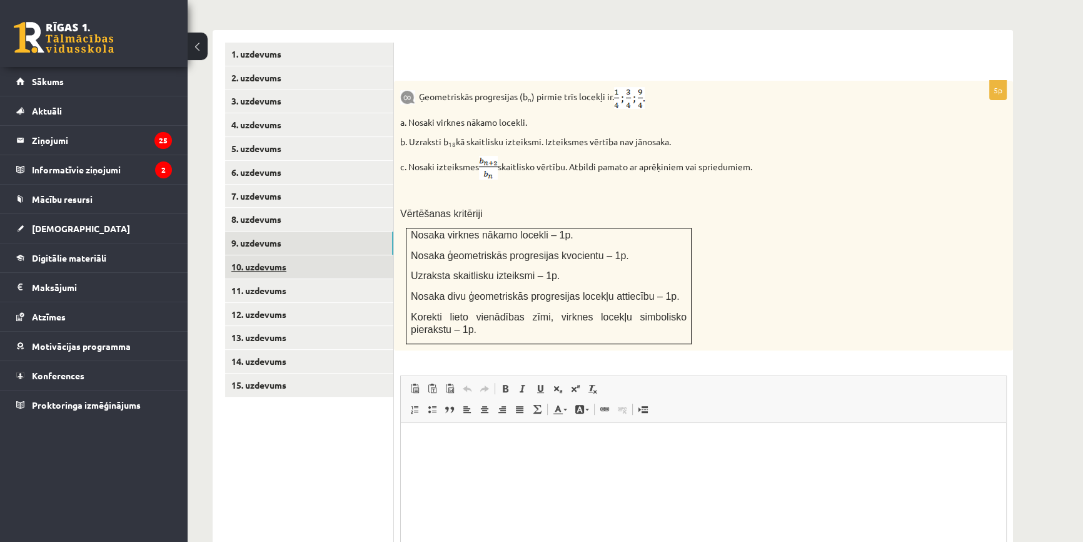
click at [281, 255] on link "10. uzdevums" at bounding box center [309, 266] width 168 height 23
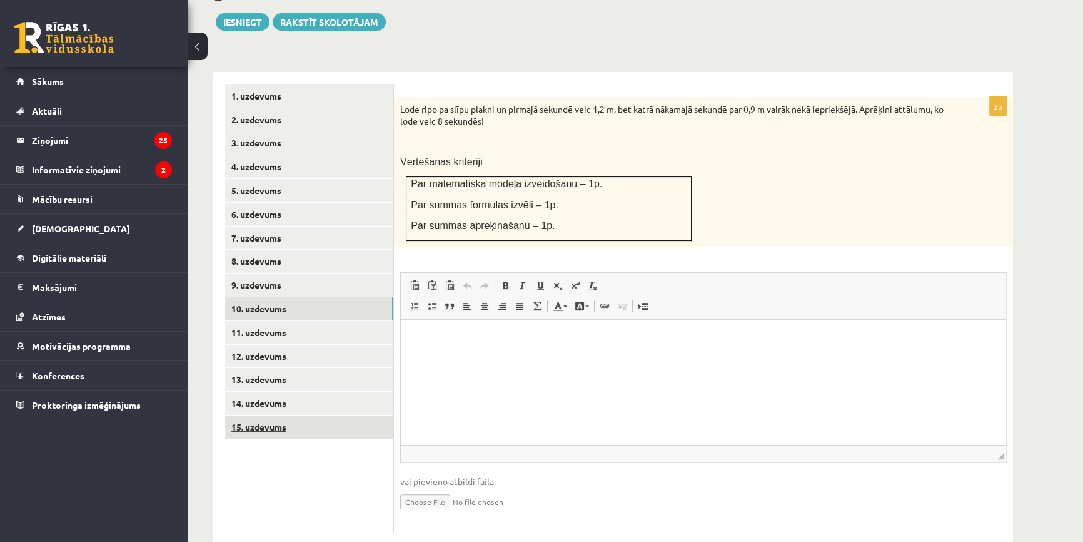
scroll to position [0, 0]
click at [256, 415] on link "15. uzdevums" at bounding box center [309, 426] width 168 height 23
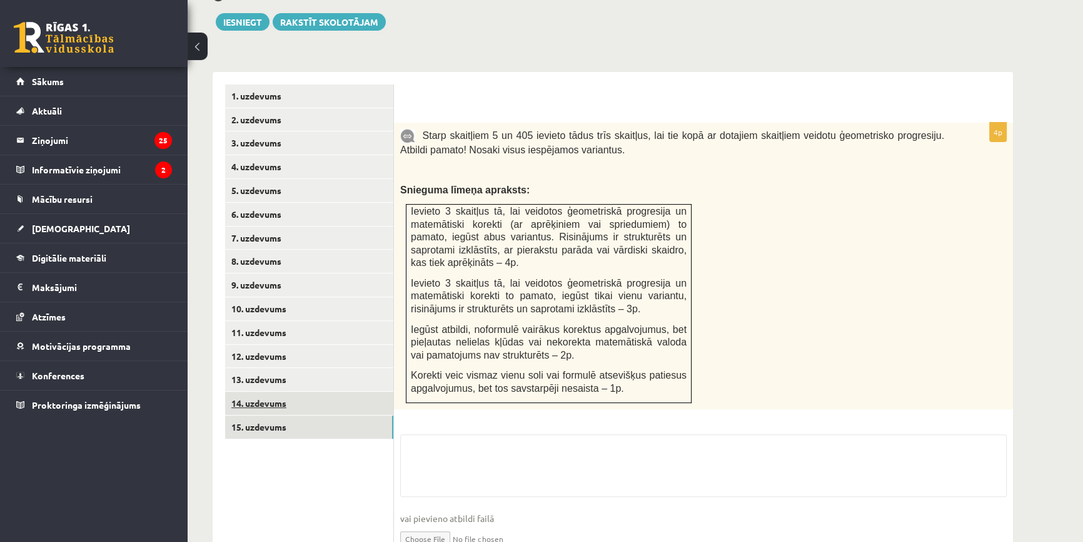
click at [260, 392] on link "14. uzdevums" at bounding box center [309, 403] width 168 height 23
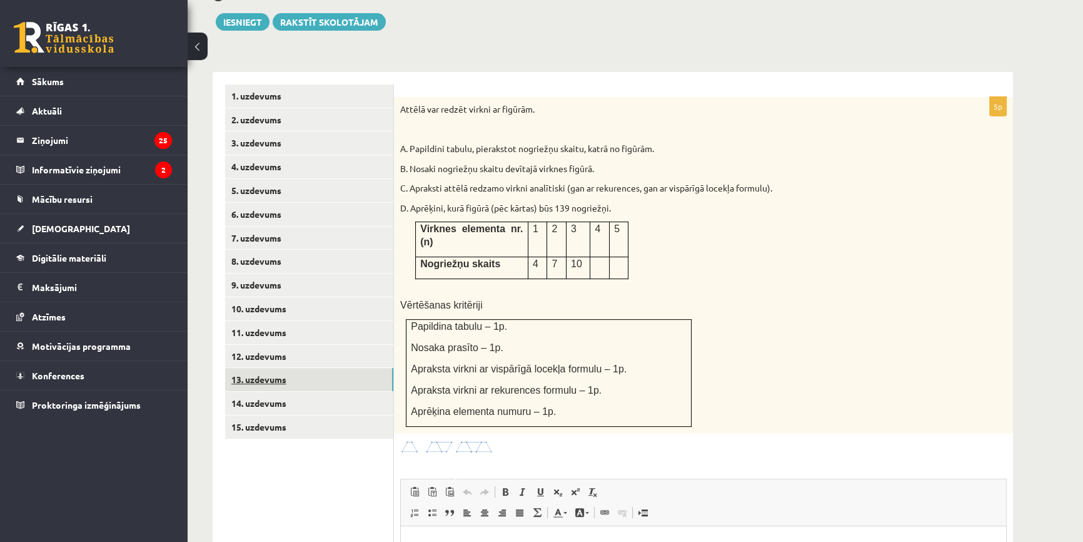
click at [262, 368] on link "13. uzdevums" at bounding box center [309, 379] width 168 height 23
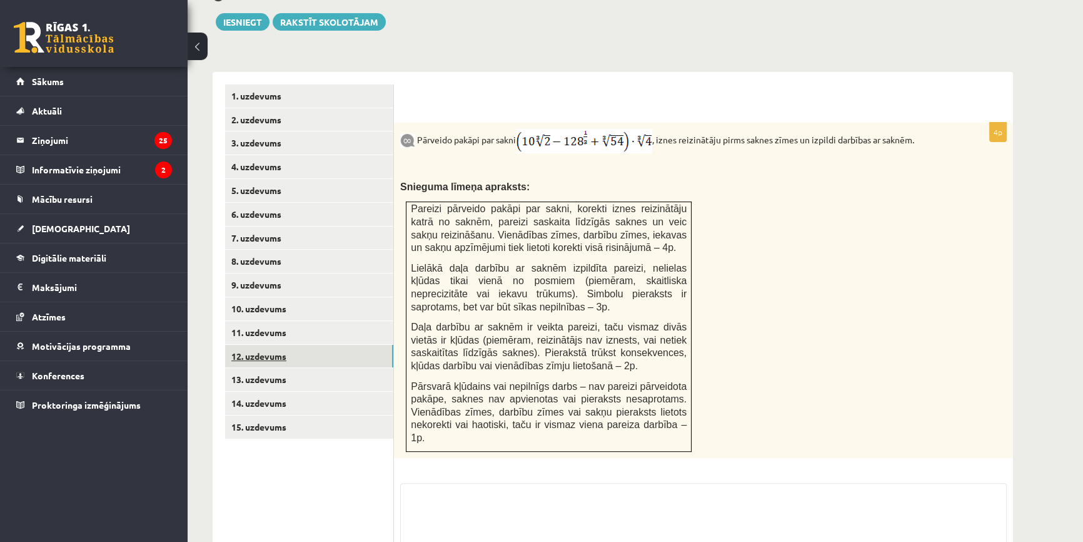
click at [262, 345] on link "12. uzdevums" at bounding box center [309, 356] width 168 height 23
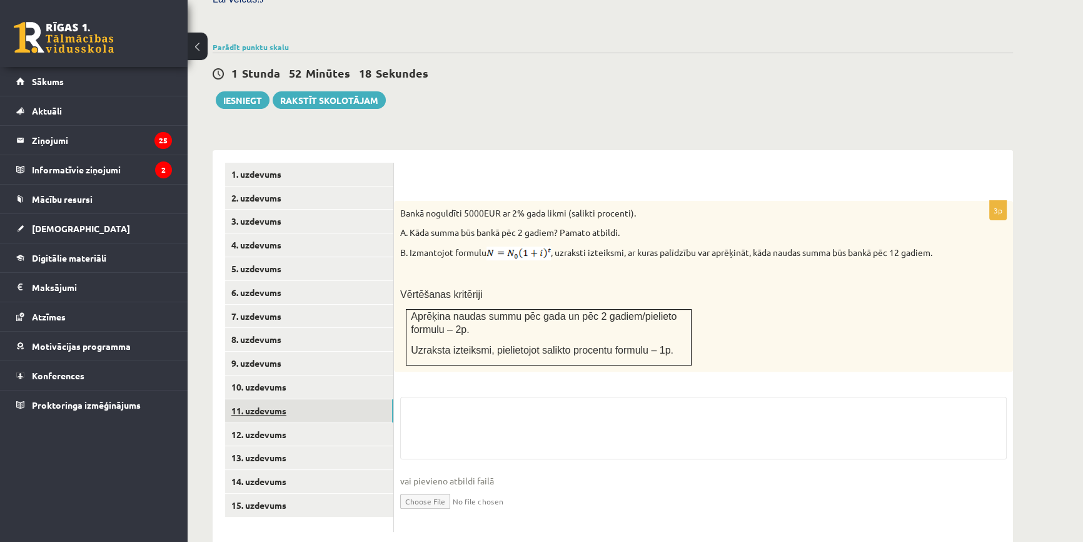
click at [266, 399] on link "11. uzdevums" at bounding box center [309, 410] width 168 height 23
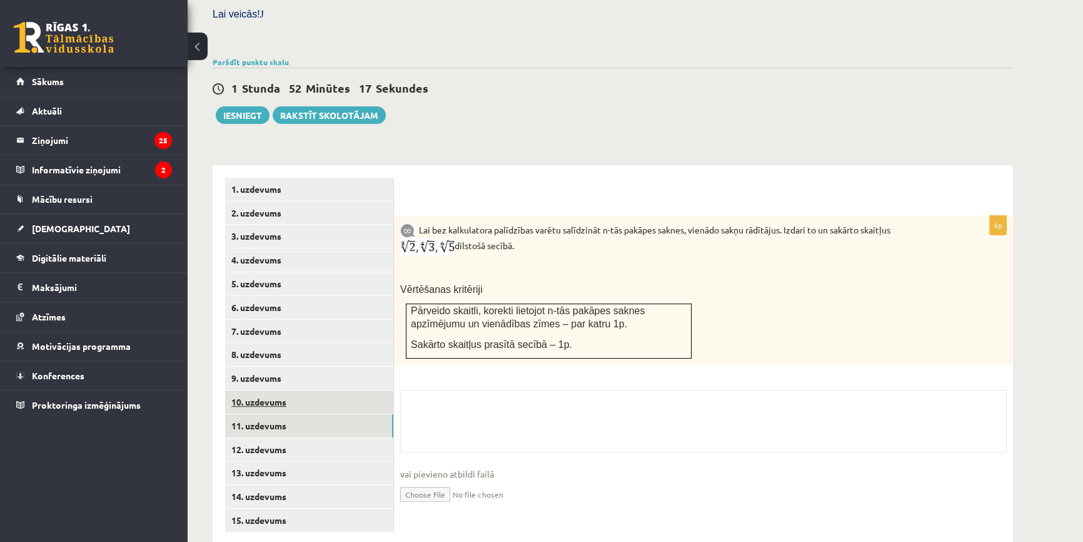
click at [267, 390] on link "10. uzdevums" at bounding box center [309, 401] width 168 height 23
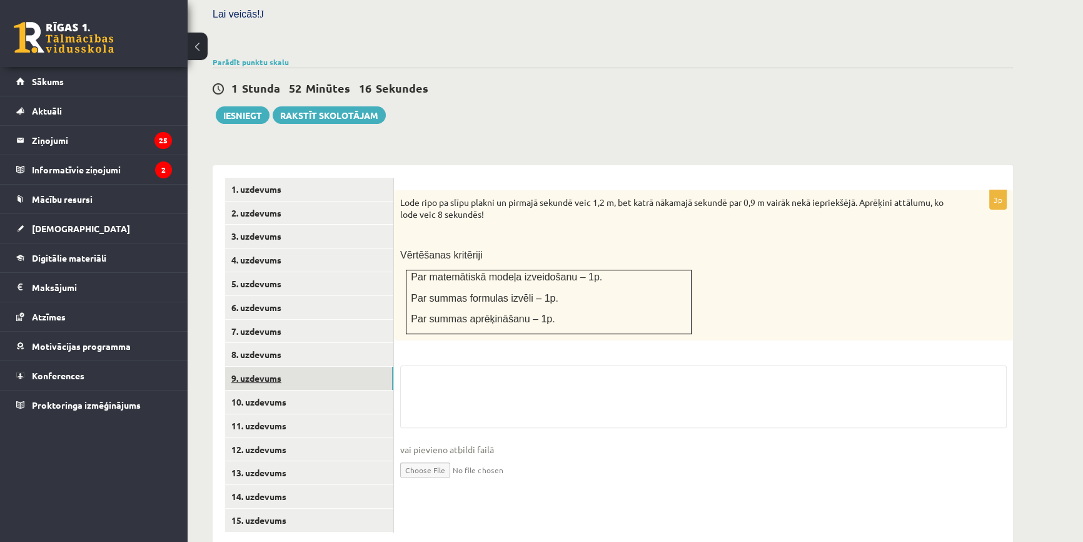
click at [267, 367] on link "9. uzdevums" at bounding box center [309, 378] width 168 height 23
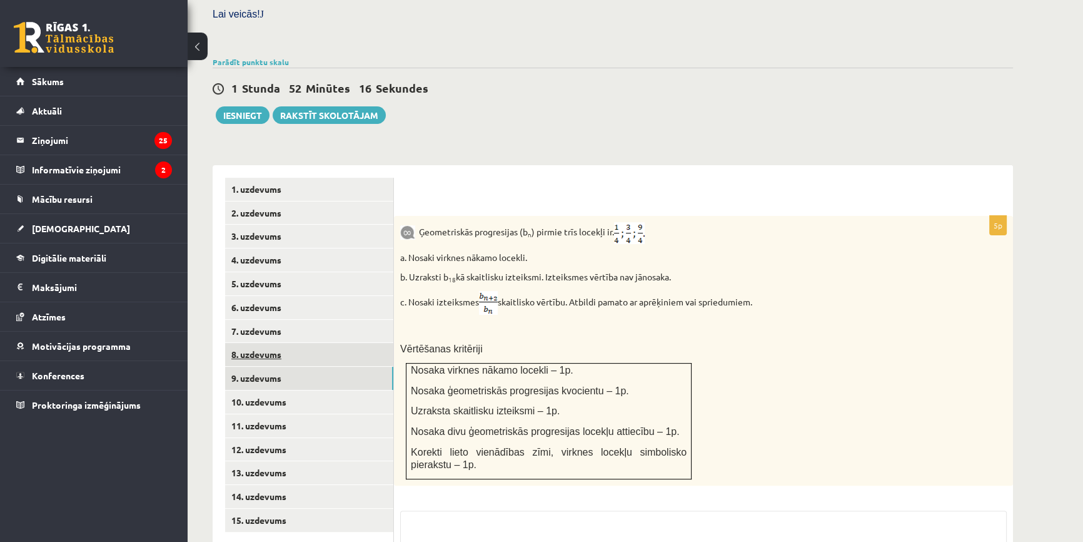
click at [265, 343] on link "8. uzdevums" at bounding box center [309, 354] width 168 height 23
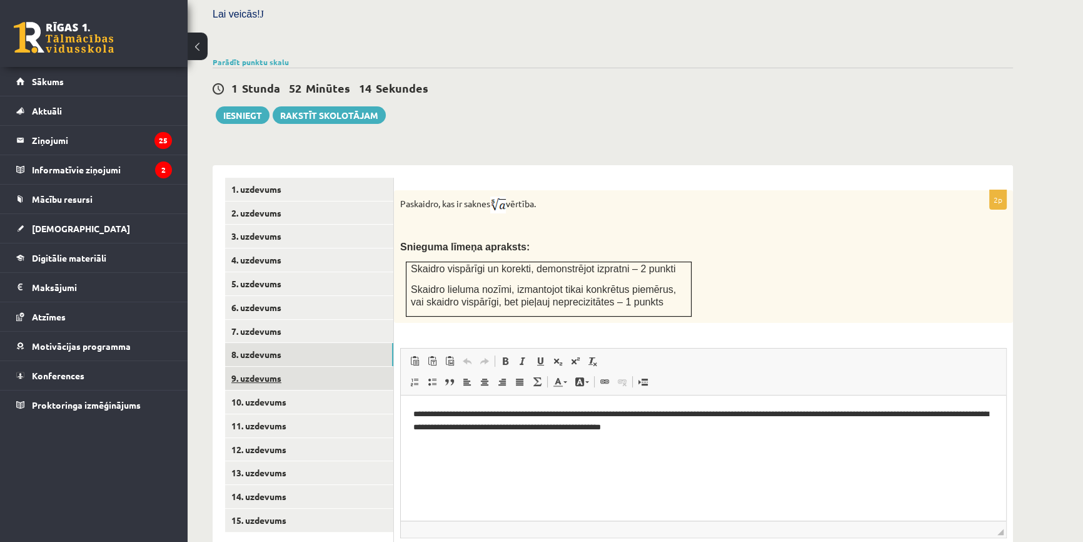
scroll to position [0, 0]
click at [271, 367] on link "9. uzdevums" at bounding box center [309, 378] width 168 height 23
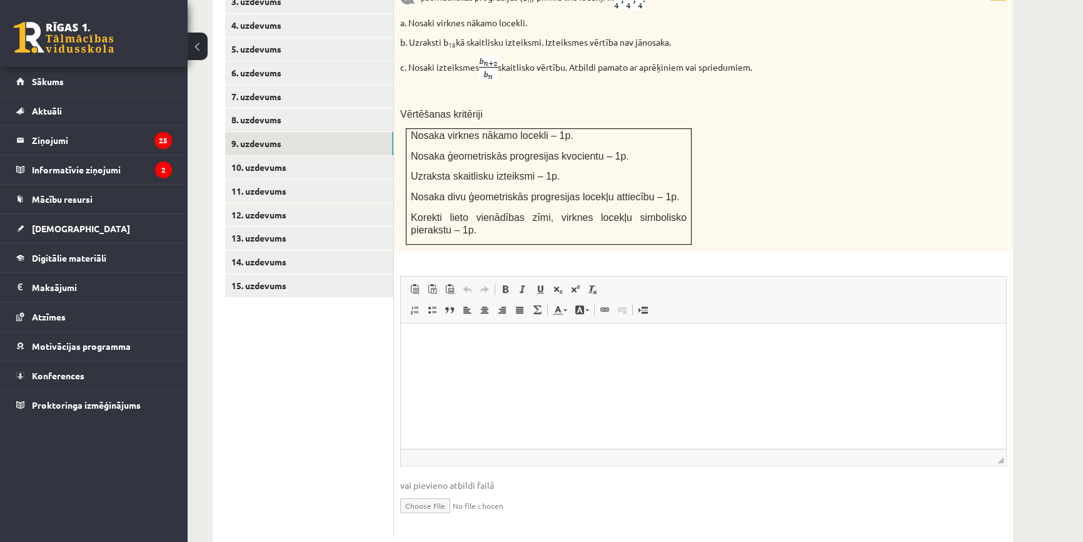
scroll to position [559, 0]
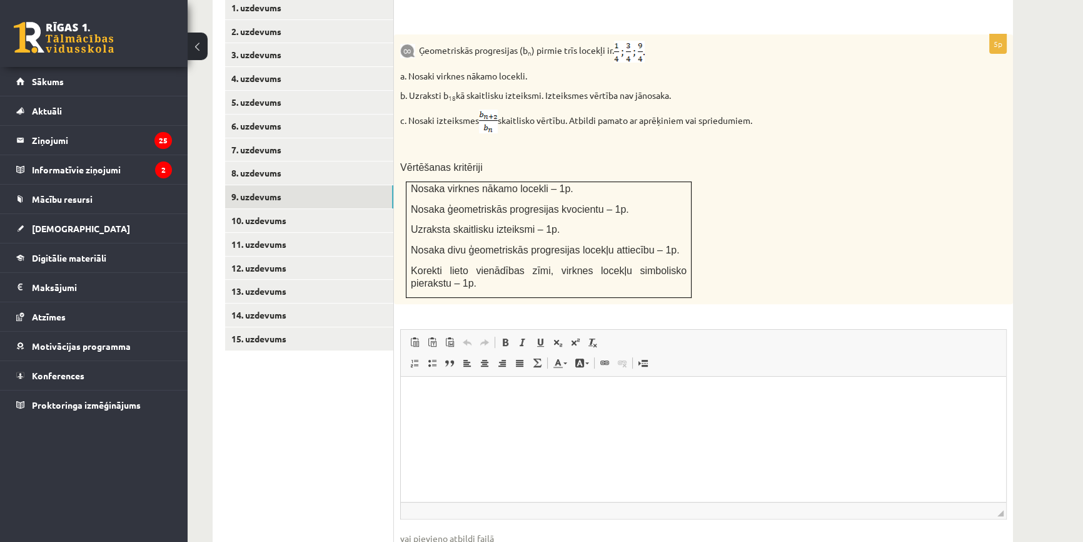
click at [492, 413] on html at bounding box center [703, 395] width 605 height 38
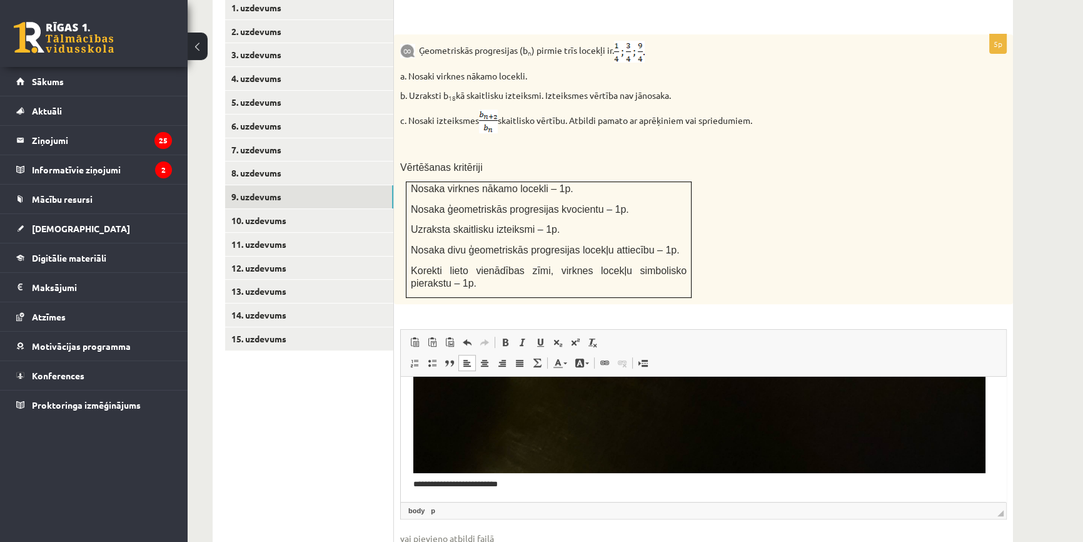
scroll to position [692, 0]
click at [426, 479] on p "**********" at bounding box center [699, 92] width 572 height 793
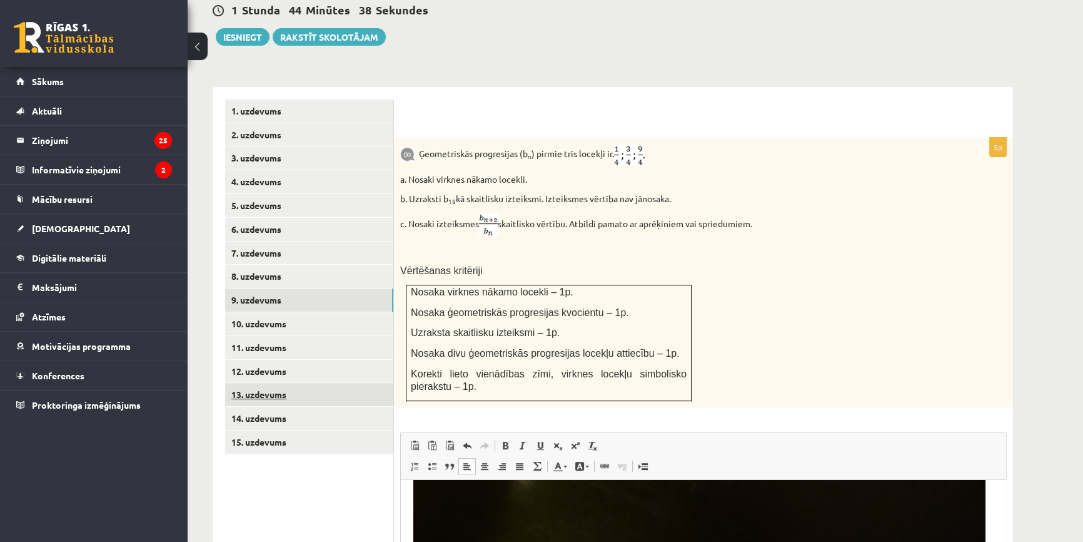
scroll to position [445, 0]
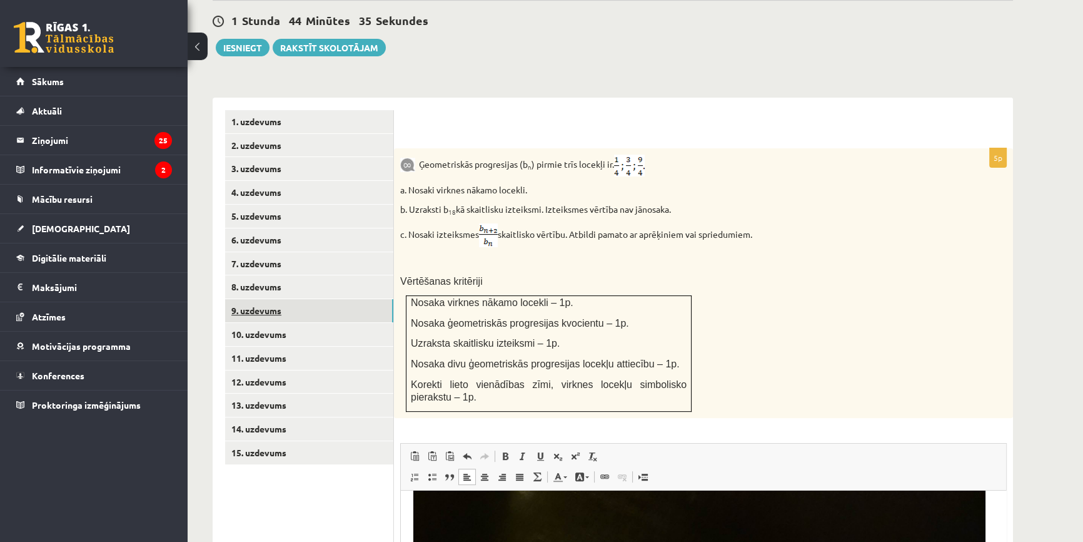
click at [252, 299] on link "9. uzdevums" at bounding box center [309, 310] width 168 height 23
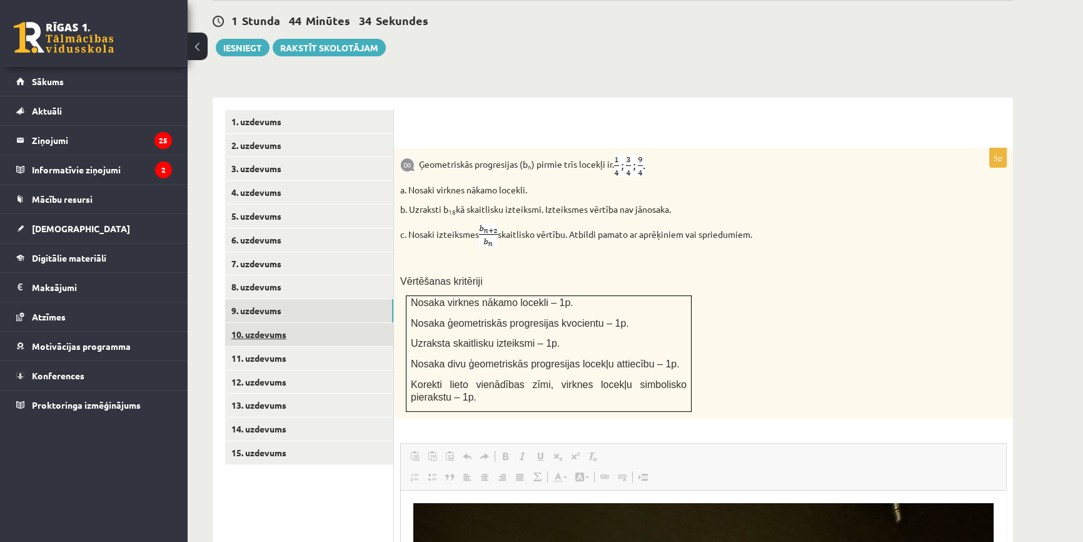
scroll to position [0, 0]
click at [258, 323] on link "10. uzdevums" at bounding box center [309, 334] width 168 height 23
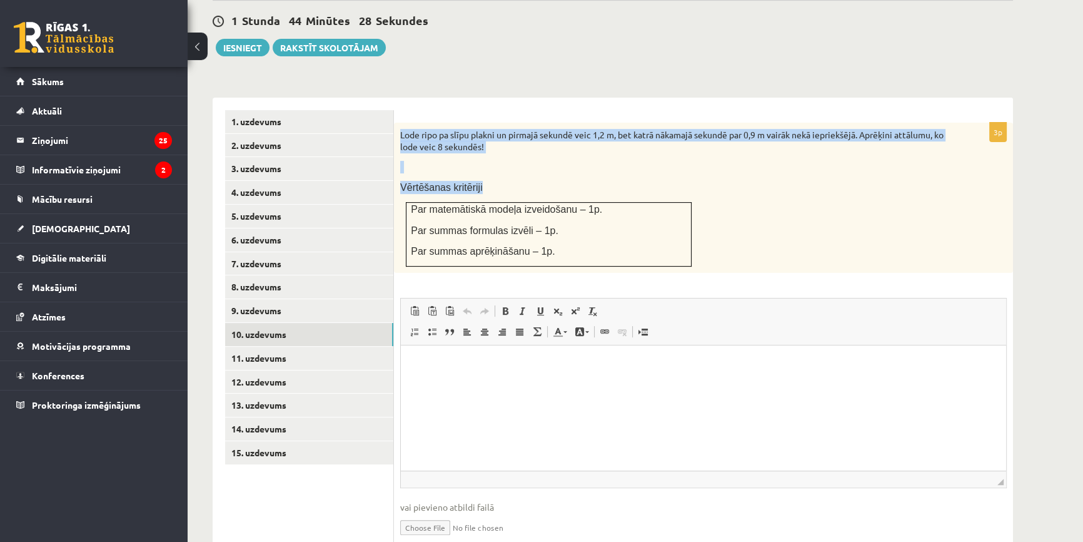
drag, startPoint x: 400, startPoint y: 103, endPoint x: 904, endPoint y: 149, distance: 505.7
click at [904, 149] on div "Lode ripo pa slīpu plakni un pirmajā sekundē veic 1,2 m, bet katrā nākamajā sek…" at bounding box center [703, 198] width 619 height 150
copy div "Lode ripo pa slīpu plakni un pirmajā sekundē veic 1,2 m, bet katrā nākamajā sek…"
click at [679, 181] on p "Vērtēšanas kritēriji" at bounding box center [672, 187] width 544 height 13
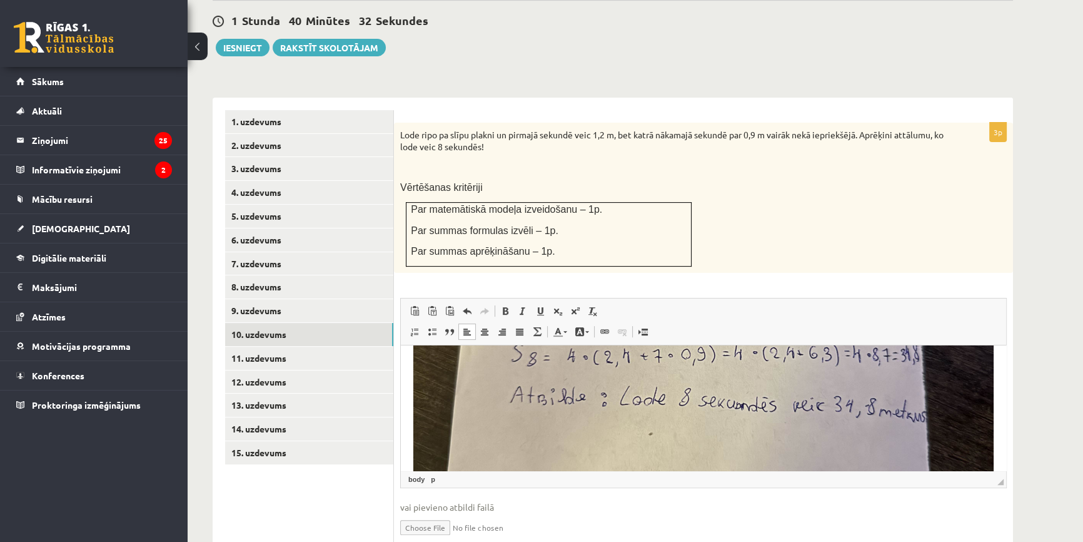
scroll to position [455, 0]
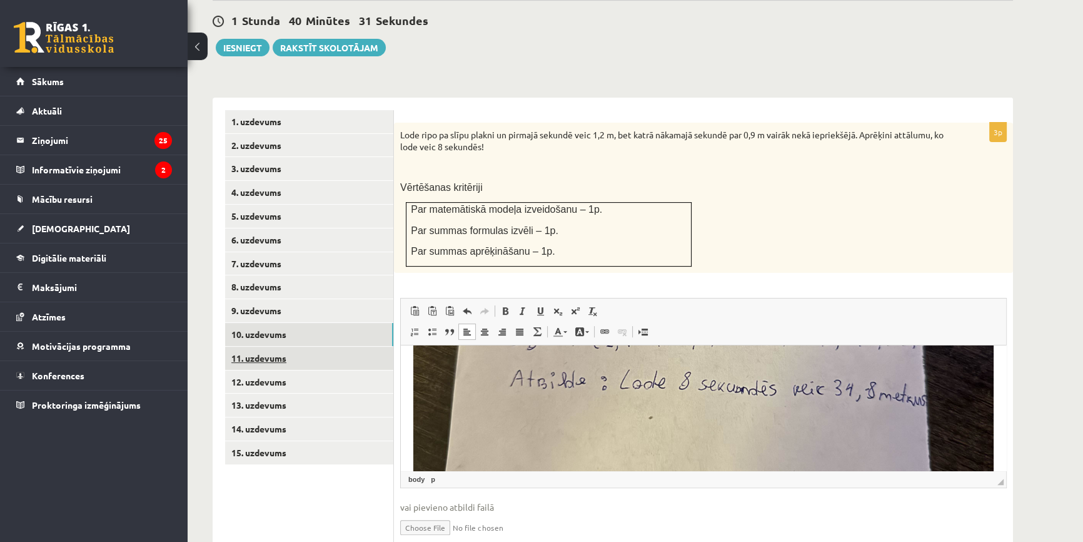
click at [258, 347] on link "11. uzdevums" at bounding box center [309, 358] width 168 height 23
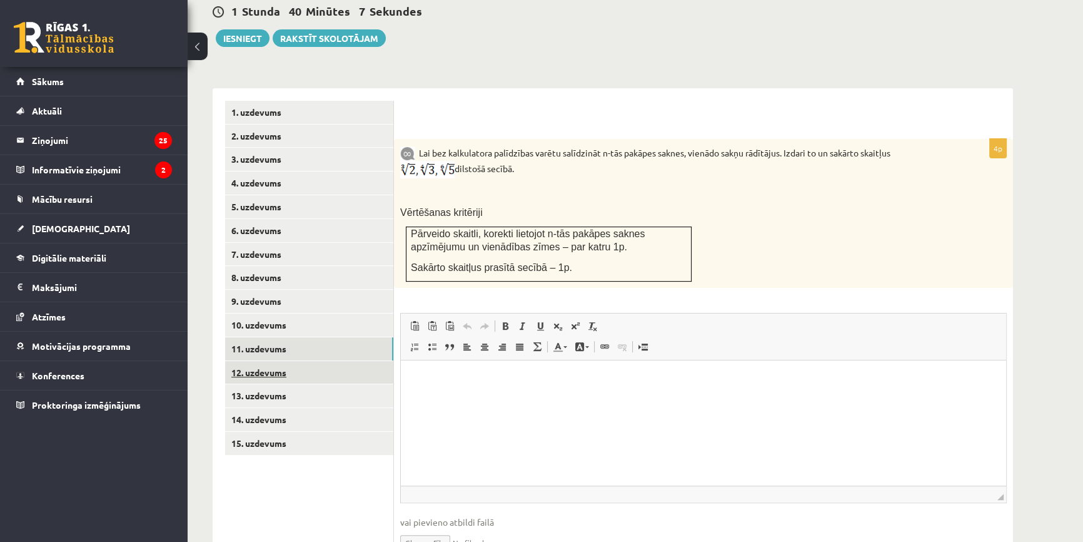
click at [268, 361] on link "12. uzdevums" at bounding box center [309, 372] width 168 height 23
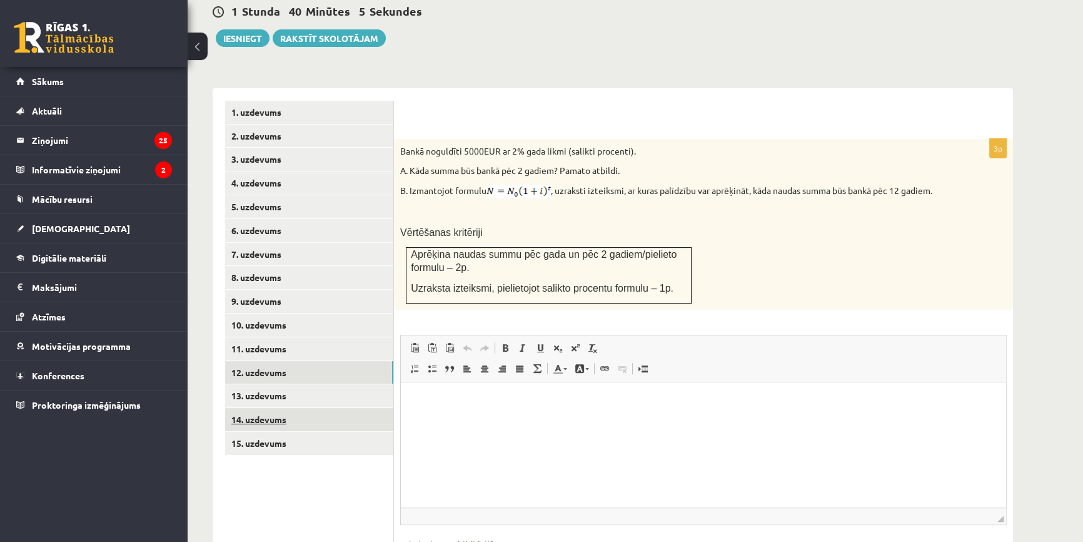
scroll to position [0, 0]
click at [265, 384] on link "13. uzdevums" at bounding box center [309, 395] width 168 height 23
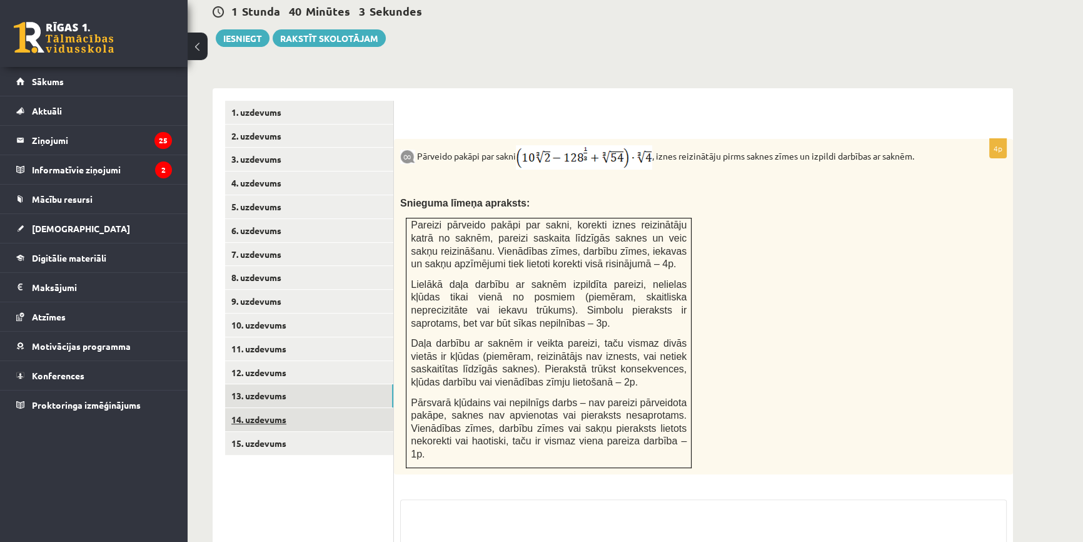
click at [263, 408] on link "14. uzdevums" at bounding box center [309, 419] width 168 height 23
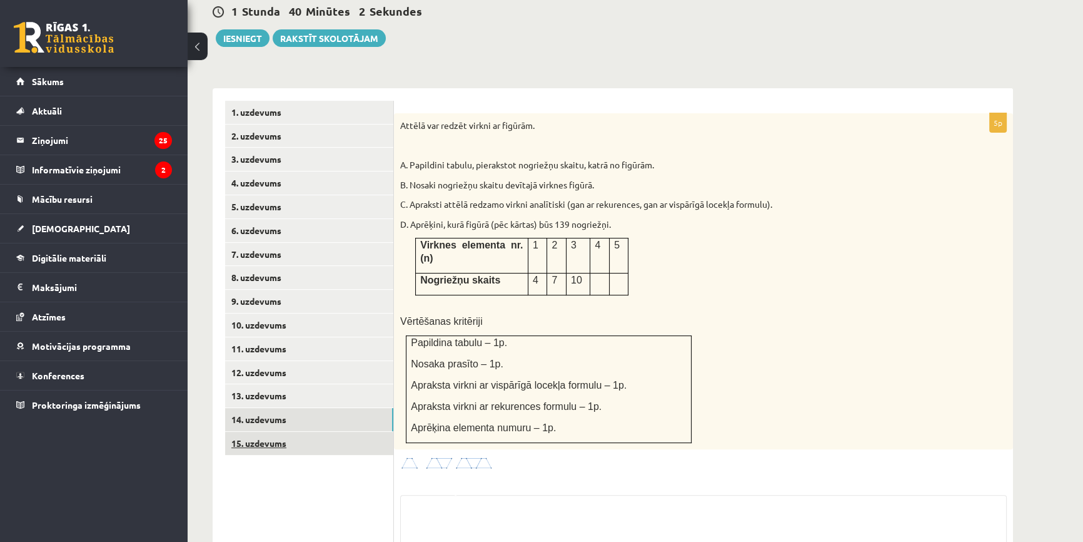
click at [268, 432] on link "15. uzdevums" at bounding box center [309, 443] width 168 height 23
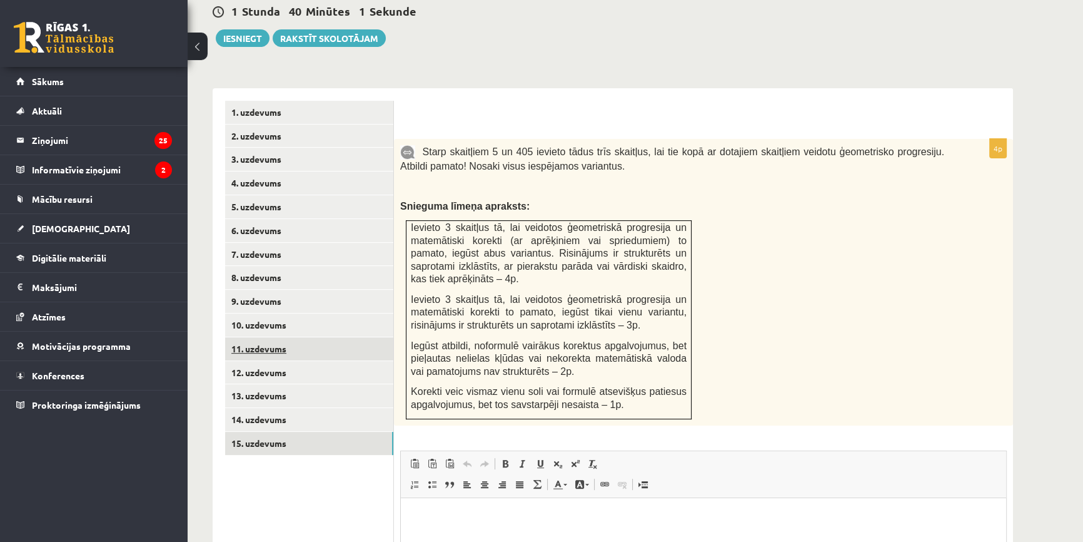
click at [253, 337] on link "11. uzdevums" at bounding box center [309, 348] width 168 height 23
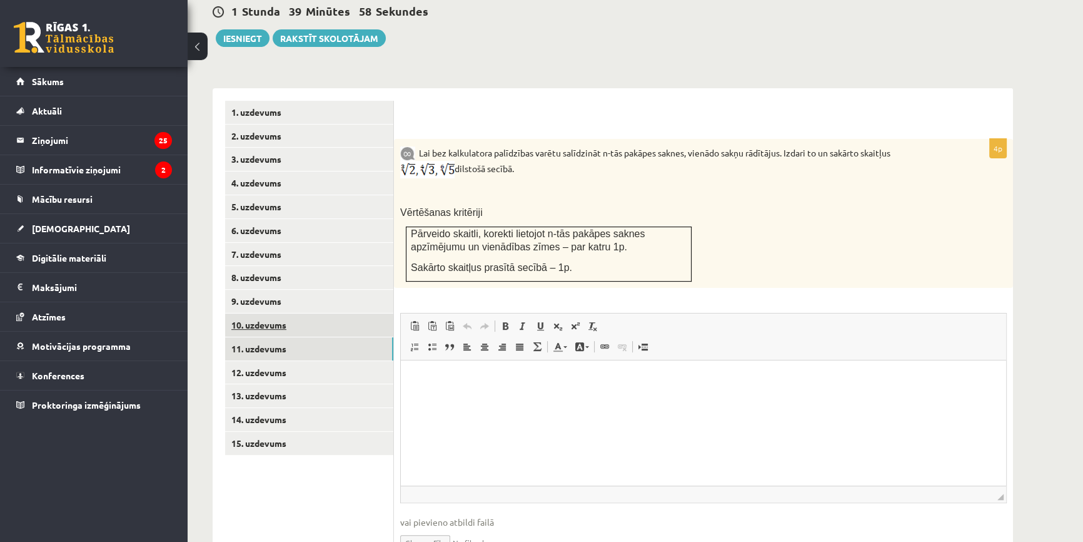
click at [256, 313] on link "10. uzdevums" at bounding box center [309, 324] width 168 height 23
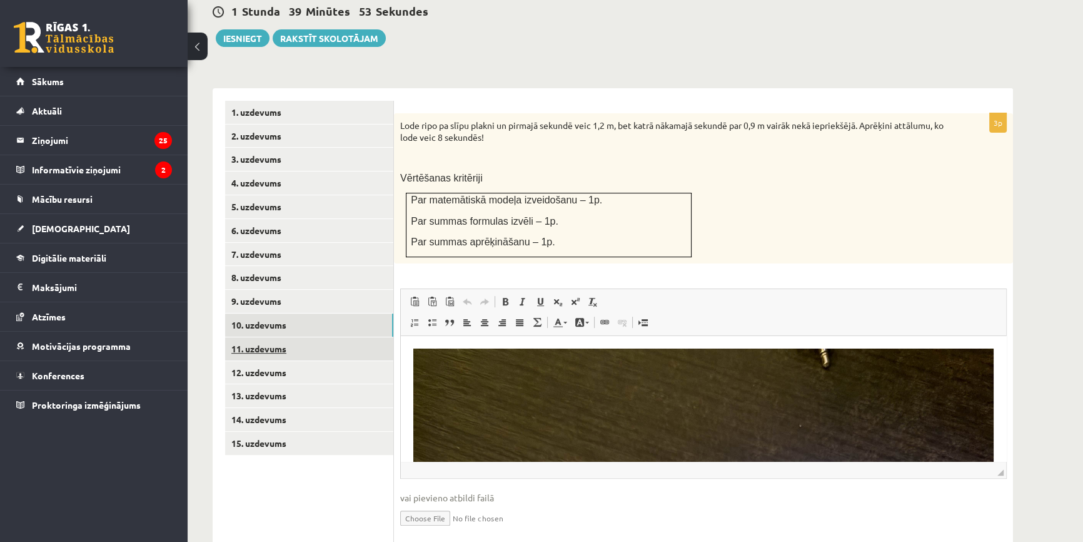
click at [263, 337] on link "11. uzdevums" at bounding box center [309, 348] width 168 height 23
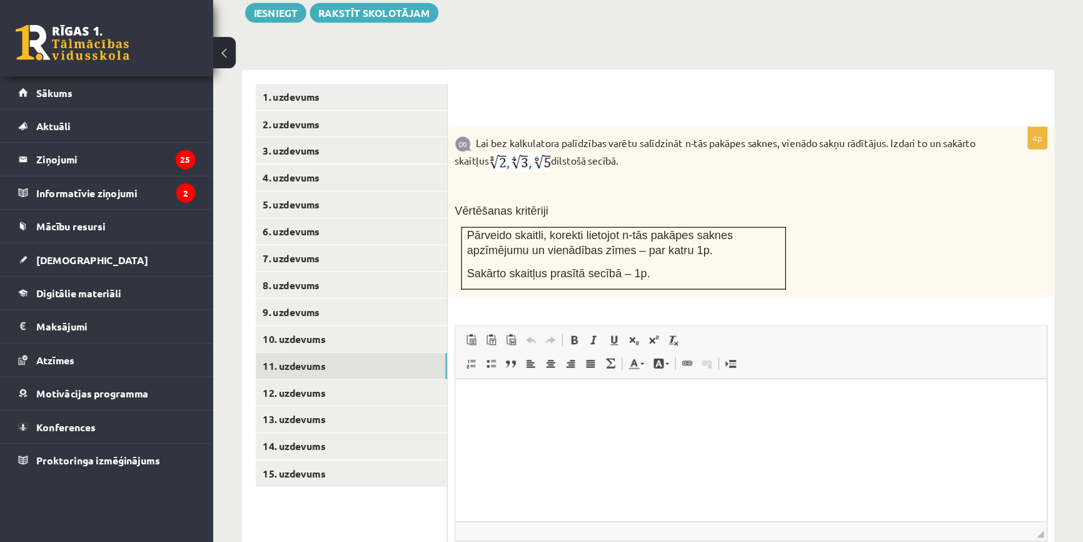
scroll to position [495, 0]
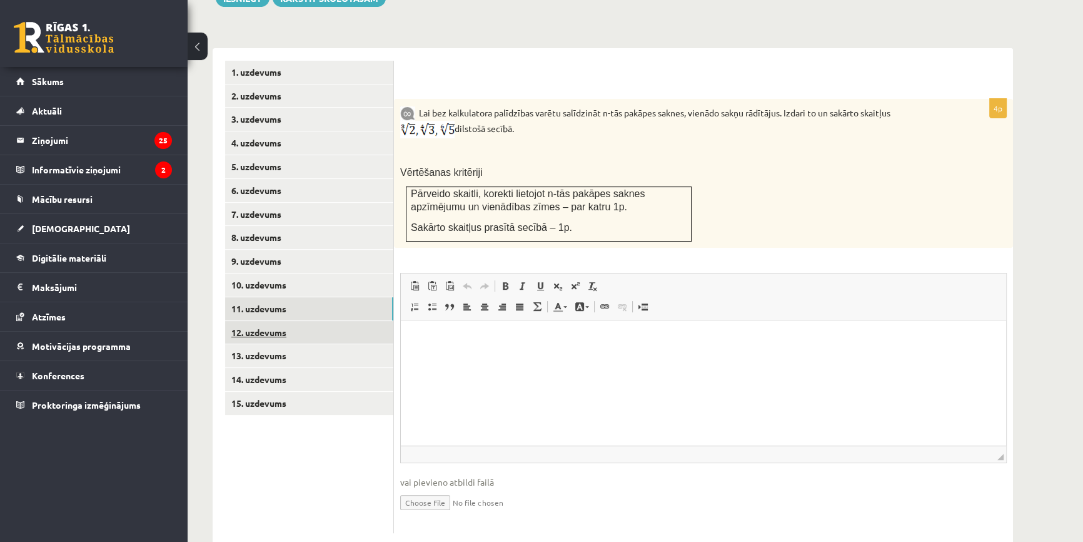
click at [256, 321] on link "12. uzdevums" at bounding box center [309, 332] width 168 height 23
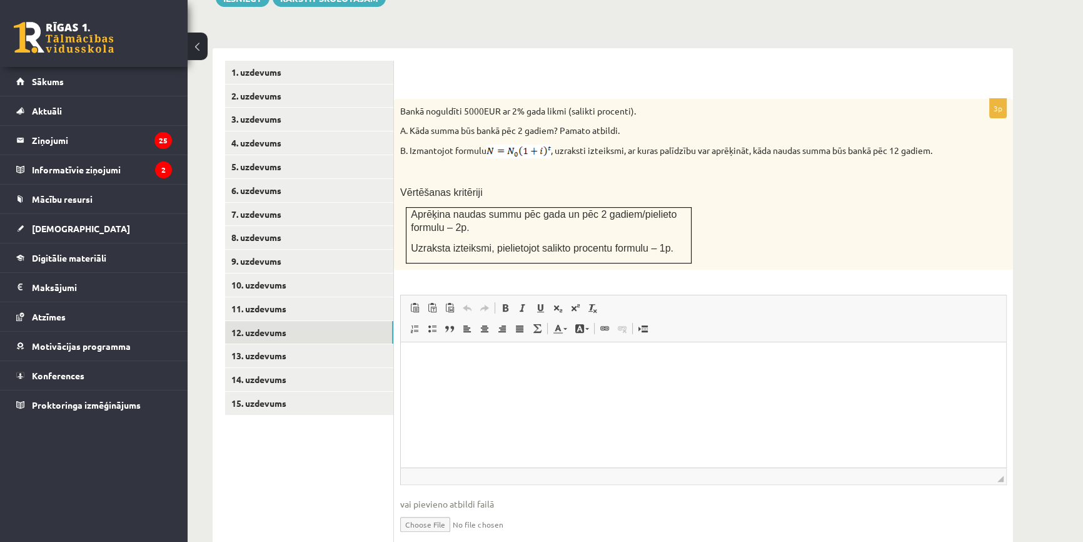
scroll to position [0, 0]
click at [258, 297] on link "11. uzdevums" at bounding box center [309, 308] width 168 height 23
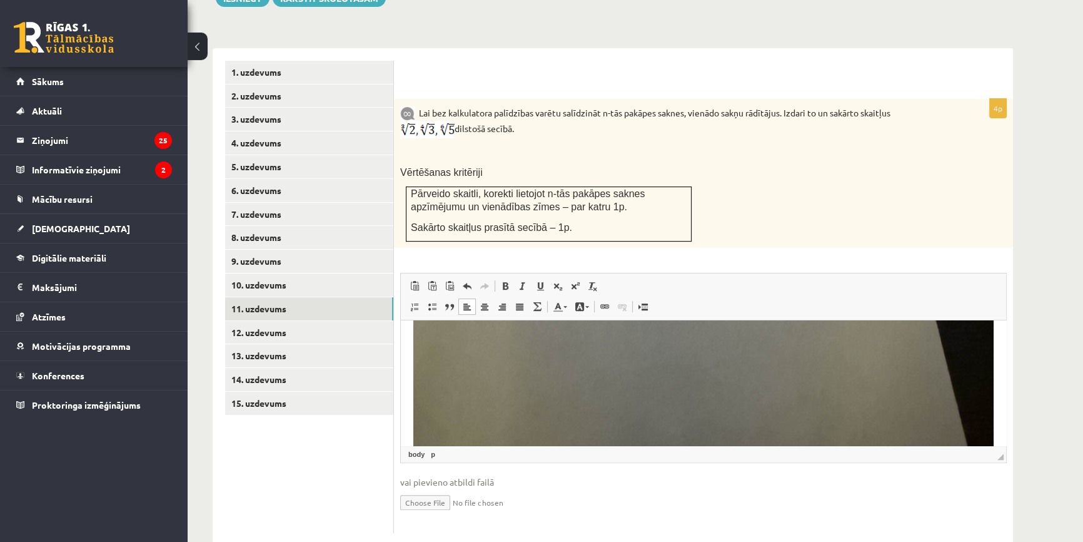
scroll to position [666, 0]
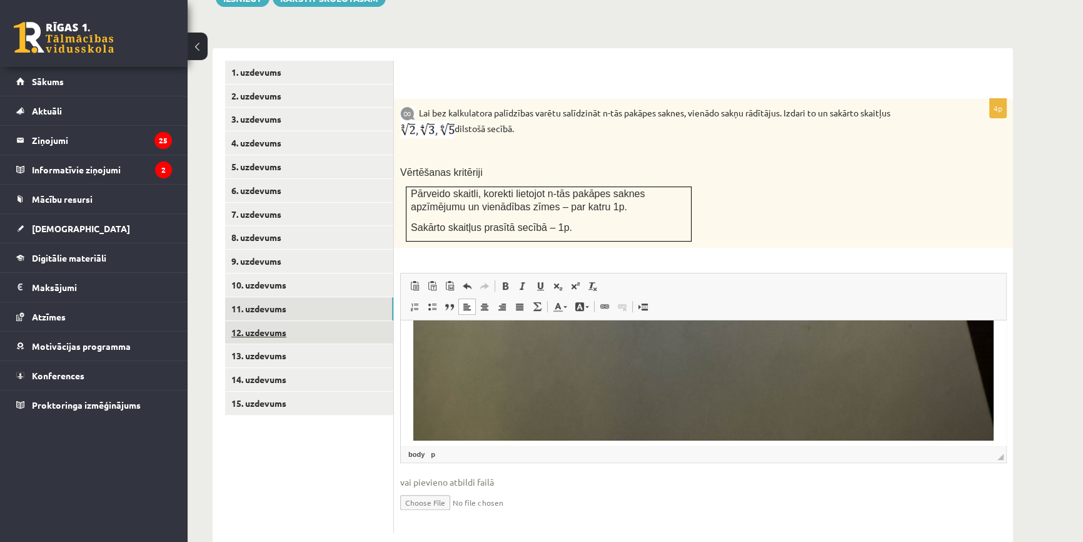
click at [280, 321] on link "12. uzdevums" at bounding box center [309, 332] width 168 height 23
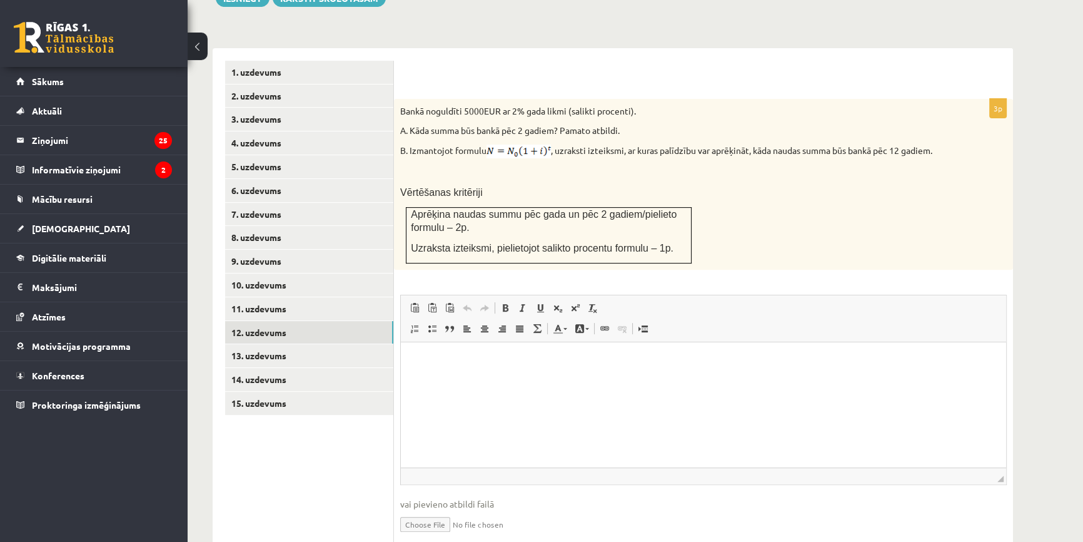
scroll to position [0, 0]
click at [260, 344] on link "13. uzdevums" at bounding box center [309, 355] width 168 height 23
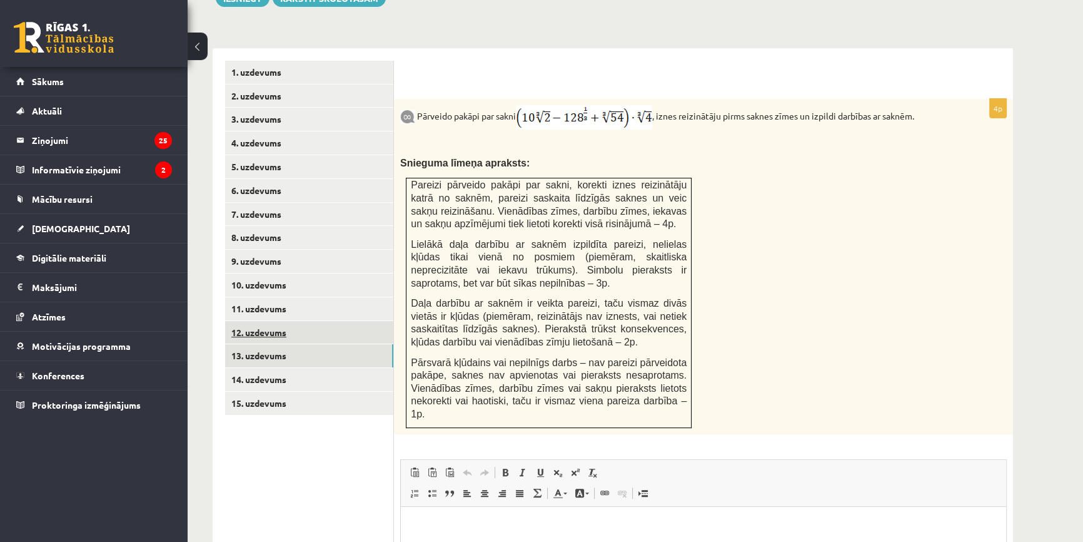
click at [276, 321] on link "12. uzdevums" at bounding box center [309, 332] width 168 height 23
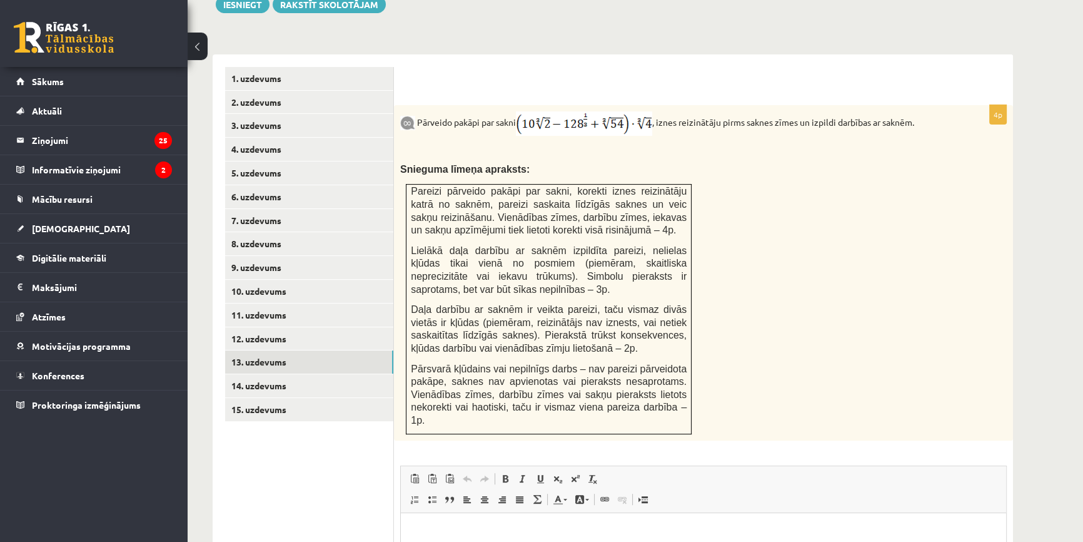
scroll to position [488, 0]
click at [259, 375] on link "14. uzdevums" at bounding box center [309, 386] width 168 height 23
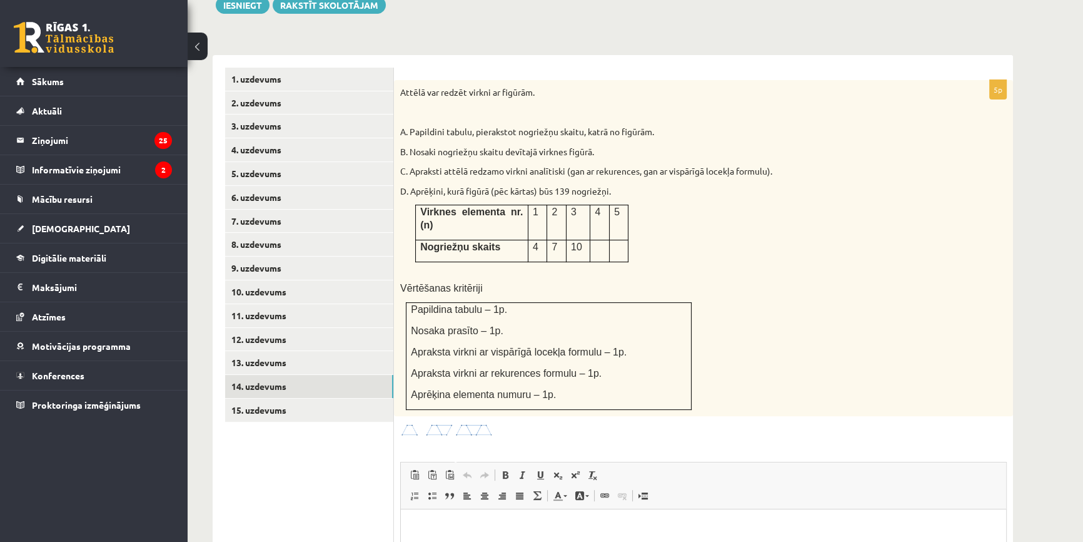
scroll to position [0, 0]
click at [256, 351] on link "13. uzdevums" at bounding box center [309, 362] width 168 height 23
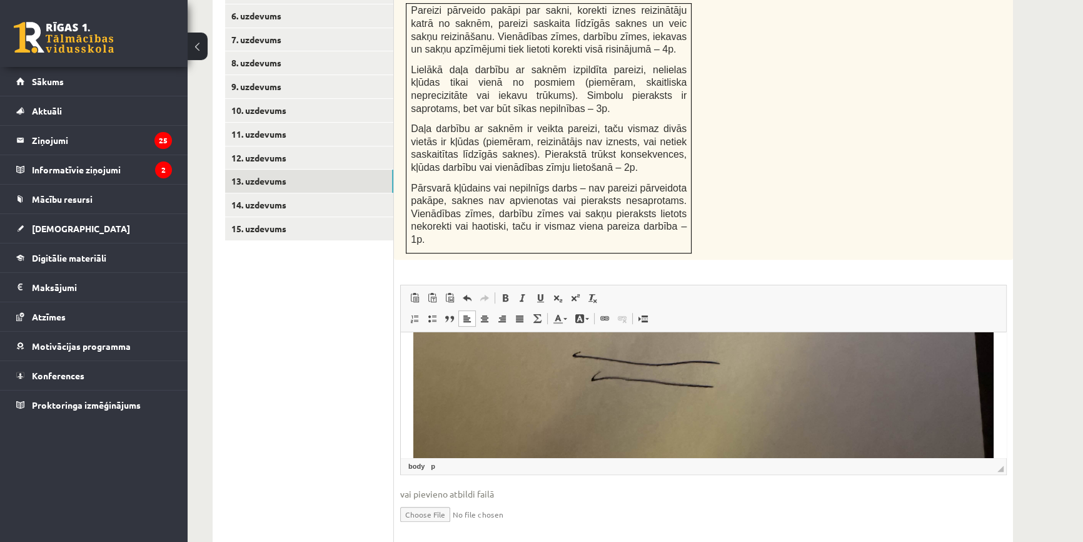
scroll to position [569, 0]
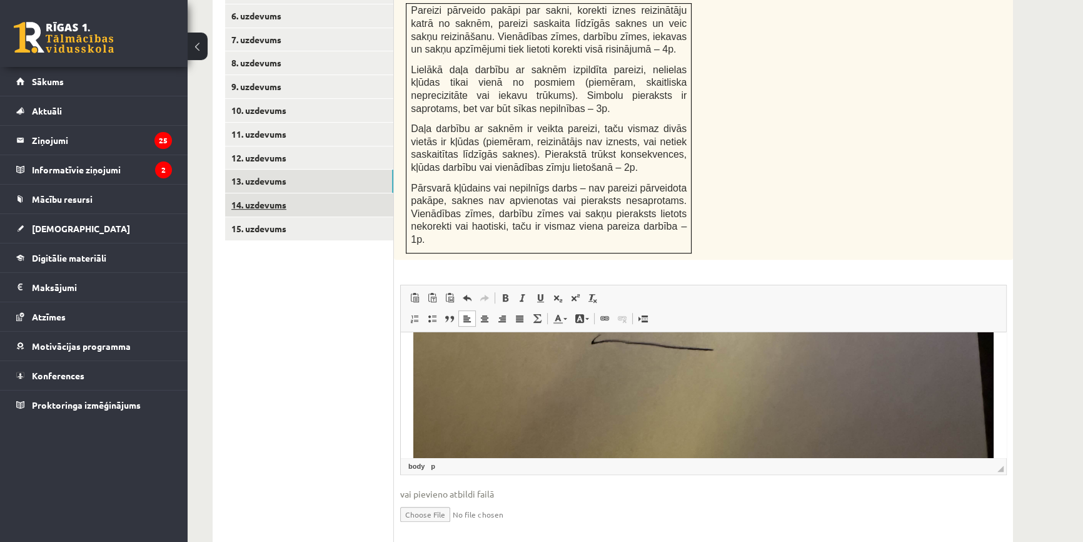
click at [273, 193] on link "14. uzdevums" at bounding box center [309, 204] width 168 height 23
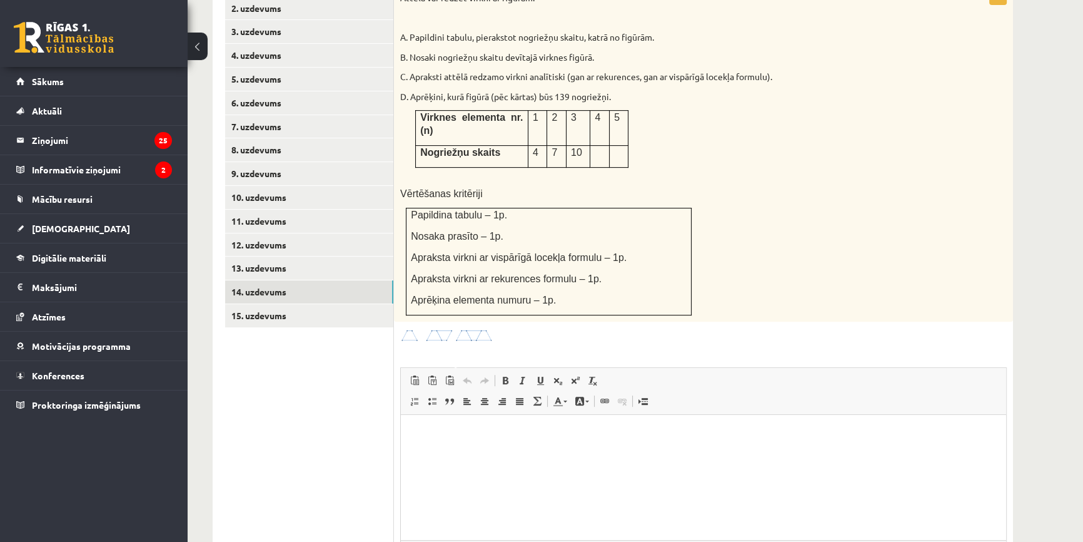
scroll to position [597, 0]
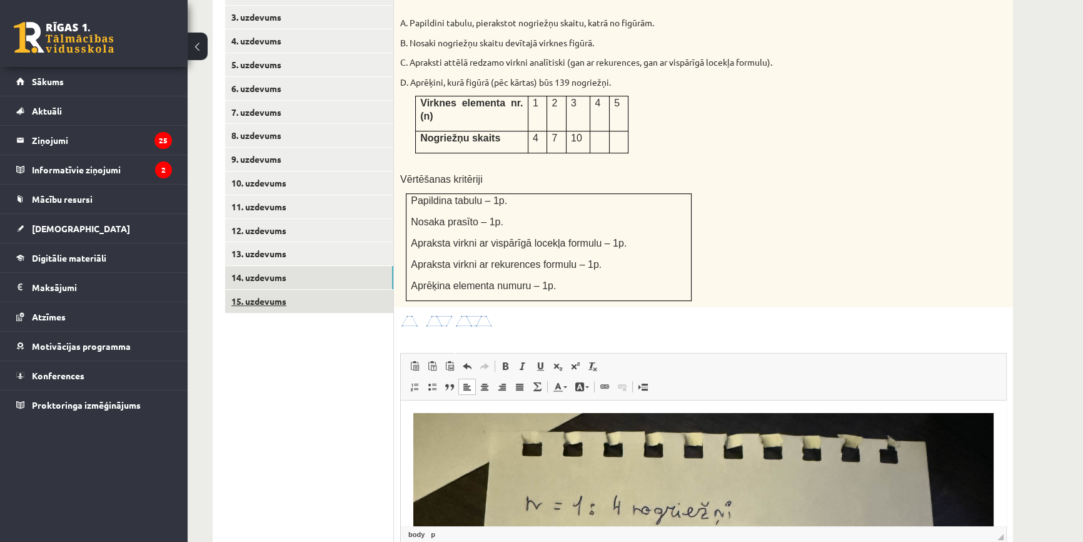
click at [272, 290] on link "15. uzdevums" at bounding box center [309, 301] width 168 height 23
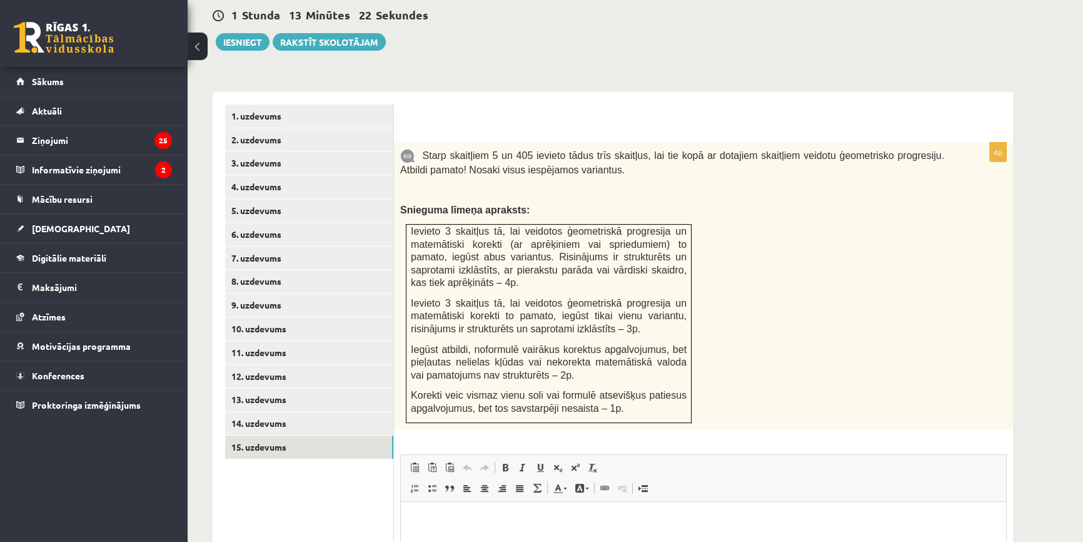
scroll to position [0, 0]
click at [258, 365] on link "12. uzdevums" at bounding box center [309, 376] width 168 height 23
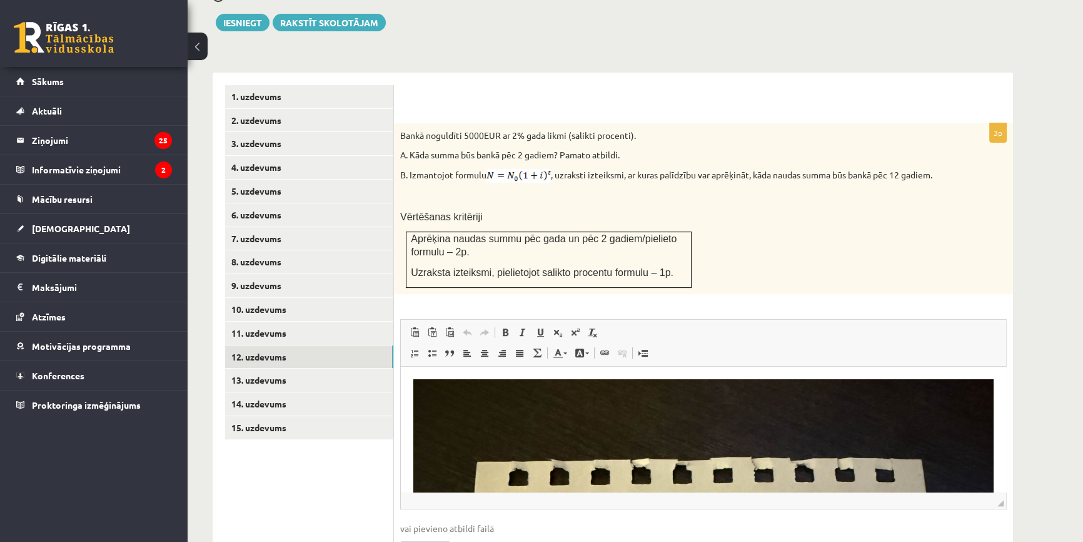
scroll to position [508, 0]
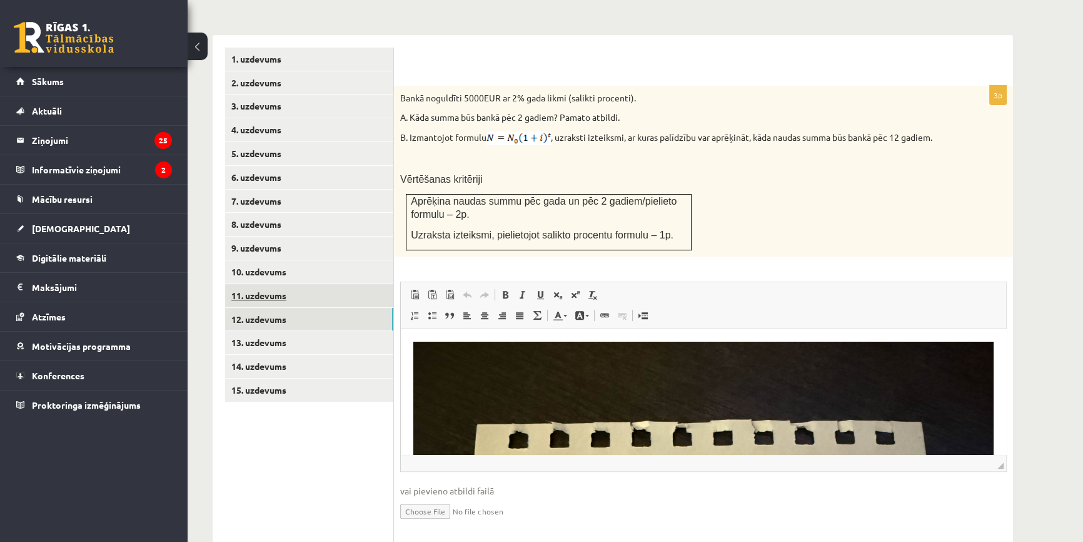
click at [258, 284] on link "11. uzdevums" at bounding box center [309, 295] width 168 height 23
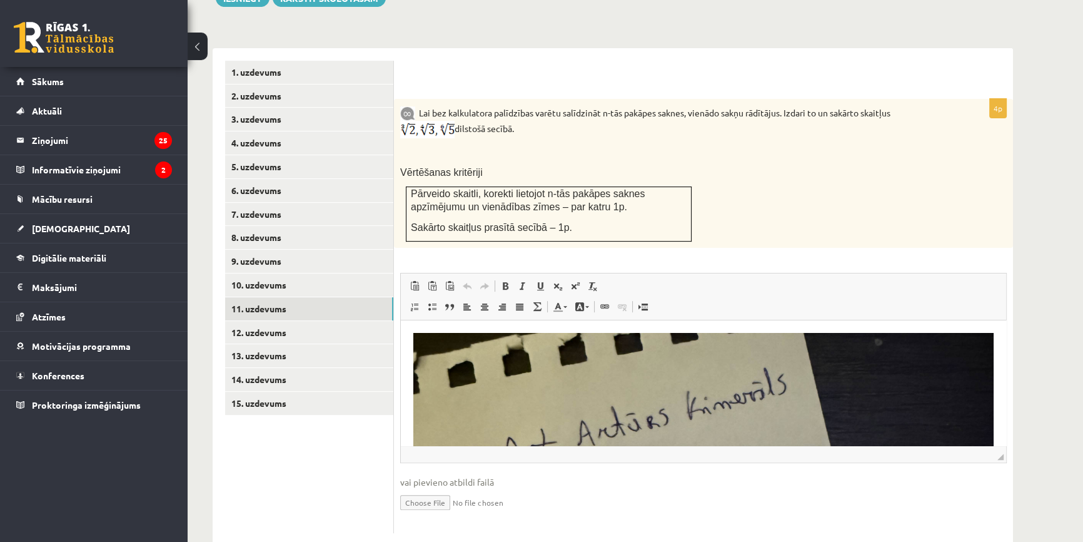
scroll to position [0, 0]
click at [263, 273] on link "10. uzdevums" at bounding box center [309, 284] width 168 height 23
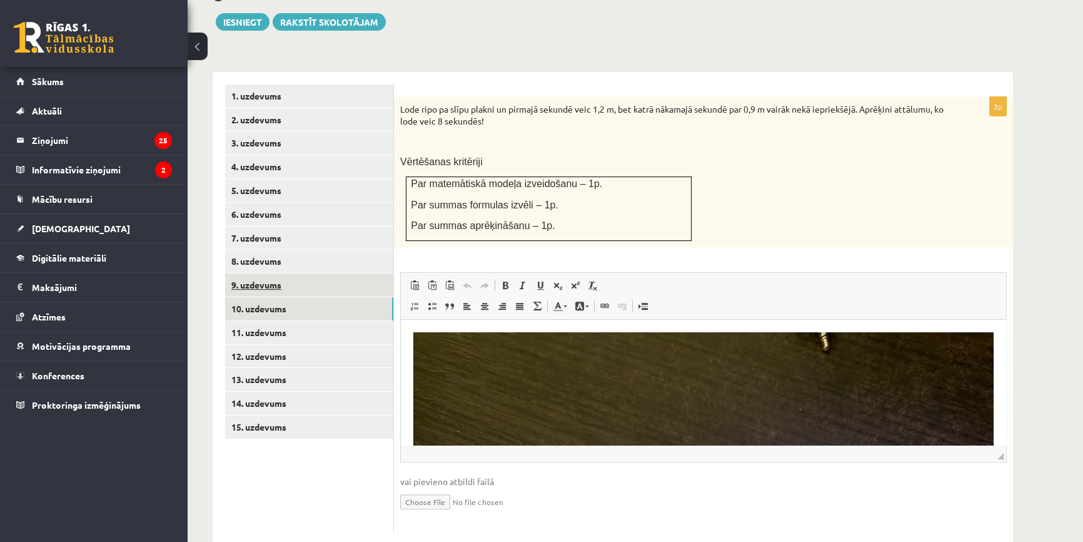
click at [273, 273] on link "9. uzdevums" at bounding box center [309, 284] width 168 height 23
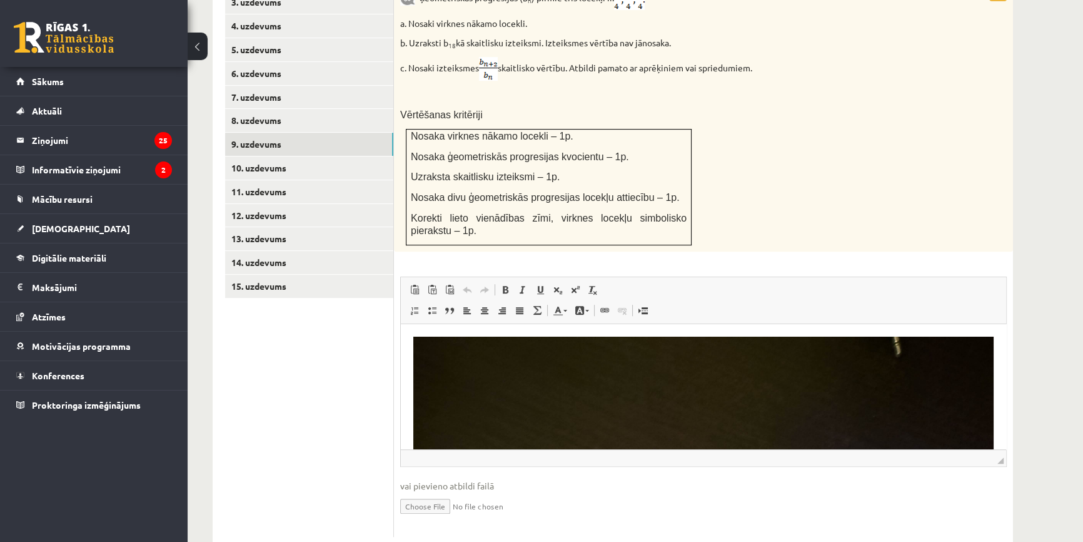
scroll to position [445, 0]
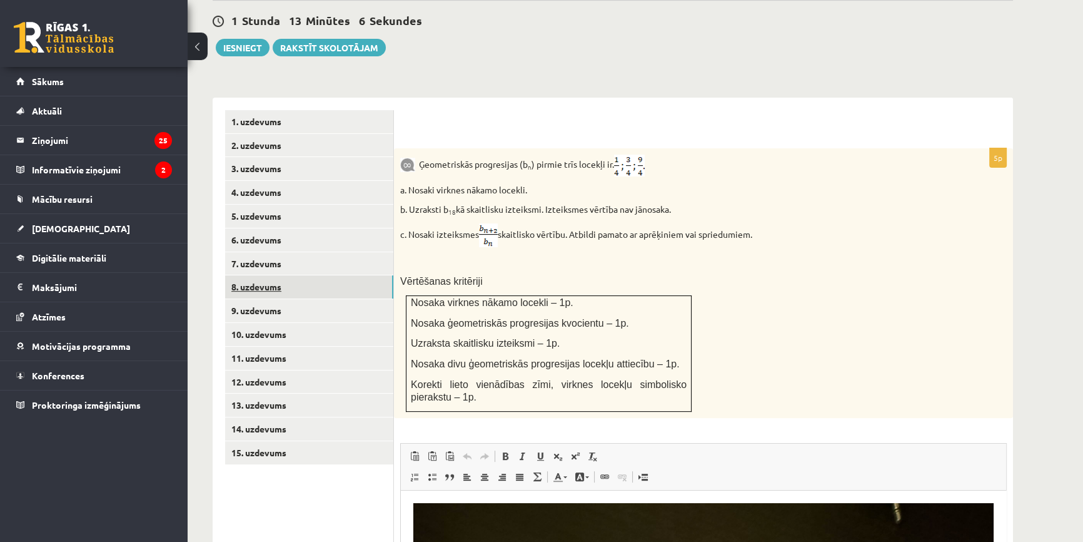
click at [253, 275] on link "8. uzdevums" at bounding box center [309, 286] width 168 height 23
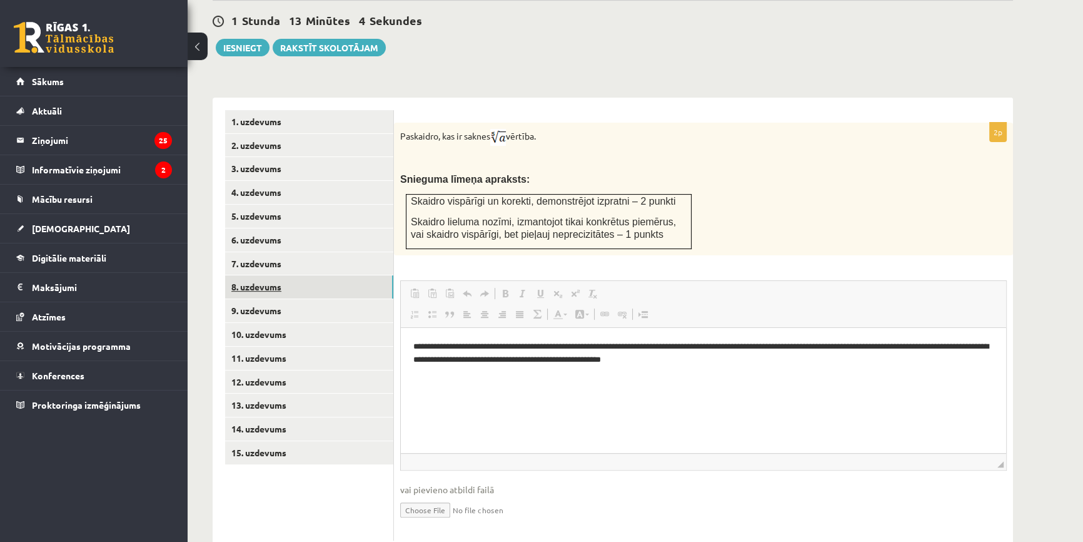
scroll to position [0, 0]
click at [751, 361] on p "**********" at bounding box center [703, 353] width 580 height 26
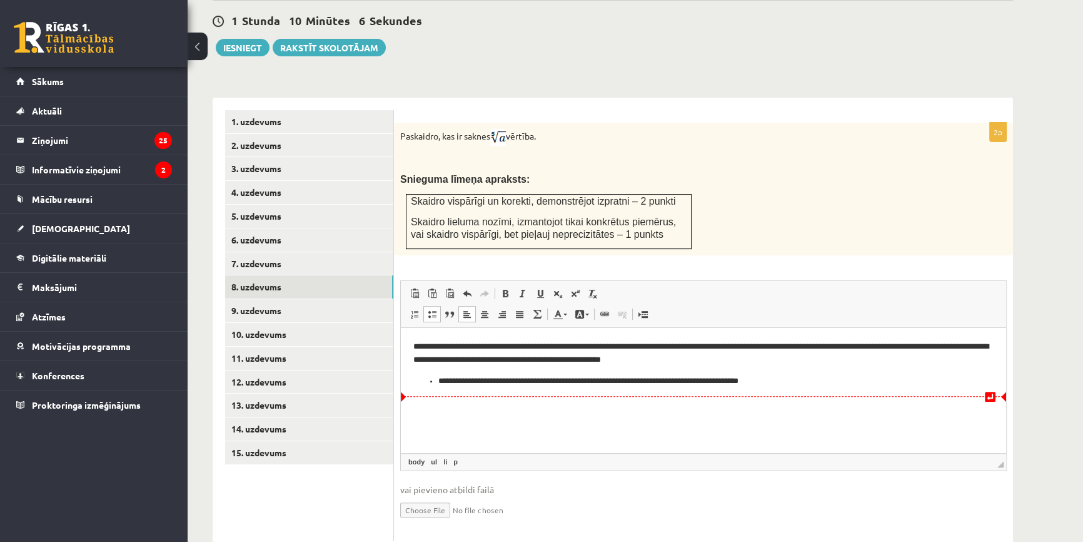
click at [736, 379] on p "**********" at bounding box center [703, 380] width 530 height 13
drag, startPoint x: 721, startPoint y: 367, endPoint x: 1045, endPoint y: 622, distance: 412.8
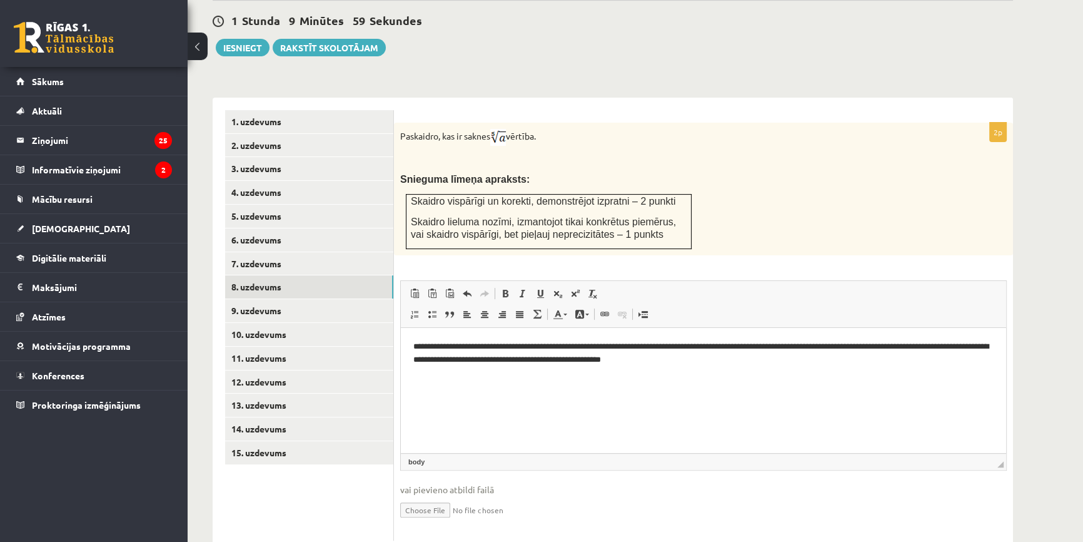
click at [721, 367] on html "**********" at bounding box center [703, 352] width 605 height 51
click at [412, 398] on html "**********" at bounding box center [703, 373] width 605 height 93
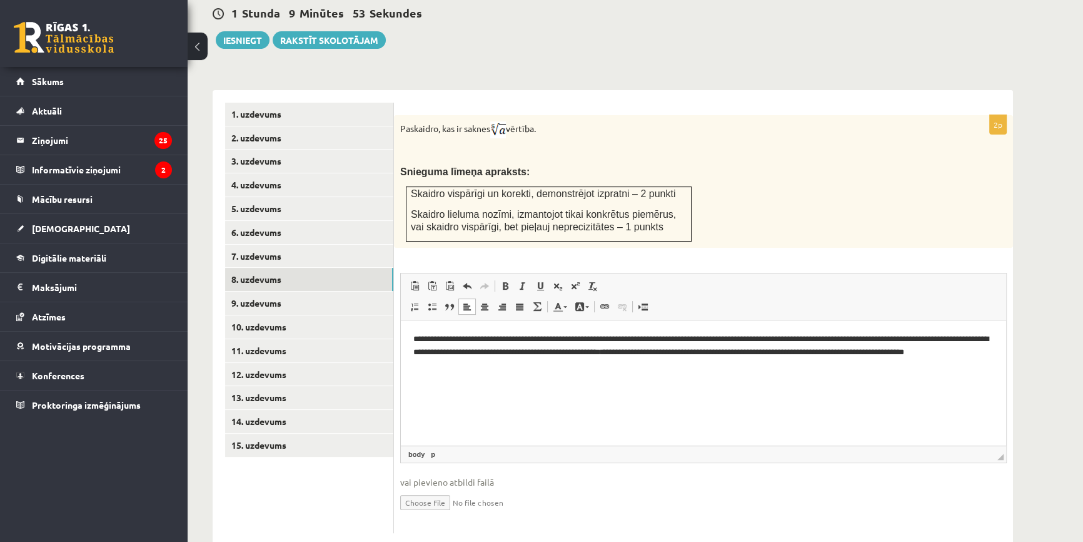
scroll to position [453, 0]
click at [271, 433] on link "15. uzdevums" at bounding box center [309, 444] width 168 height 23
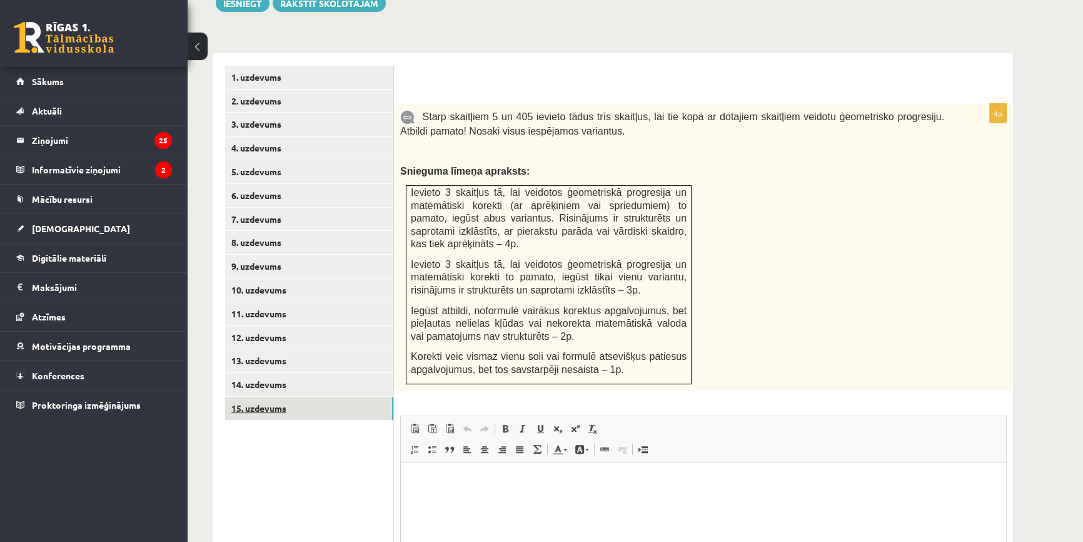
scroll to position [508, 0]
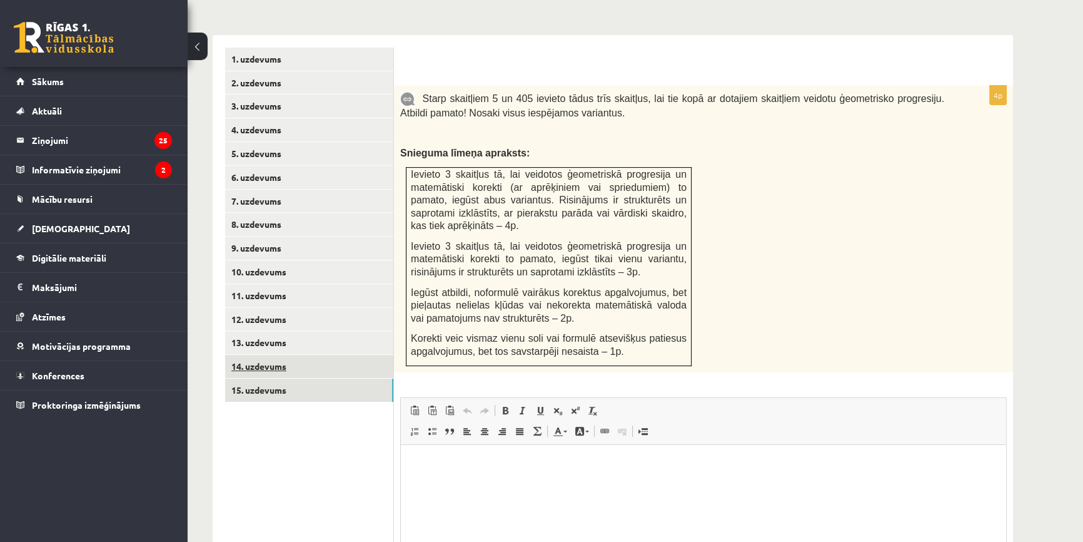
click at [270, 355] on link "14. uzdevums" at bounding box center [309, 366] width 168 height 23
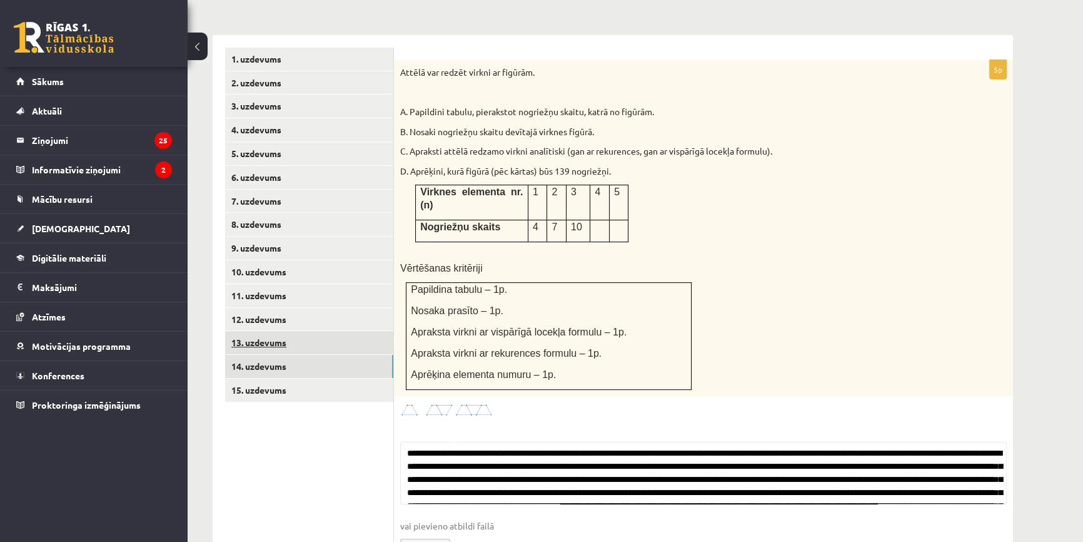
click at [264, 331] on link "13. uzdevums" at bounding box center [309, 342] width 168 height 23
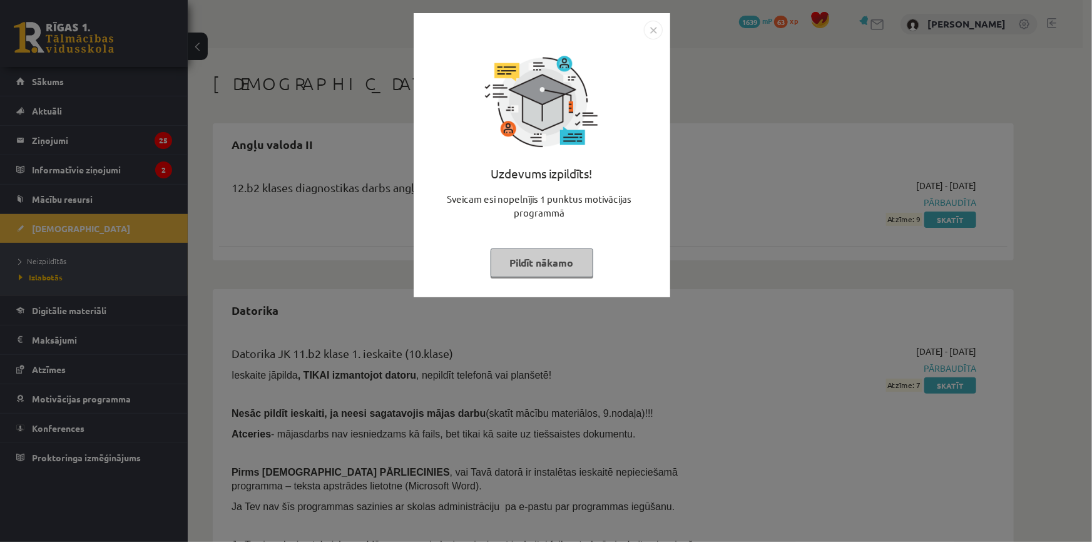
click at [656, 31] on img "Close" at bounding box center [653, 30] width 19 height 19
